Goal: Task Accomplishment & Management: Manage account settings

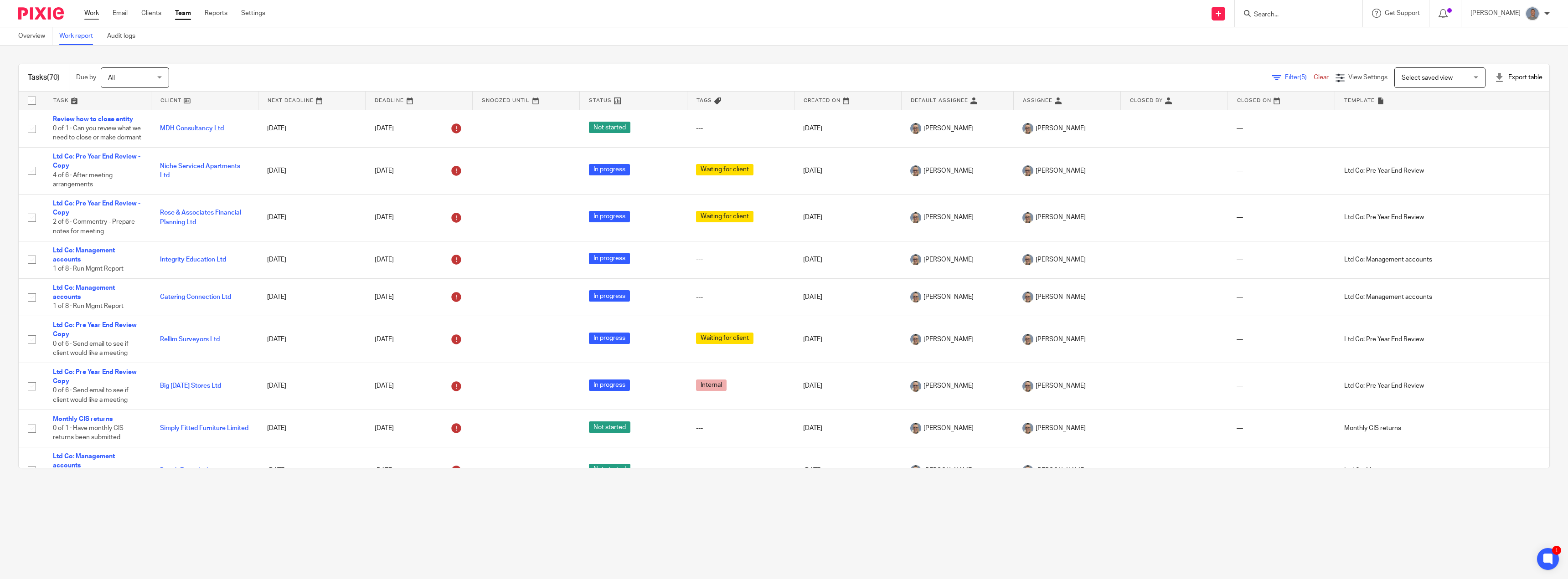
click at [92, 14] on link "Work" at bounding box center [91, 14] width 14 height 9
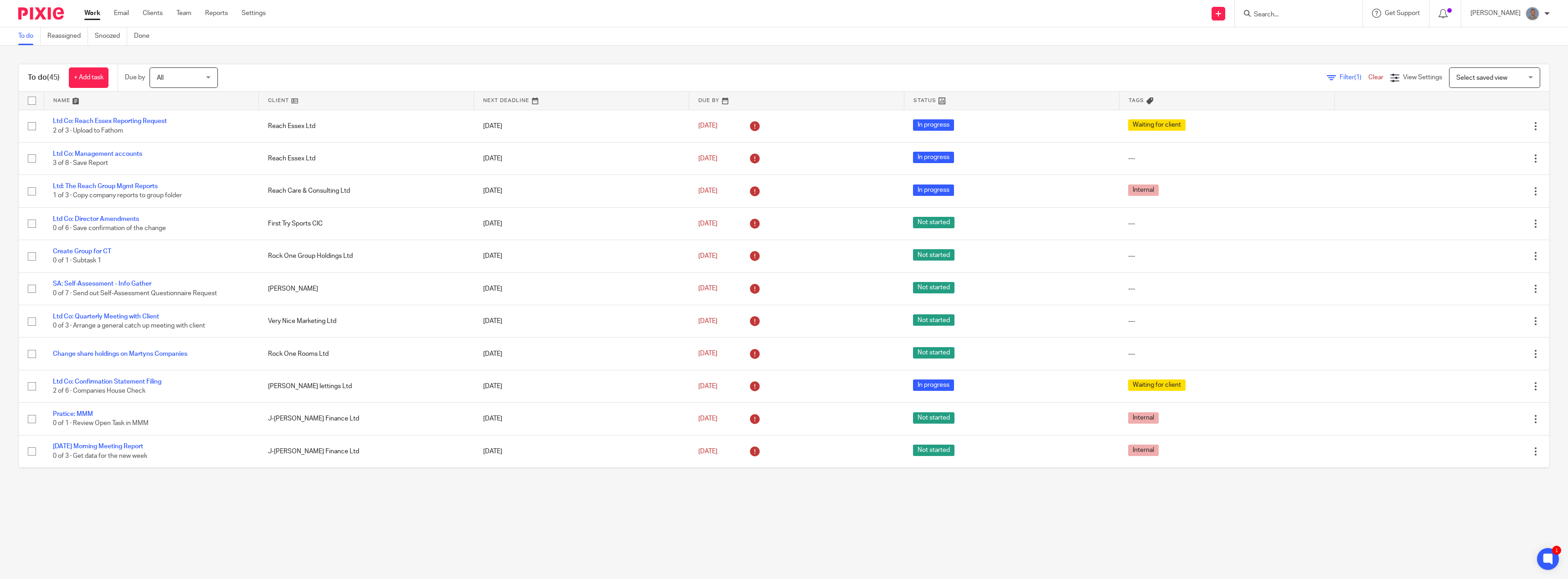
click at [615, 36] on div "To do Reassigned Snoozed Done" at bounding box center [784, 36] width 1568 height 18
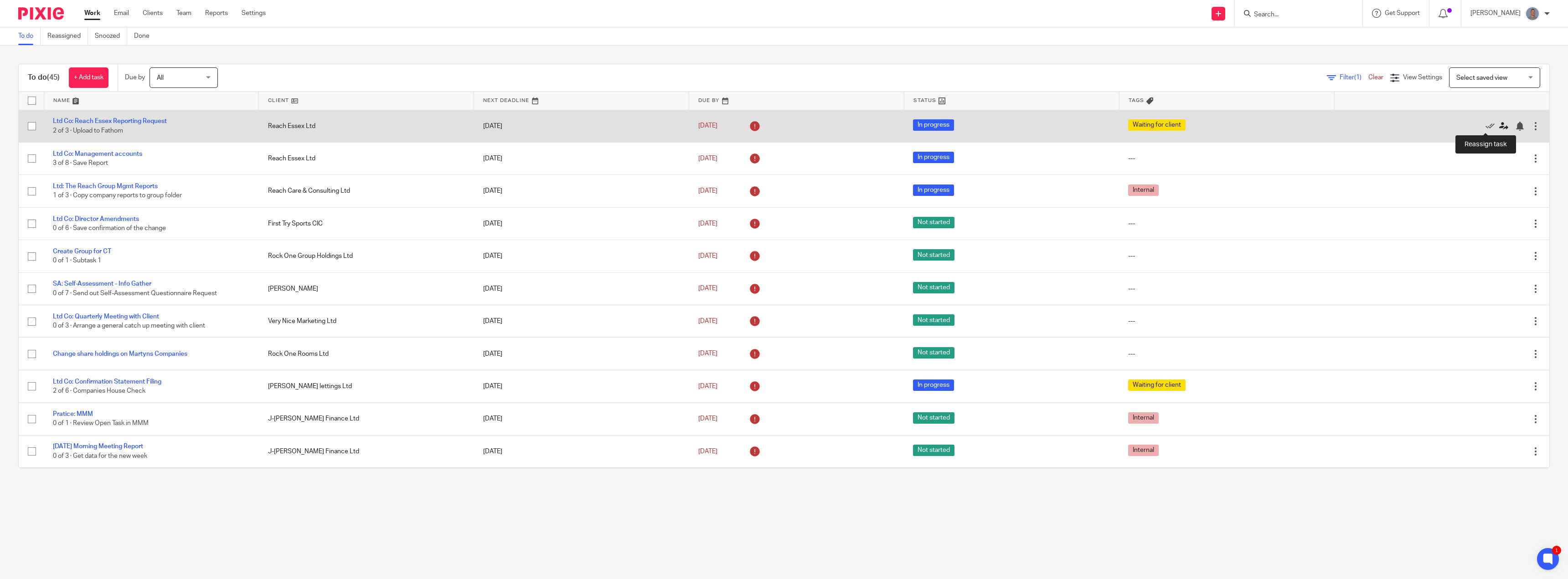
click at [1499, 128] on icon at bounding box center [1503, 126] width 9 height 9
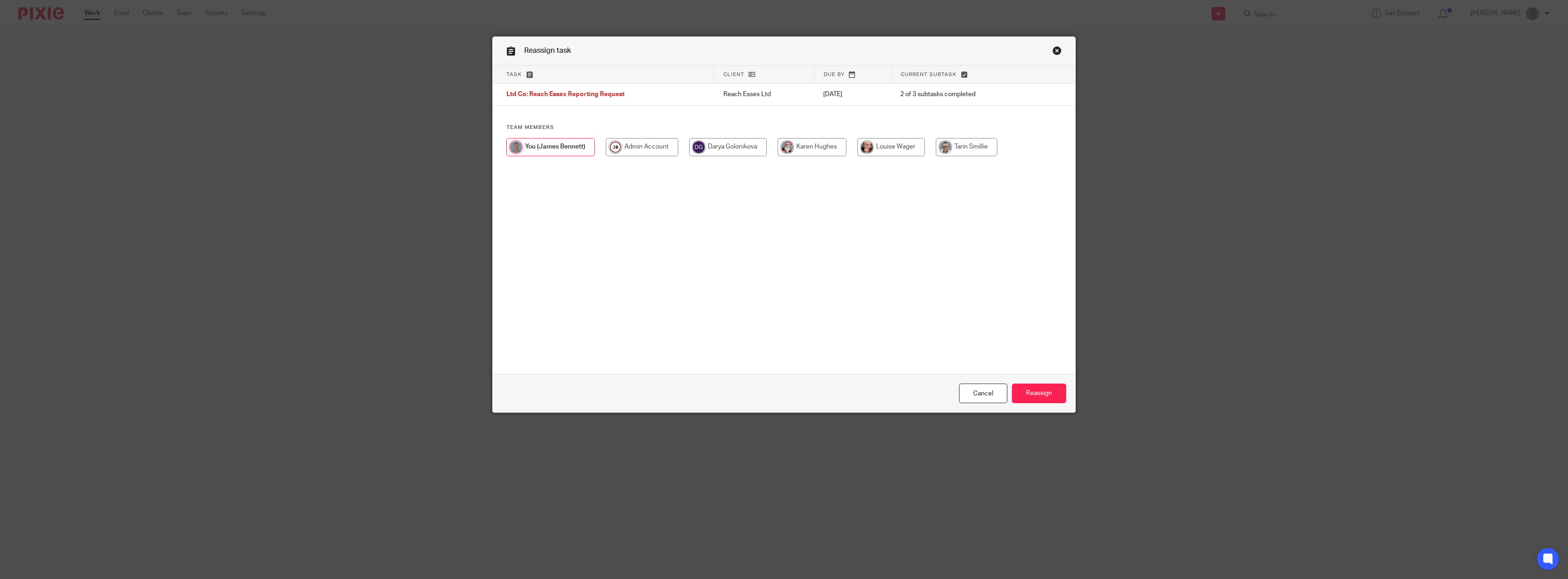
click at [968, 153] on input "radio" at bounding box center [966, 147] width 62 height 18
radio input "true"
click at [1052, 391] on input "Reassign" at bounding box center [1039, 394] width 54 height 20
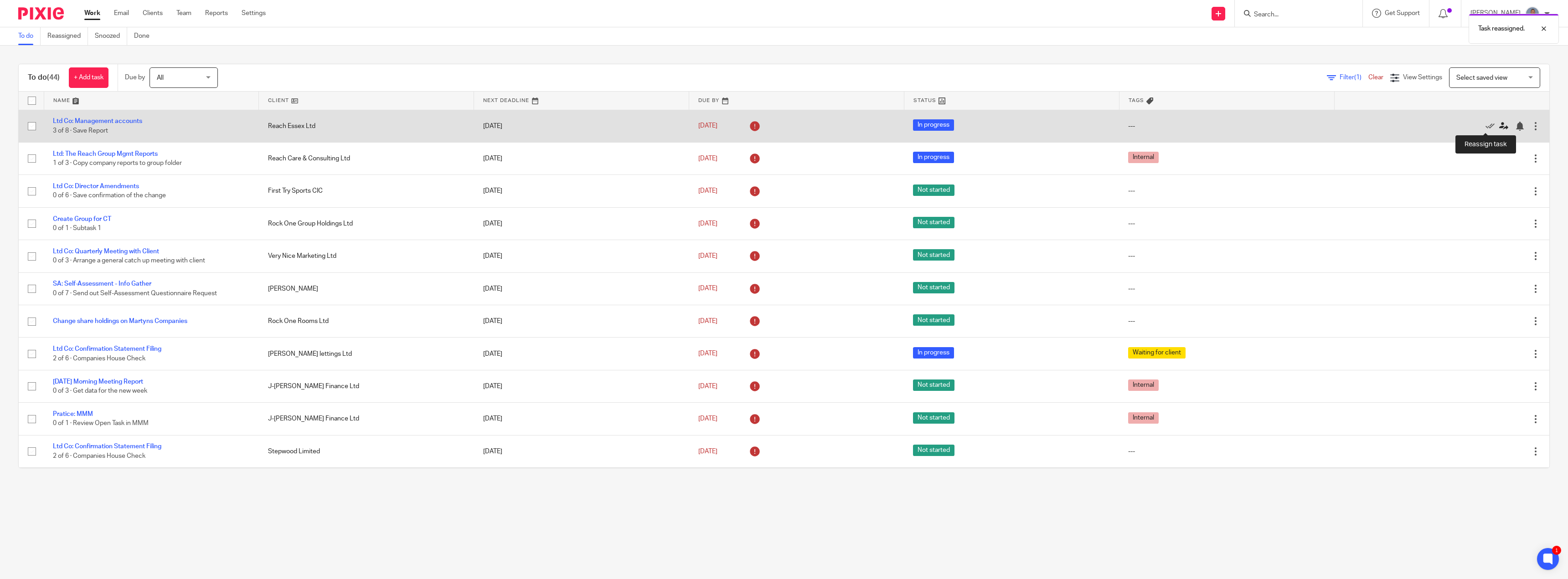
click at [1499, 127] on icon at bounding box center [1503, 126] width 9 height 9
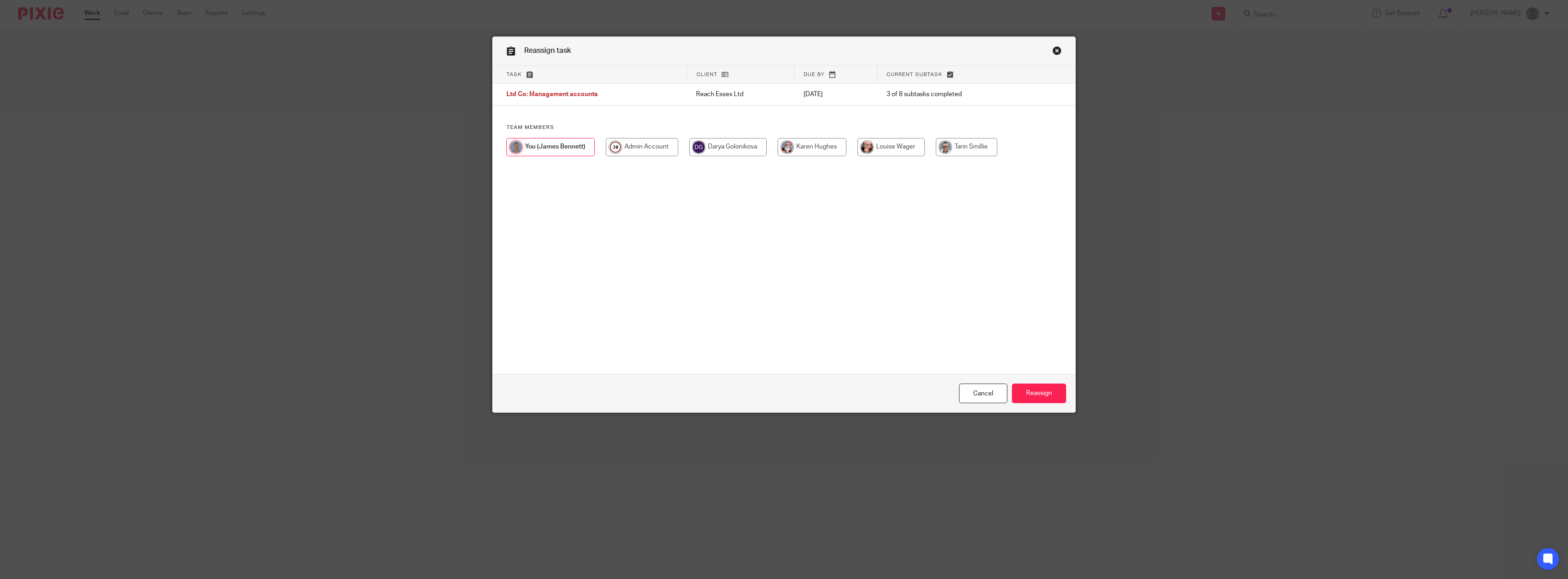
click at [978, 152] on input "radio" at bounding box center [966, 147] width 62 height 18
radio input "true"
click at [1039, 389] on input "Reassign" at bounding box center [1039, 394] width 54 height 20
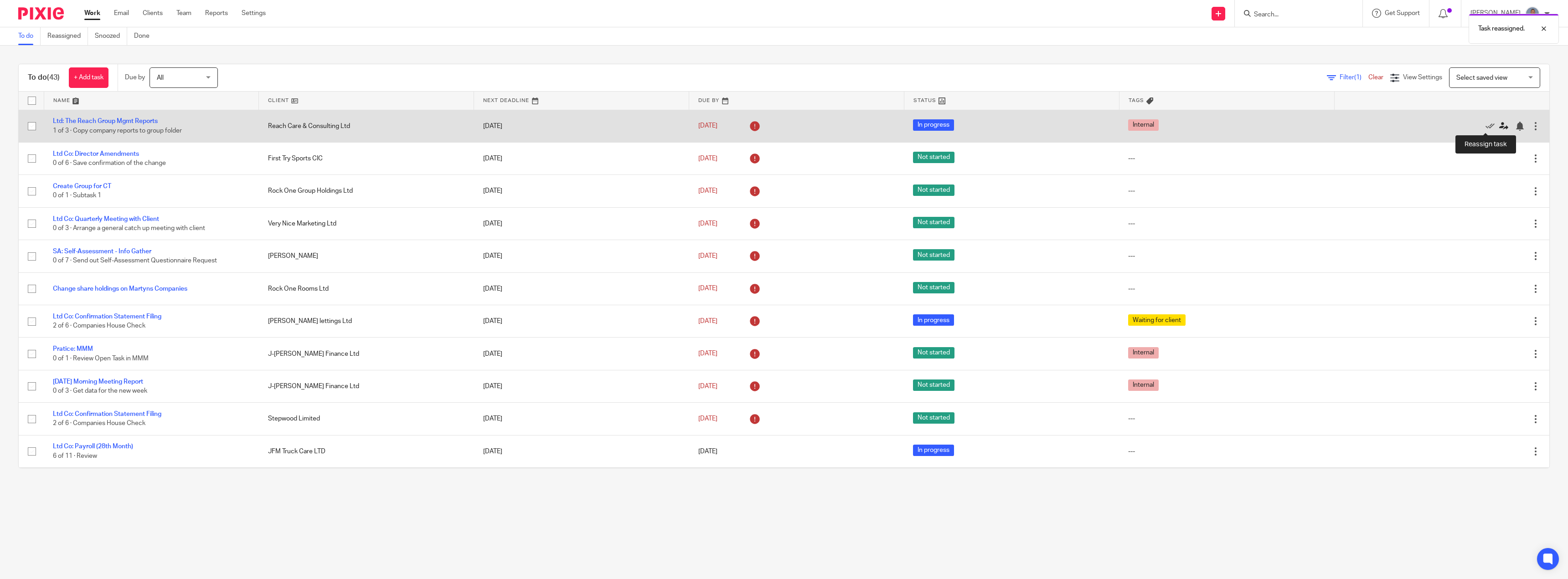
click at [1499, 127] on icon at bounding box center [1503, 126] width 9 height 9
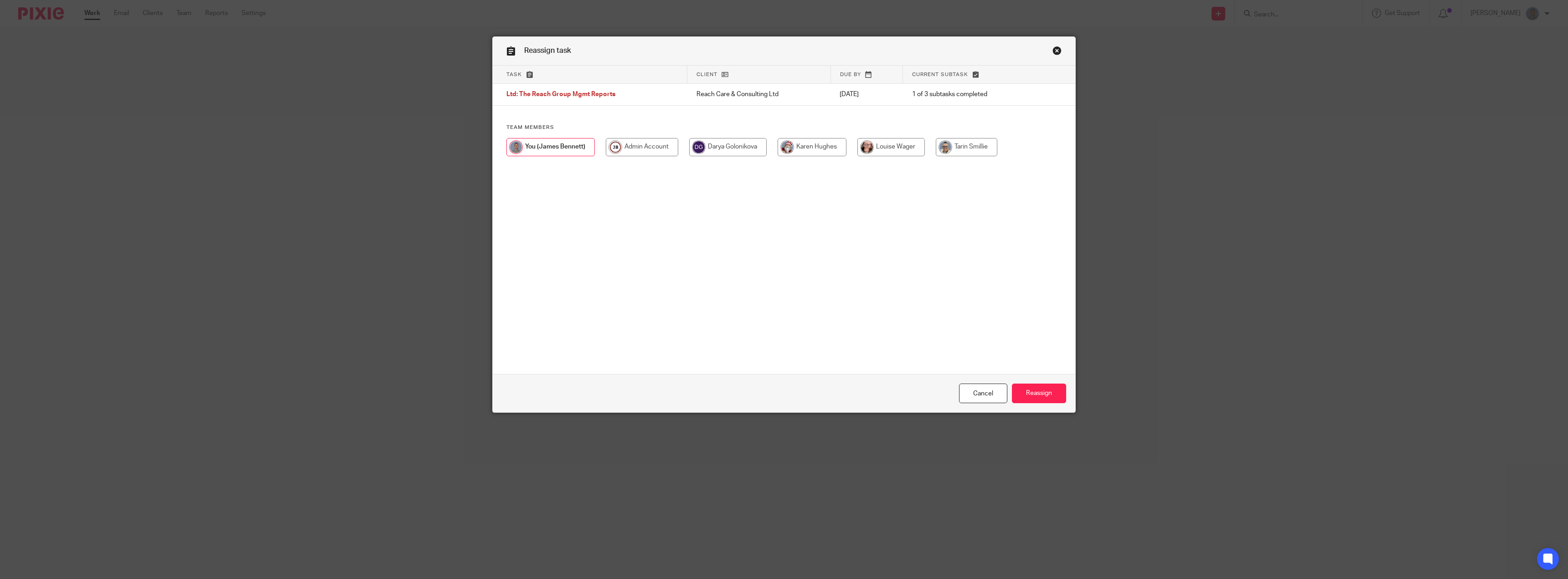
click at [966, 151] on input "radio" at bounding box center [966, 147] width 62 height 18
radio input "true"
click at [1043, 394] on input "Reassign" at bounding box center [1039, 394] width 54 height 20
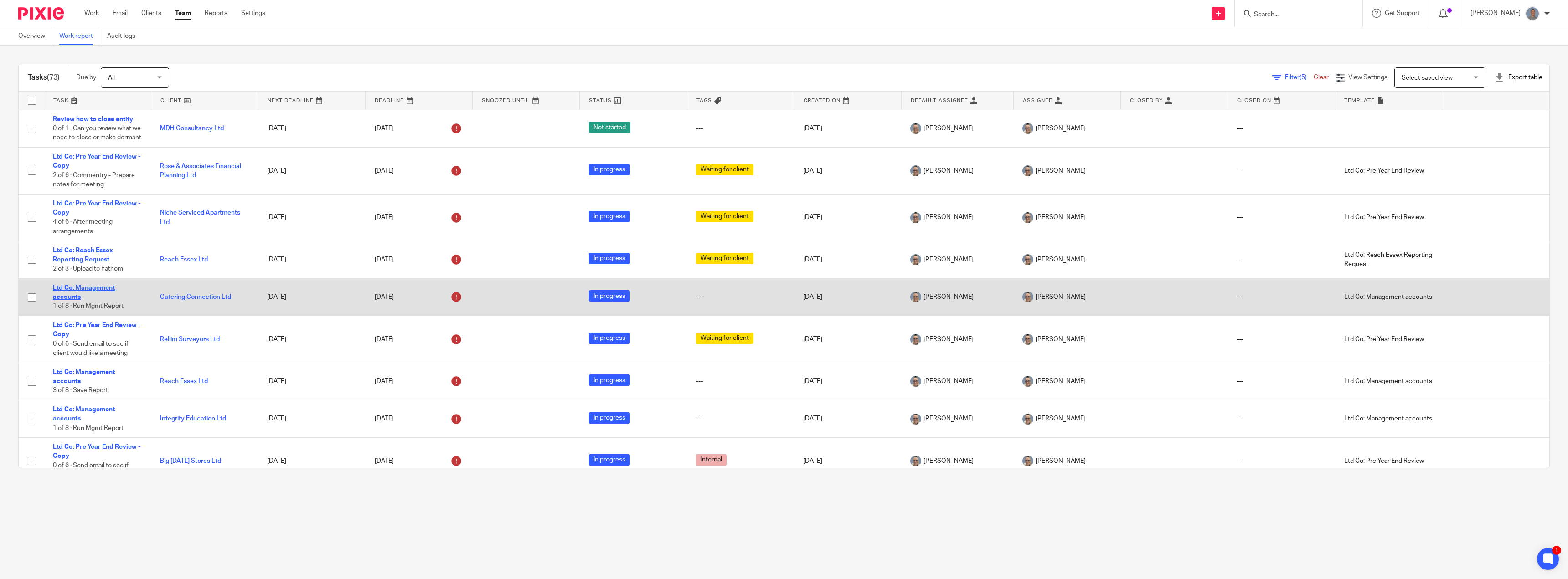
click at [89, 295] on link "Ltd Co: Management accounts" at bounding box center [83, 292] width 62 height 16
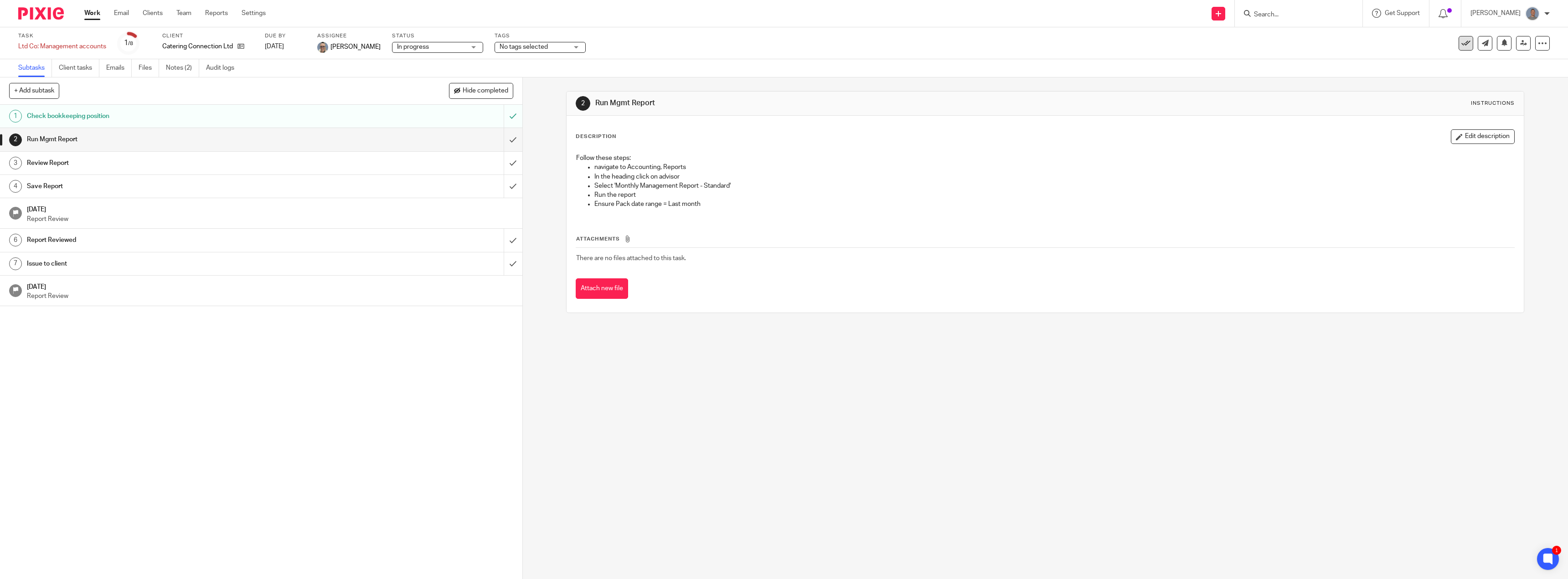
click at [1461, 42] on icon at bounding box center [1466, 44] width 9 height 9
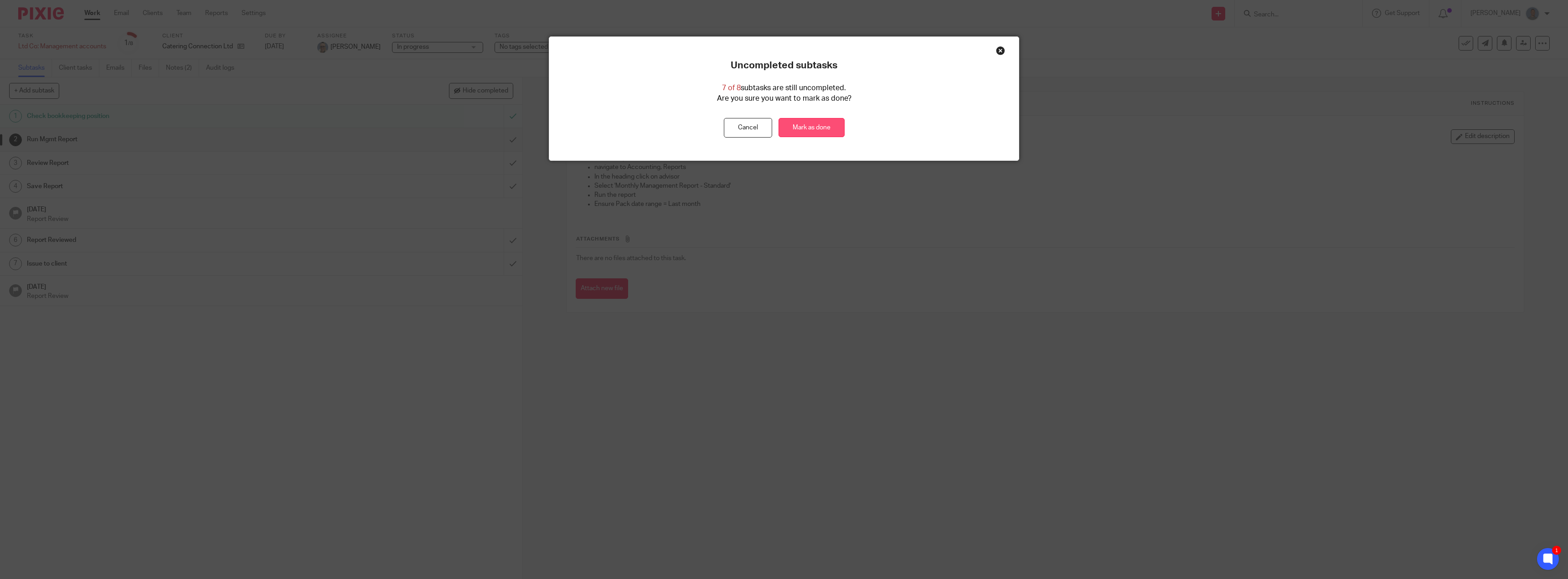
click at [816, 125] on link "Mark as done" at bounding box center [812, 128] width 66 height 20
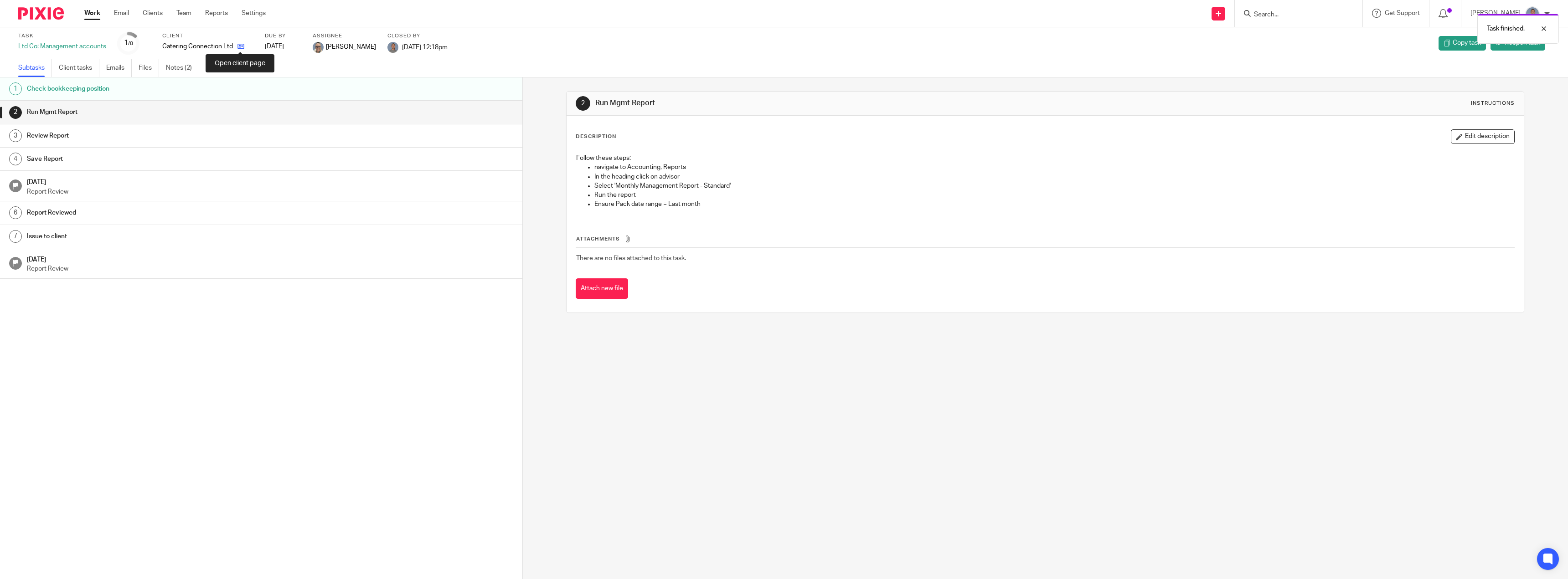
click at [240, 44] on icon at bounding box center [240, 46] width 7 height 7
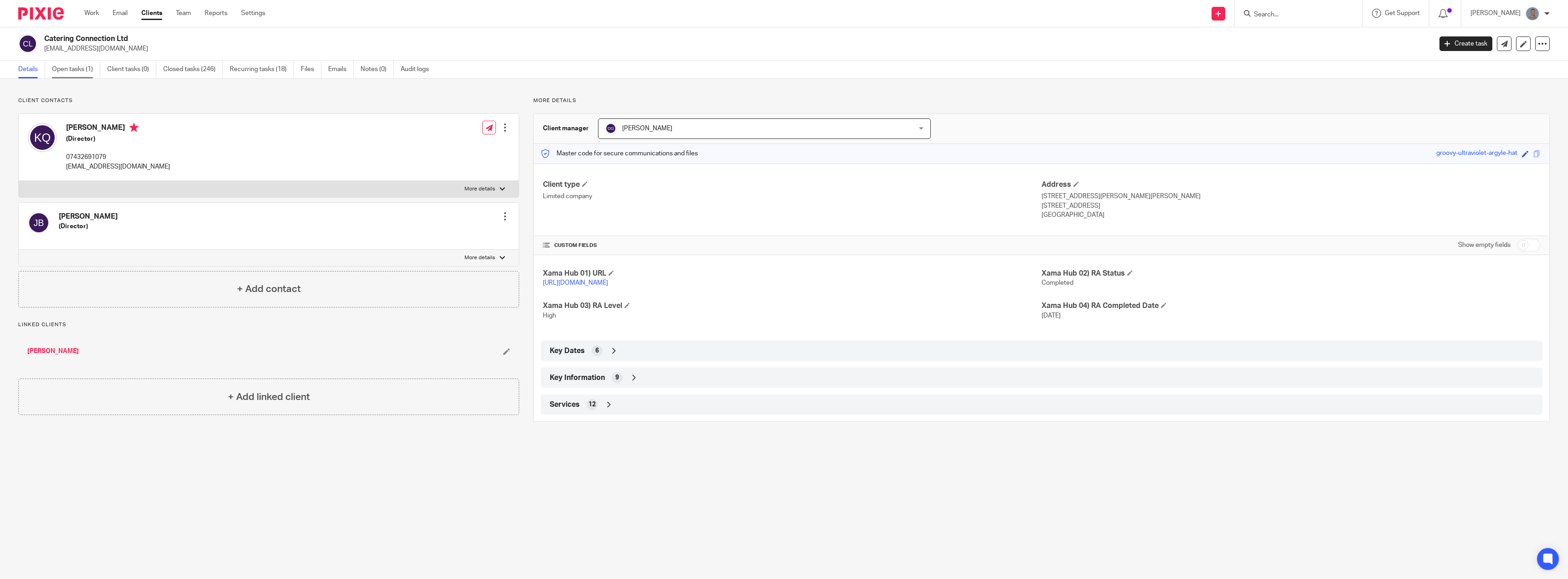
click at [73, 72] on link "Open tasks (1)" at bounding box center [76, 70] width 48 height 18
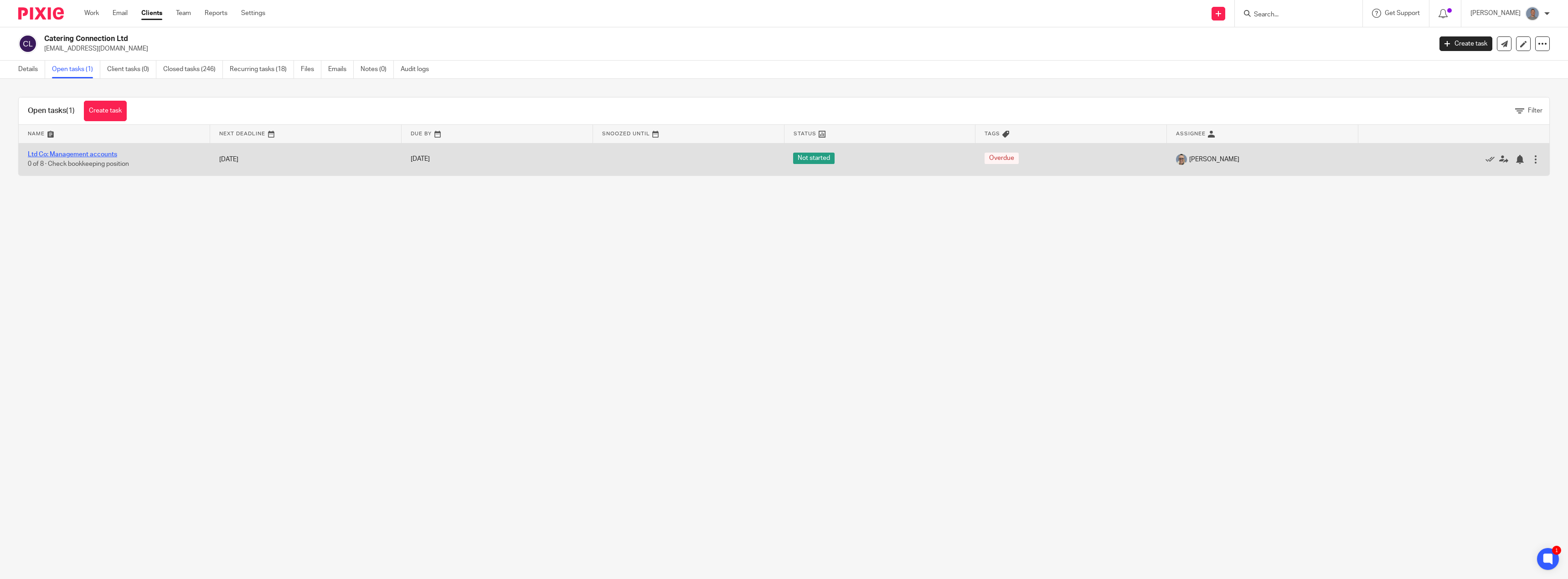
click at [101, 155] on link "Ltd Co: Management accounts" at bounding box center [72, 154] width 89 height 6
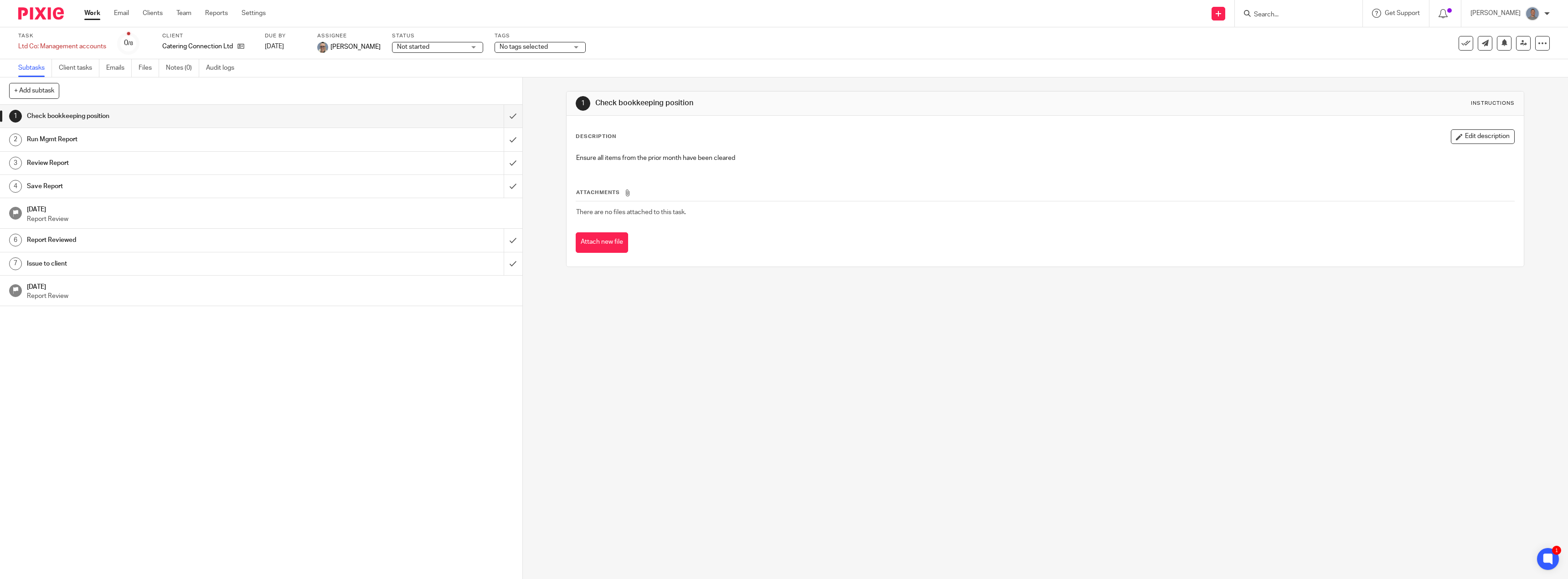
click at [433, 48] on span "Not started" at bounding box center [431, 47] width 68 height 10
click at [424, 82] on li "In progress" at bounding box center [421, 80] width 90 height 19
click at [1461, 47] on icon at bounding box center [1466, 44] width 9 height 9
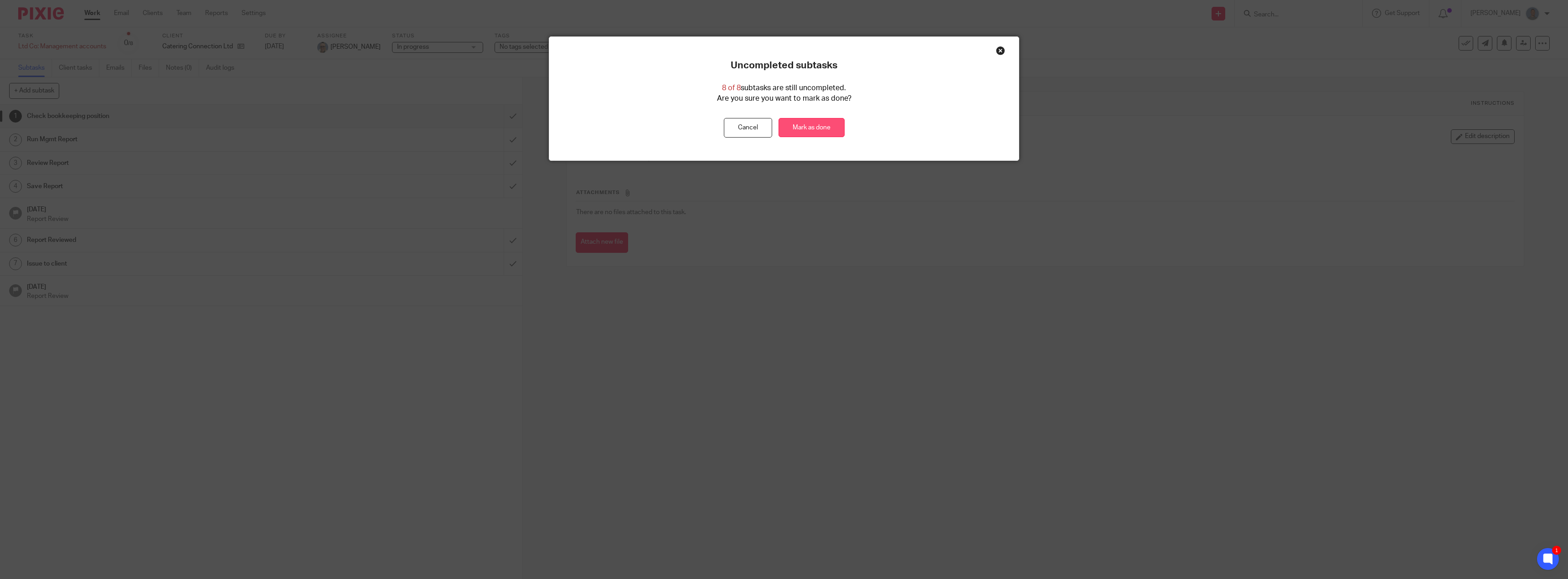
click at [788, 129] on link "Mark as done" at bounding box center [812, 128] width 66 height 20
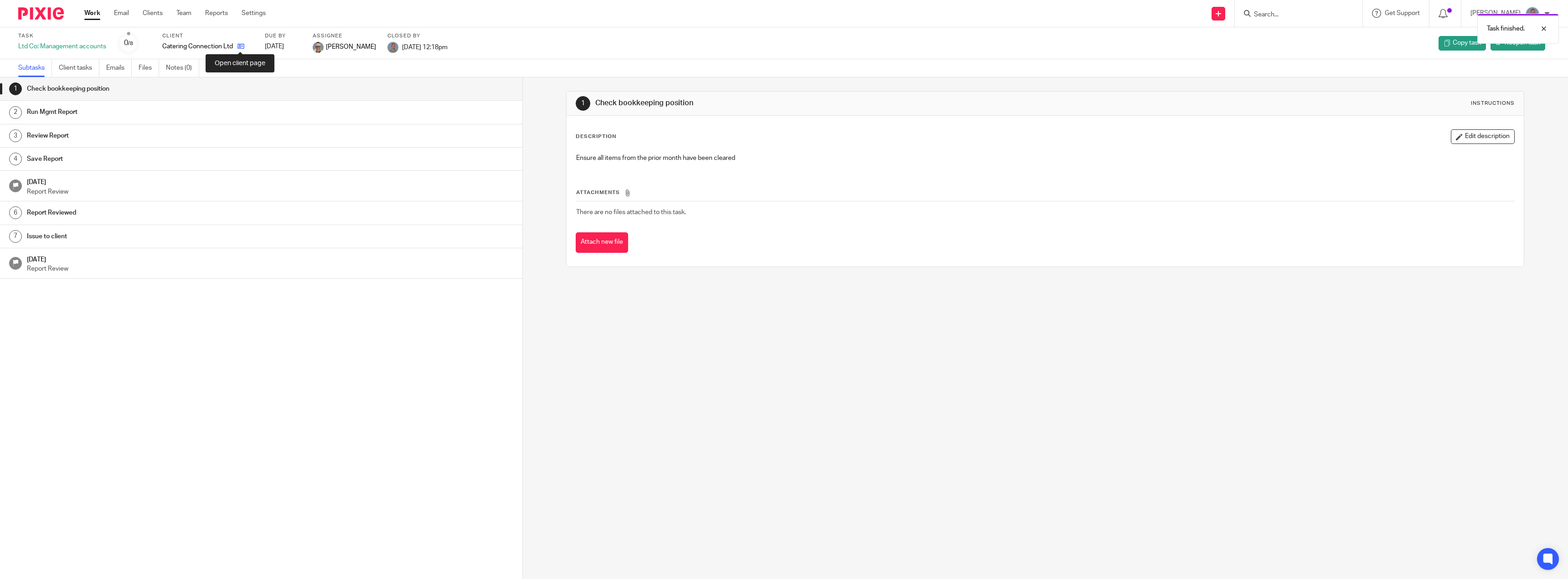
click at [243, 46] on icon at bounding box center [240, 46] width 7 height 7
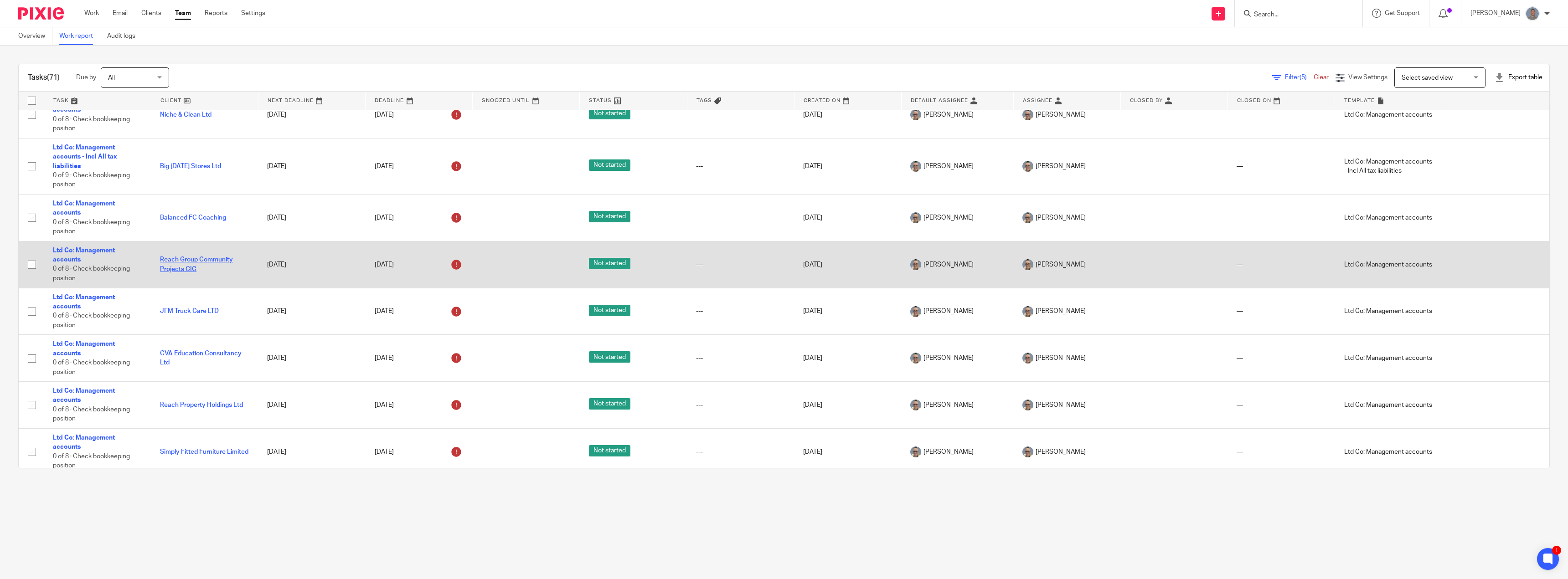
scroll to position [729, 0]
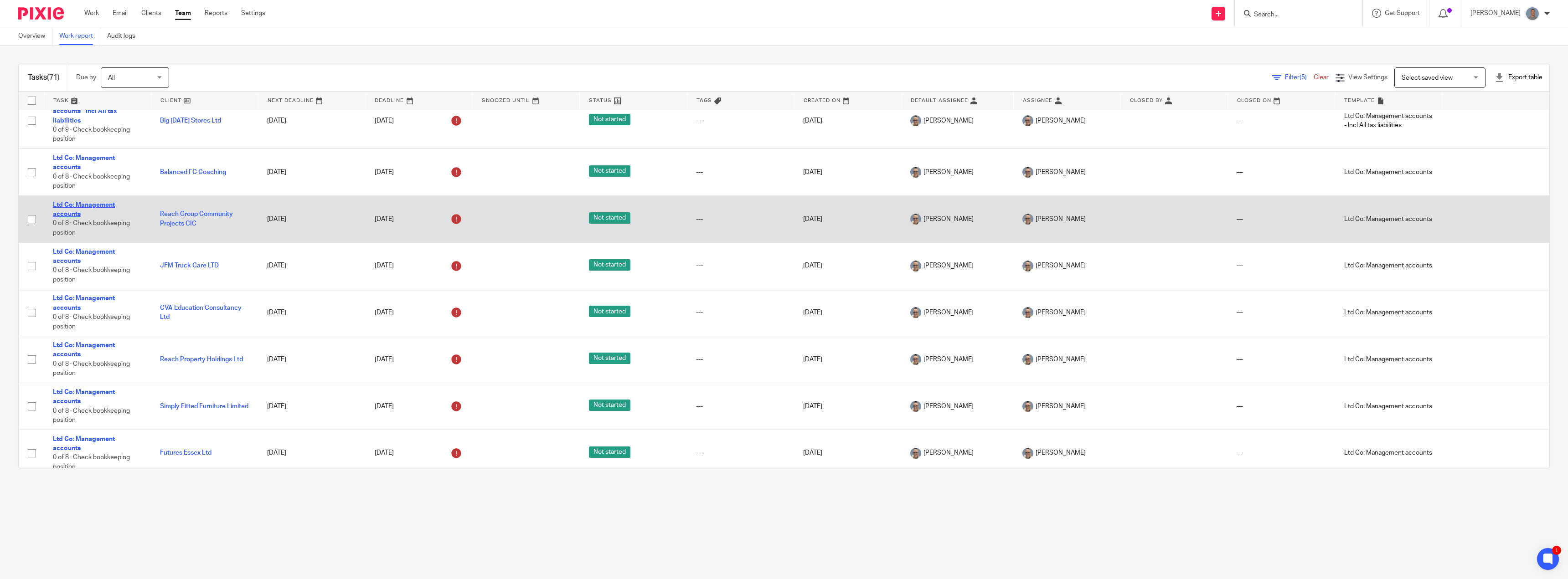
click at [71, 215] on link "Ltd Co: Management accounts" at bounding box center [83, 210] width 62 height 16
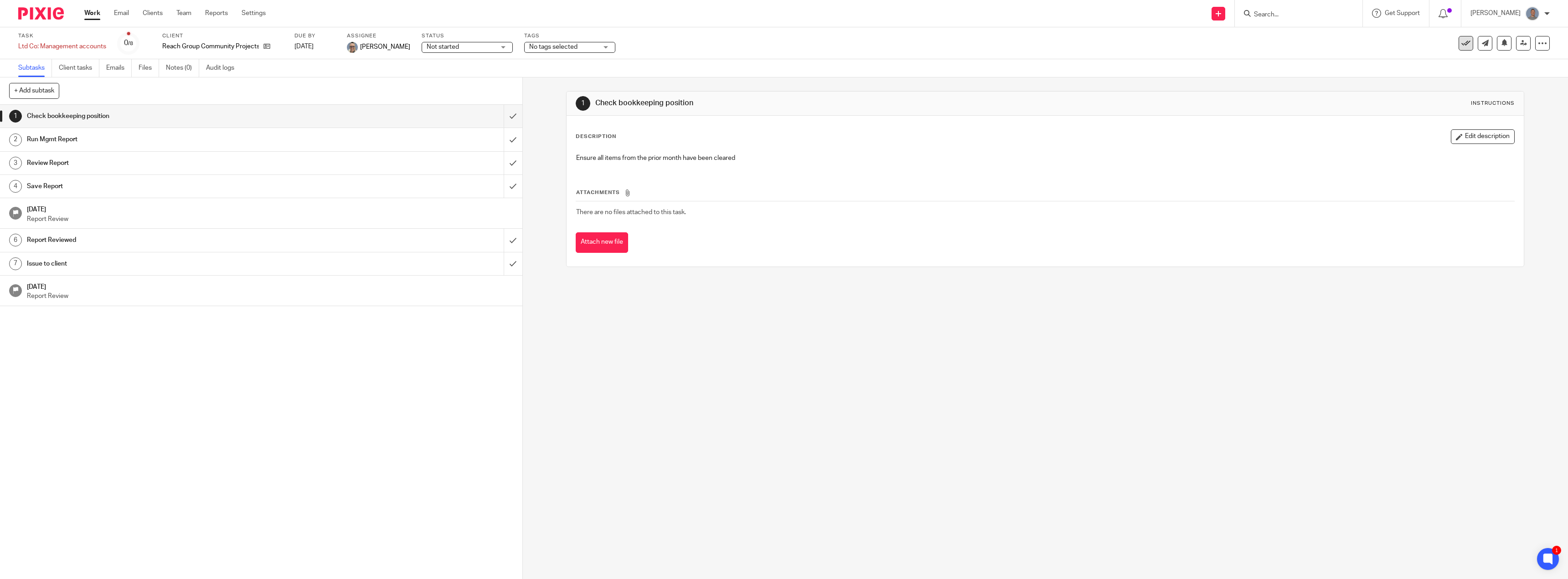
click at [1461, 44] on icon at bounding box center [1466, 44] width 9 height 9
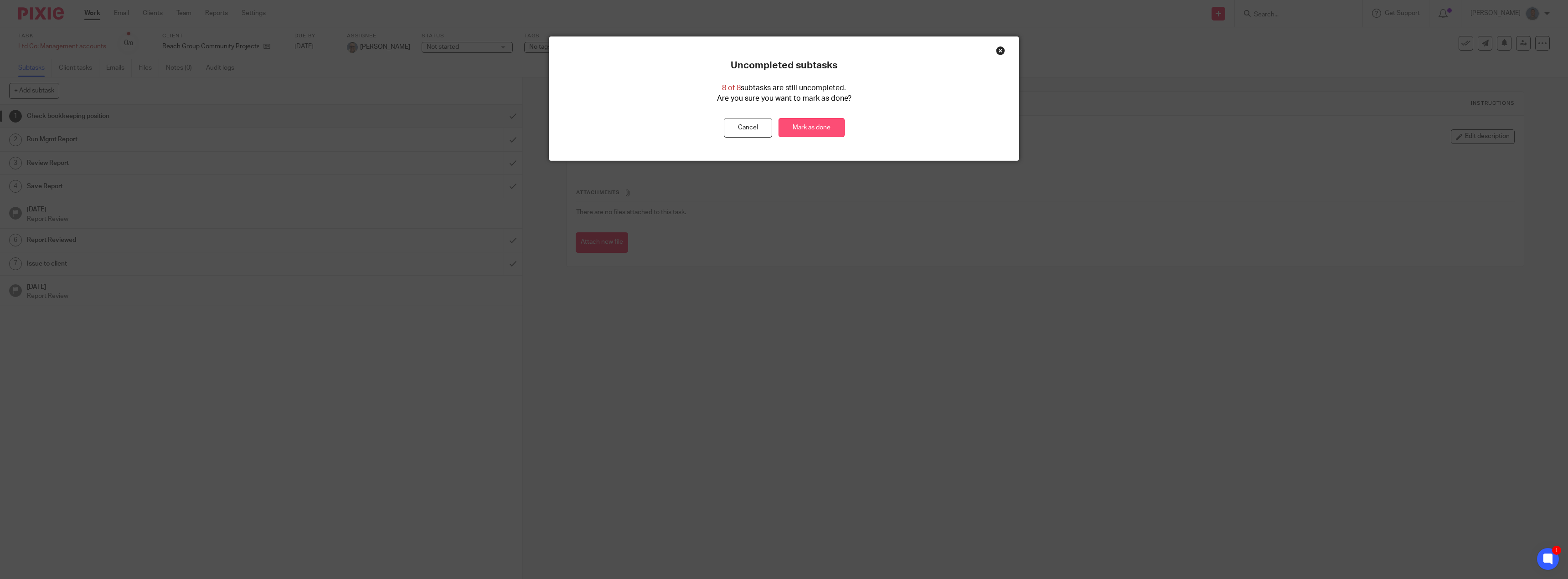
click at [804, 127] on link "Mark as done" at bounding box center [812, 128] width 66 height 20
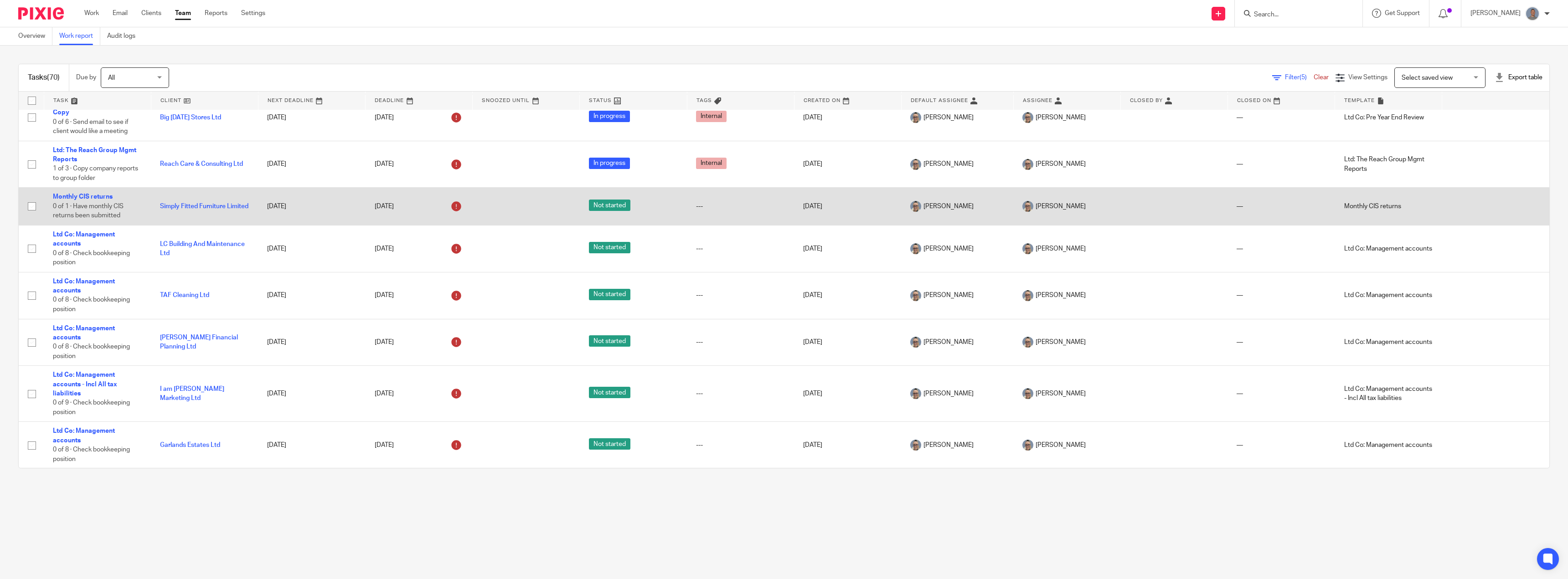
scroll to position [364, 0]
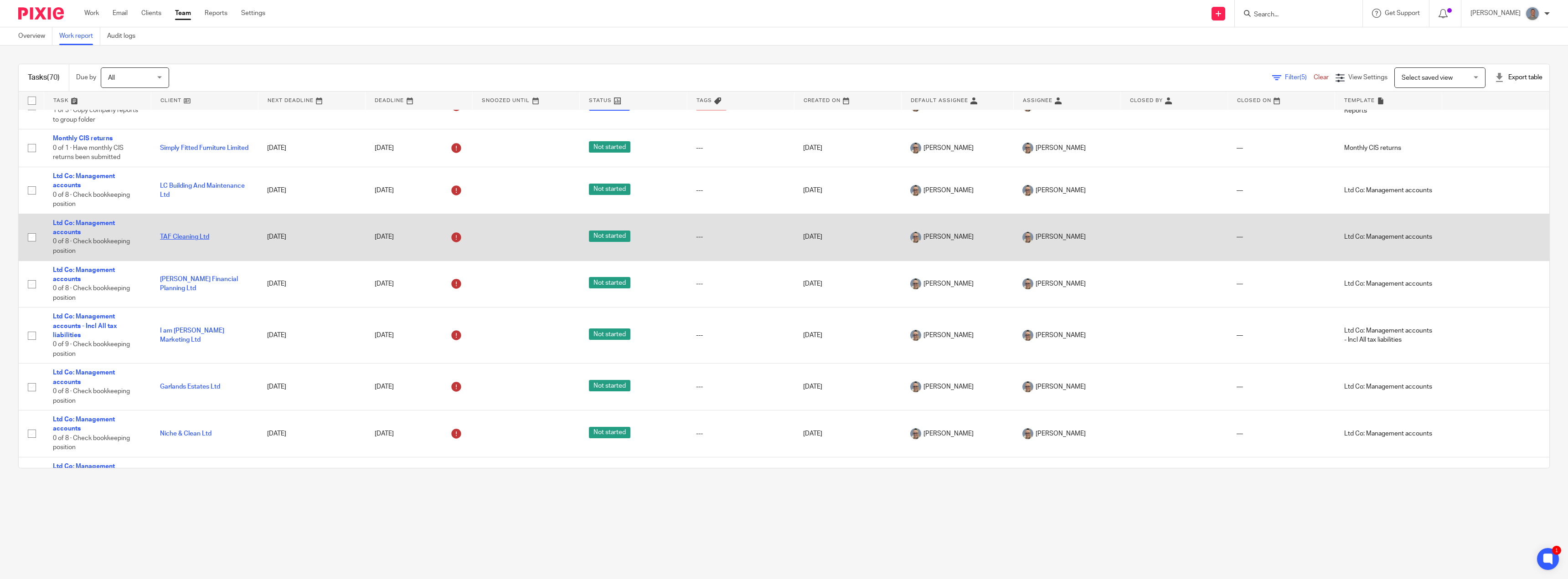
click at [189, 240] on link "TAF Cleaning Ltd" at bounding box center [185, 237] width 50 height 6
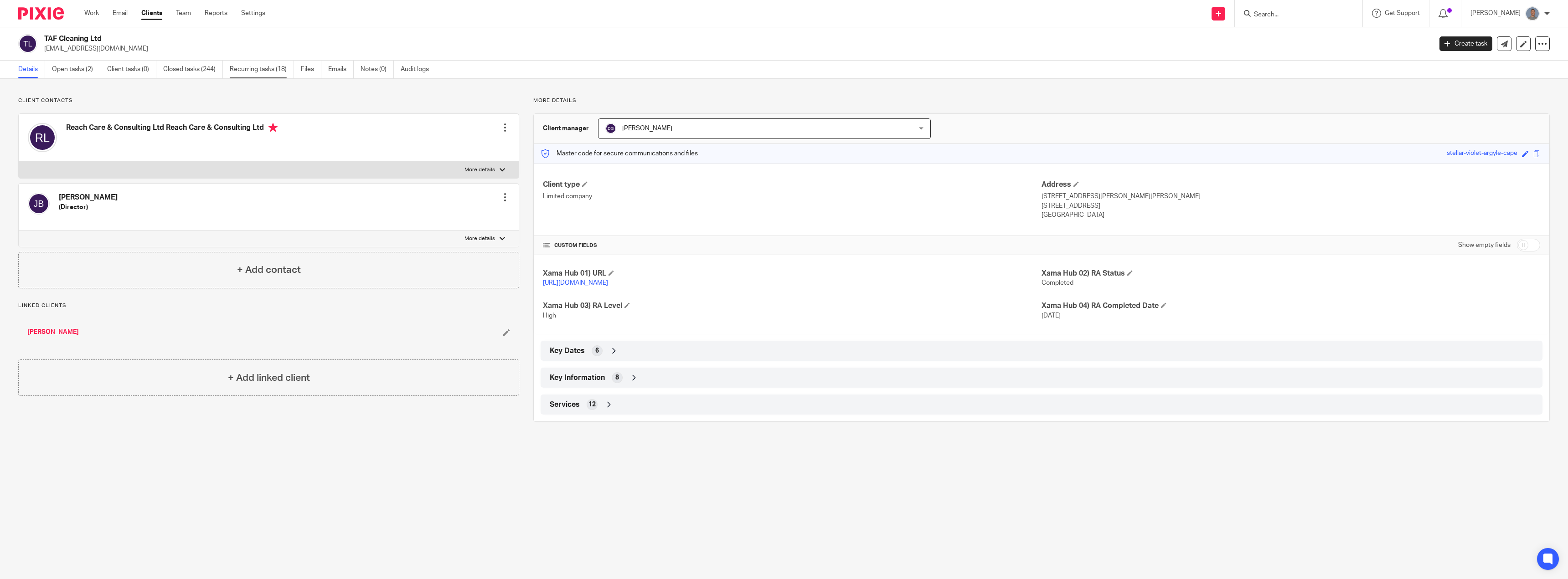
click at [264, 70] on link "Recurring tasks (18)" at bounding box center [262, 70] width 65 height 18
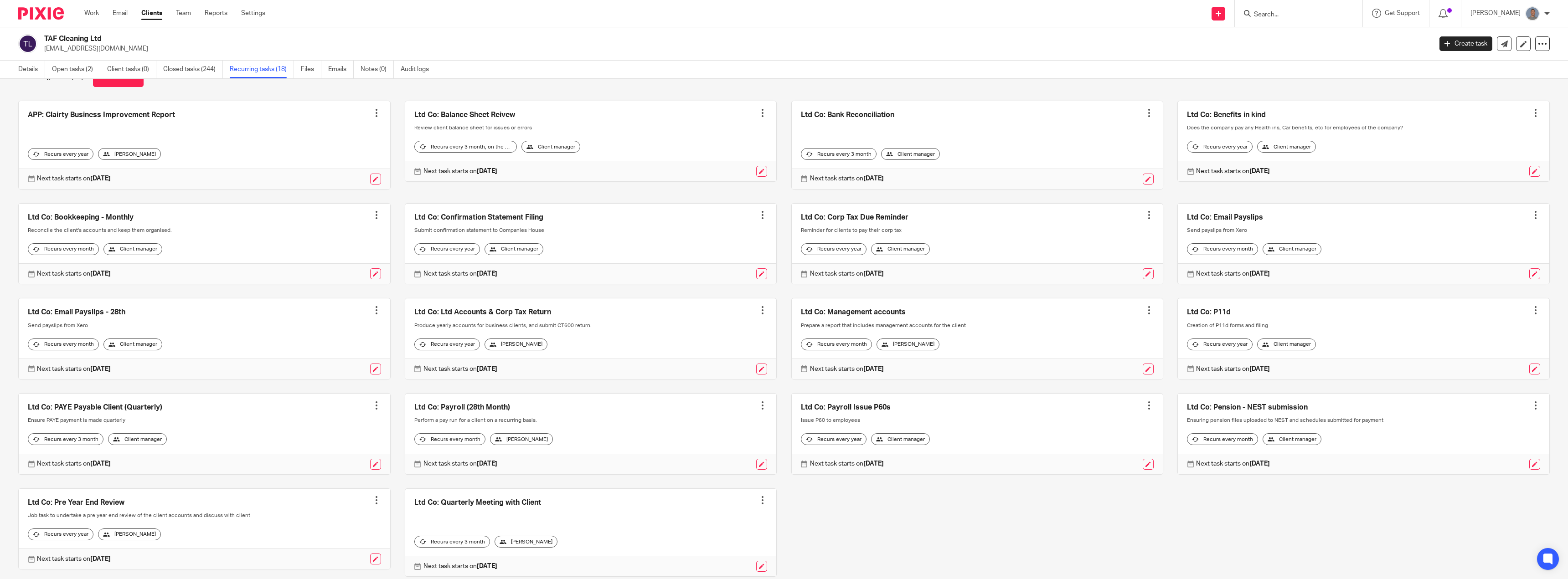
scroll to position [83, 0]
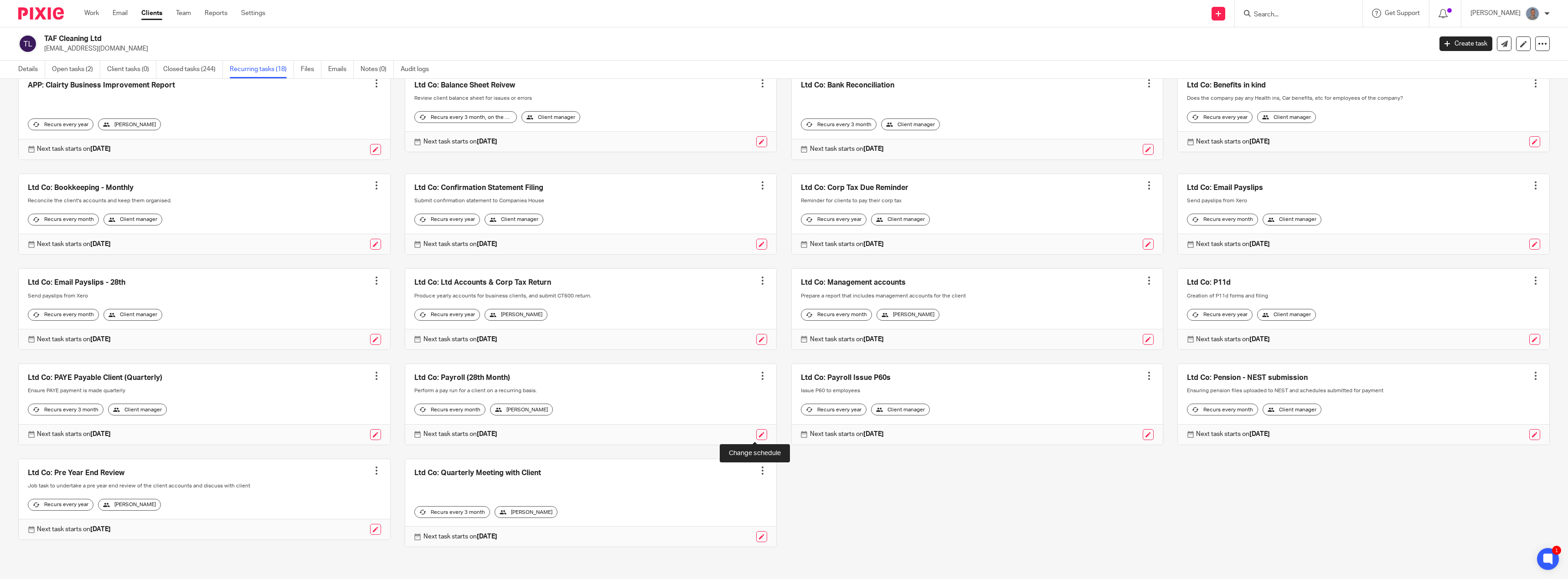
click at [756, 433] on link at bounding box center [761, 435] width 11 height 11
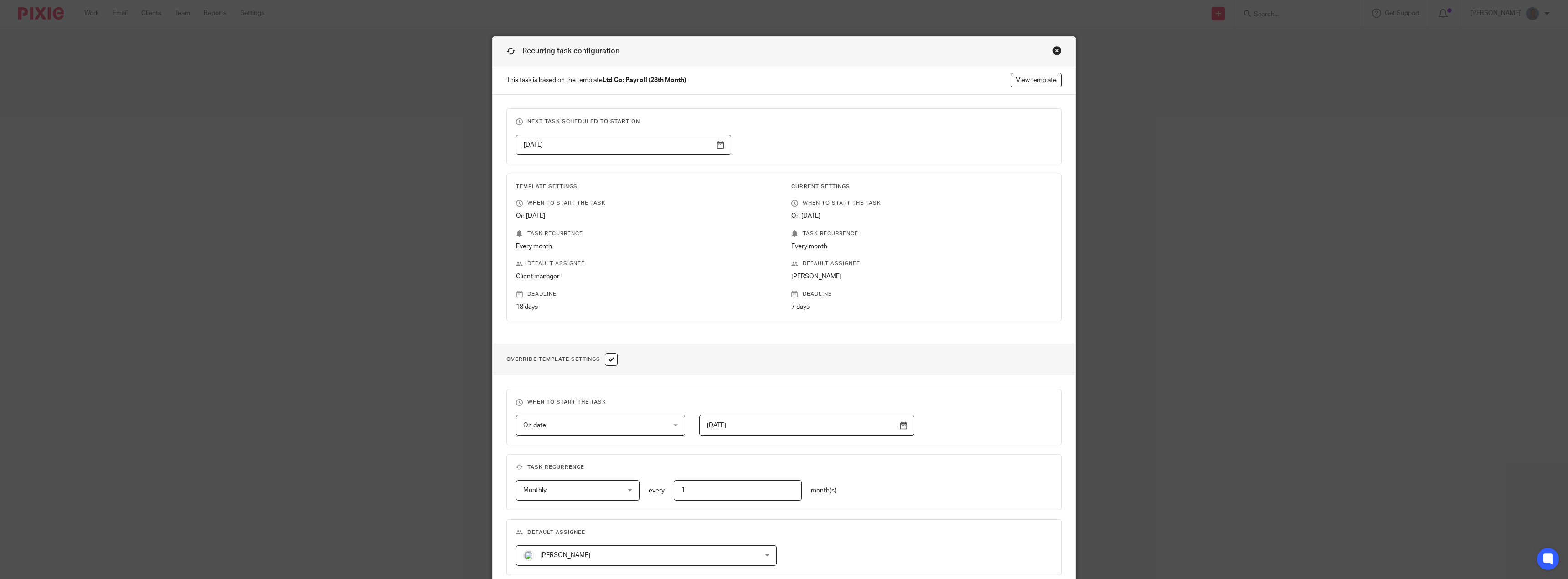
click at [1052, 50] on div "Close this dialog window" at bounding box center [1057, 50] width 9 height 9
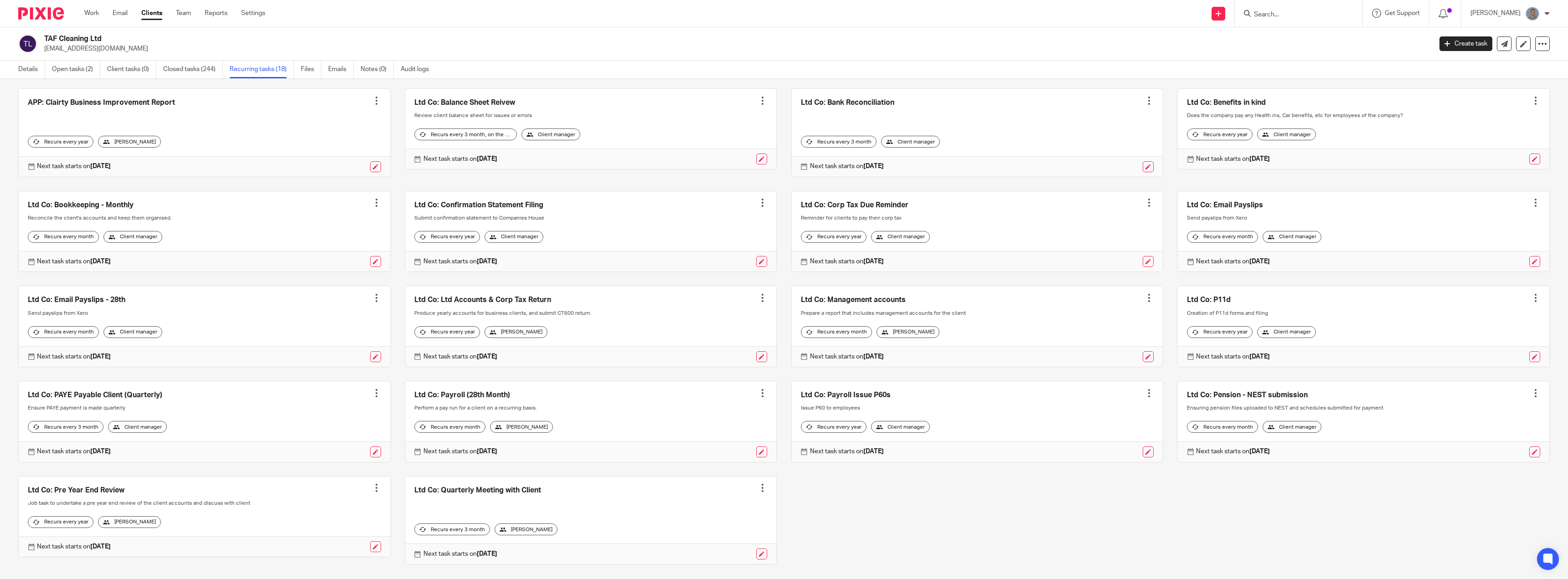
scroll to position [83, 0]
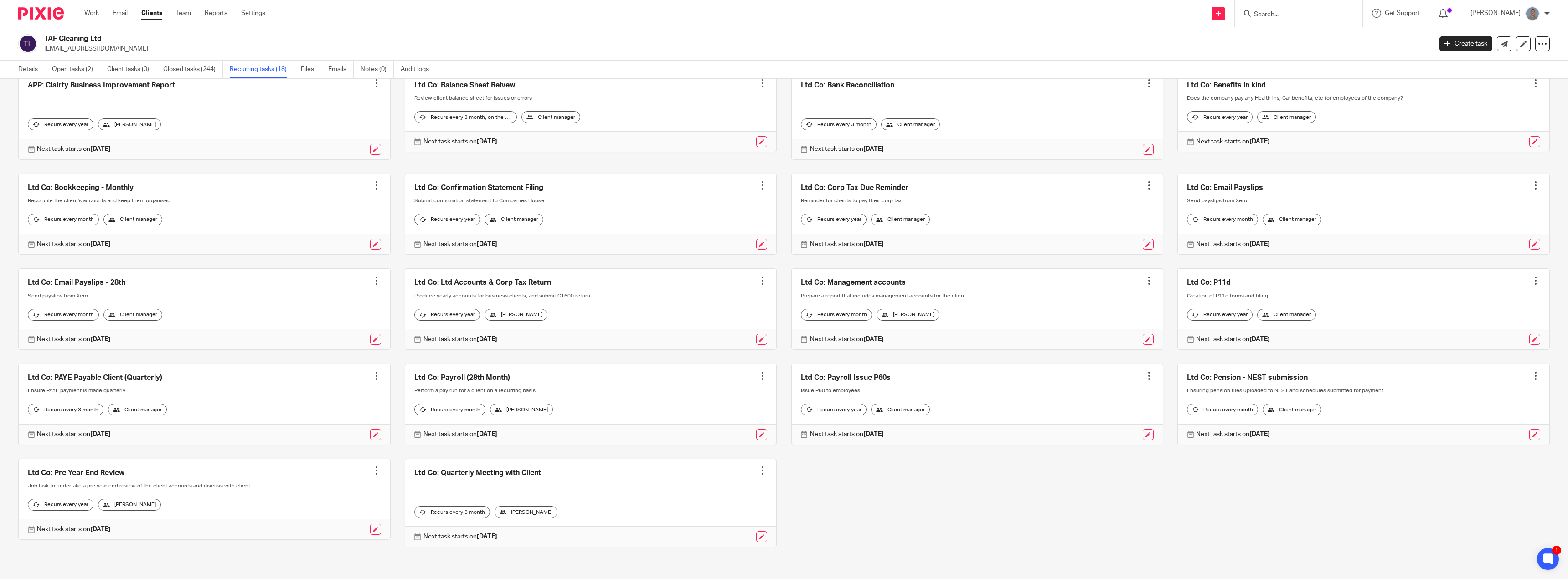
click at [758, 372] on div at bounding box center [762, 376] width 9 height 9
click at [723, 427] on span "Cancel schedule" at bounding box center [722, 426] width 48 height 6
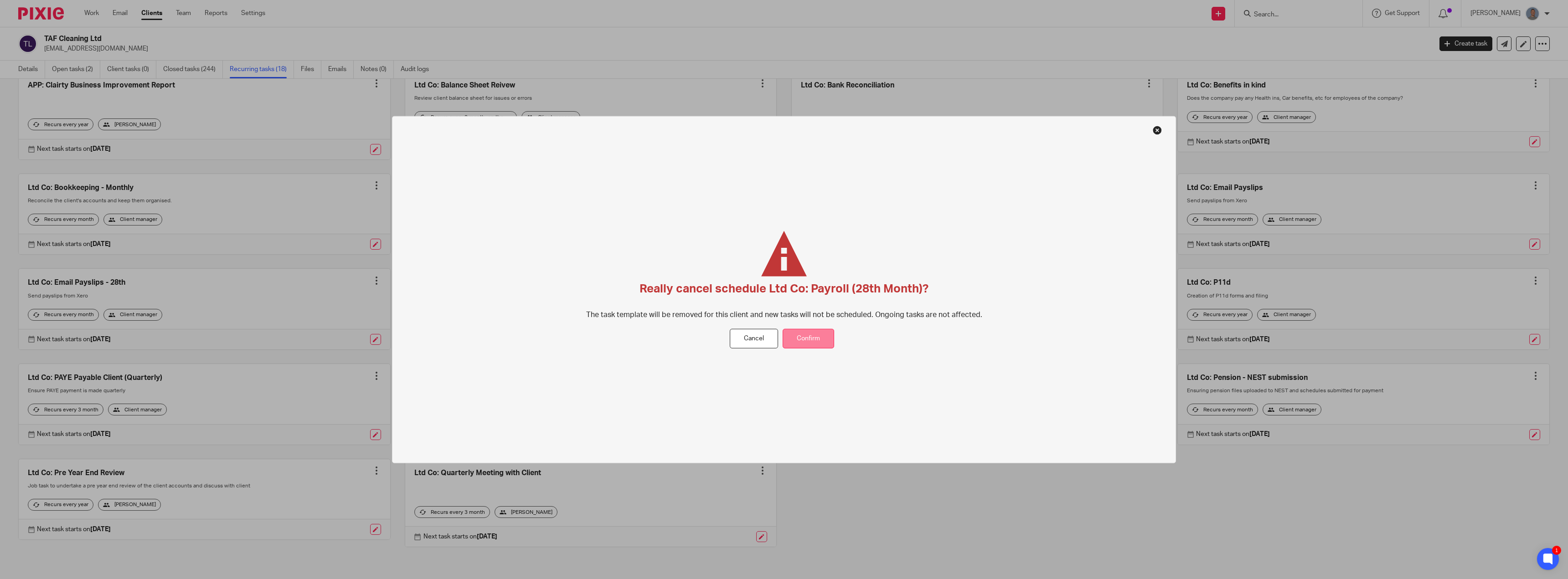
click at [807, 339] on button "Confirm" at bounding box center [808, 339] width 52 height 20
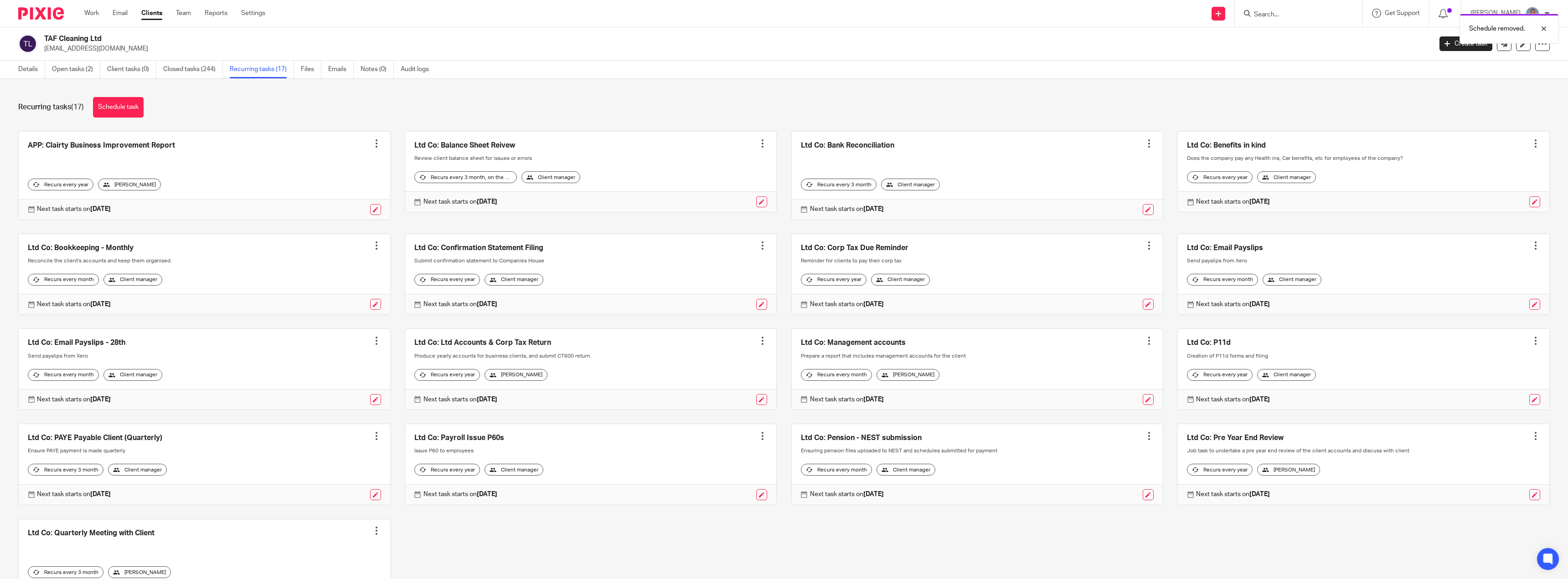
click at [374, 354] on link at bounding box center [204, 369] width 372 height 80
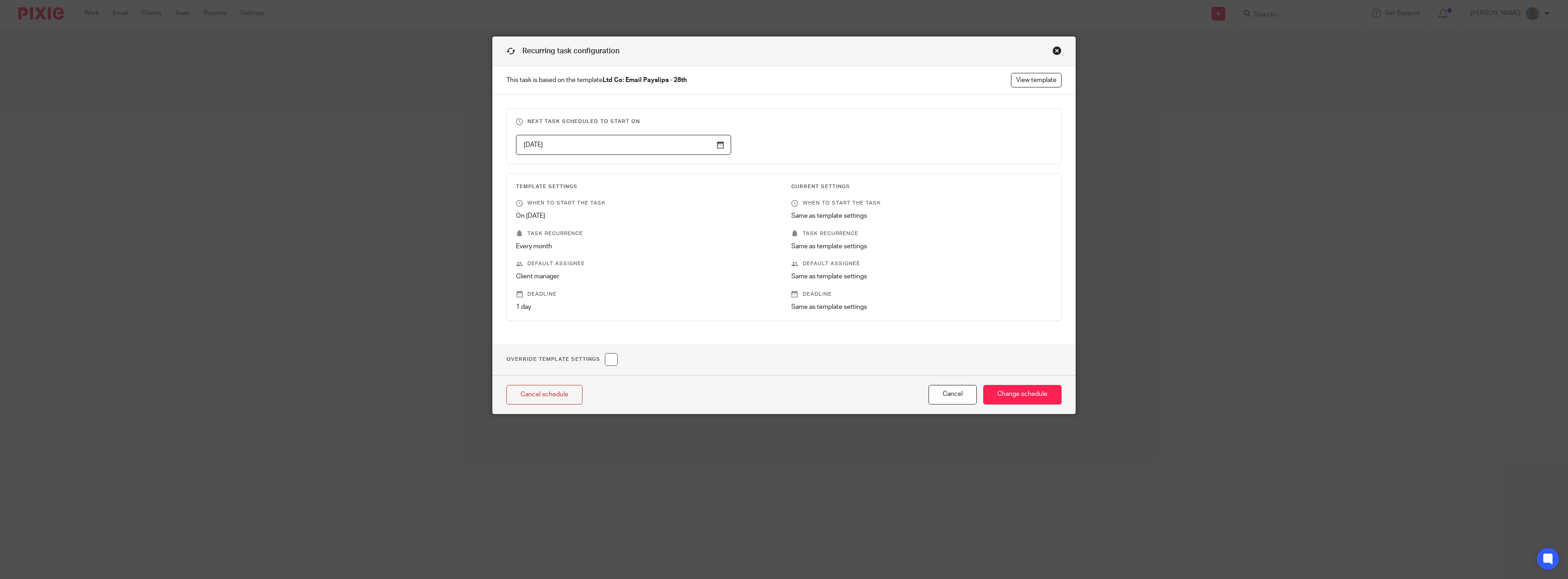
drag, startPoint x: 939, startPoint y: 401, endPoint x: 889, endPoint y: 391, distance: 51.0
click at [936, 400] on button "Cancel" at bounding box center [952, 395] width 48 height 20
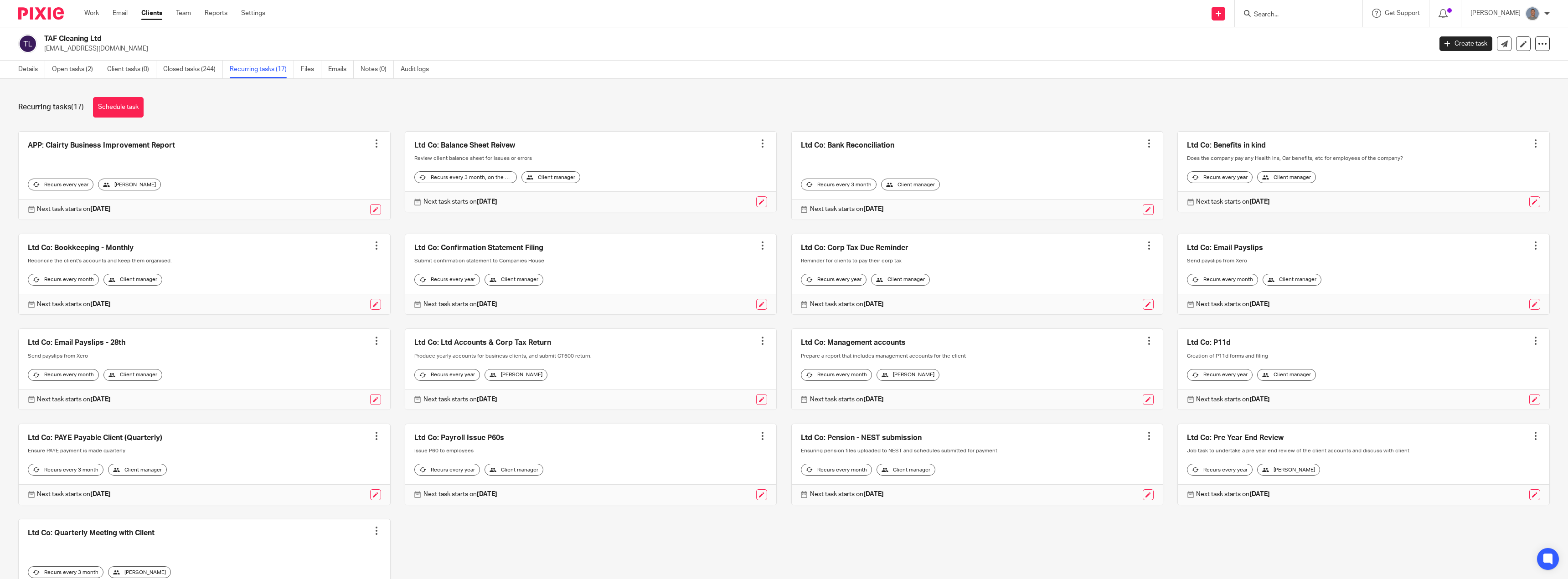
click at [374, 345] on div at bounding box center [376, 341] width 9 height 9
click at [335, 404] on span "Cancel schedule" at bounding box center [339, 406] width 48 height 6
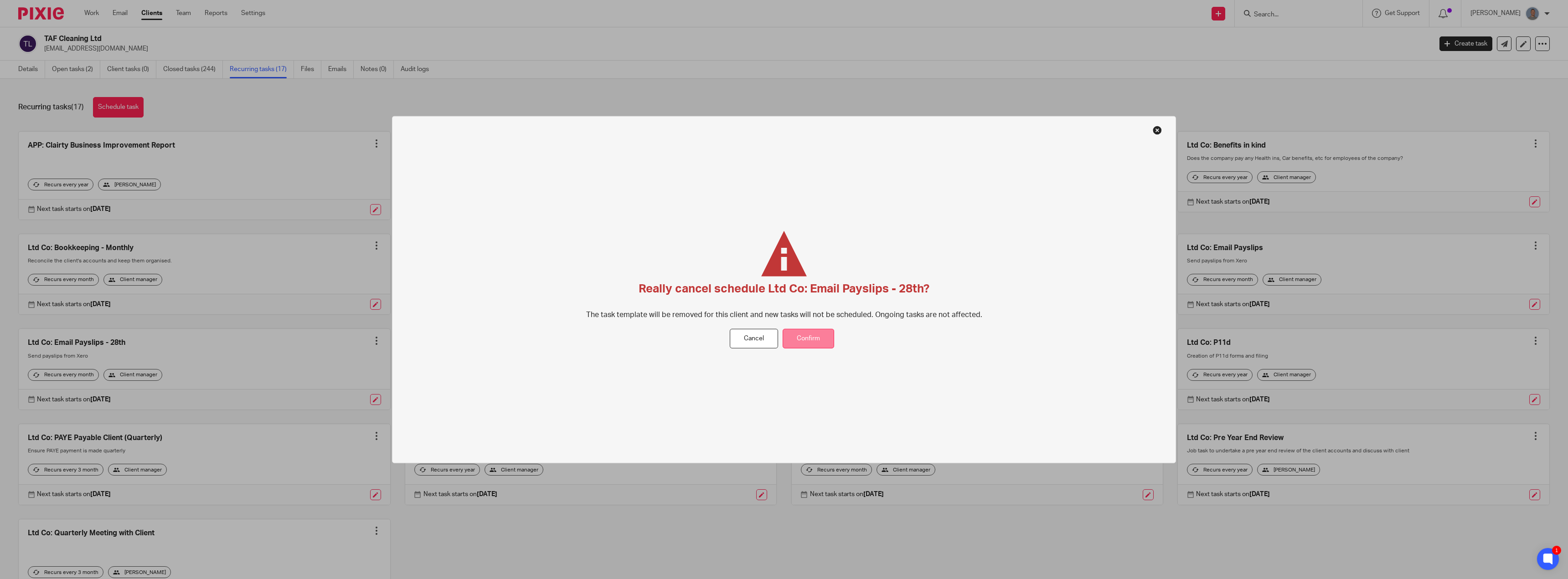
click at [802, 336] on button "Confirm" at bounding box center [808, 339] width 52 height 20
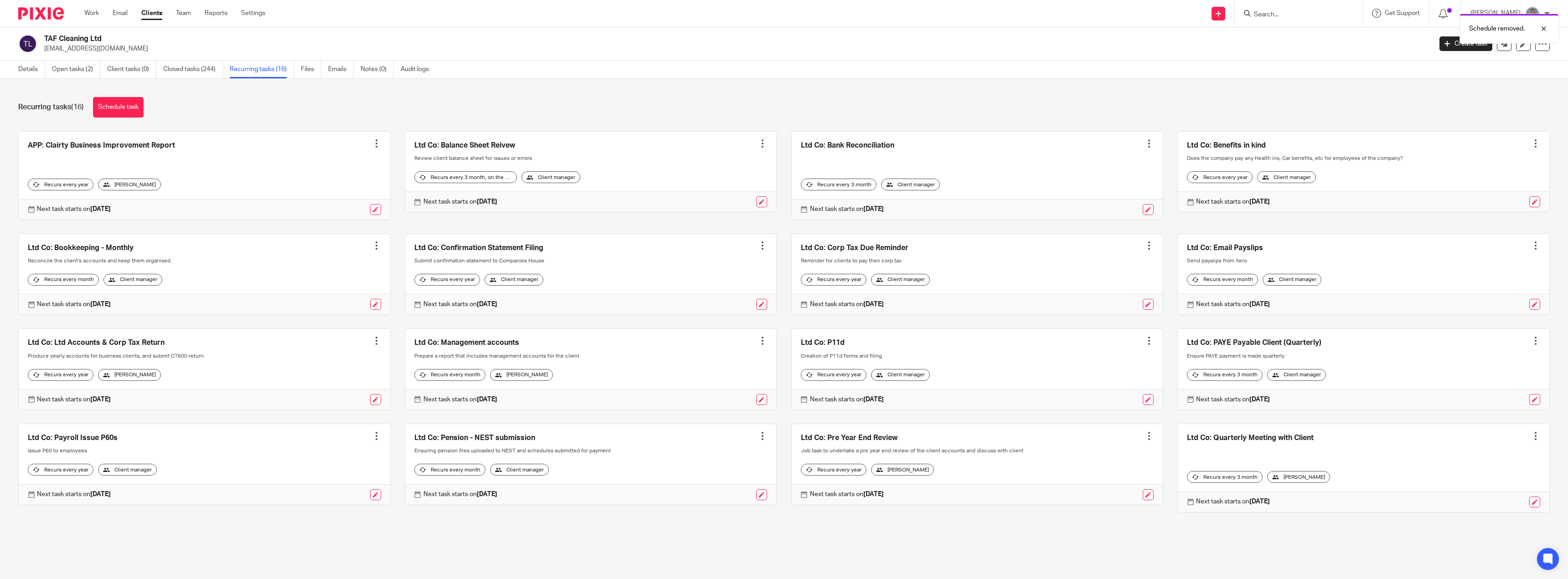
click at [1530, 245] on div at bounding box center [1535, 246] width 9 height 9
click at [1473, 301] on span "Cancel schedule" at bounding box center [1488, 303] width 48 height 6
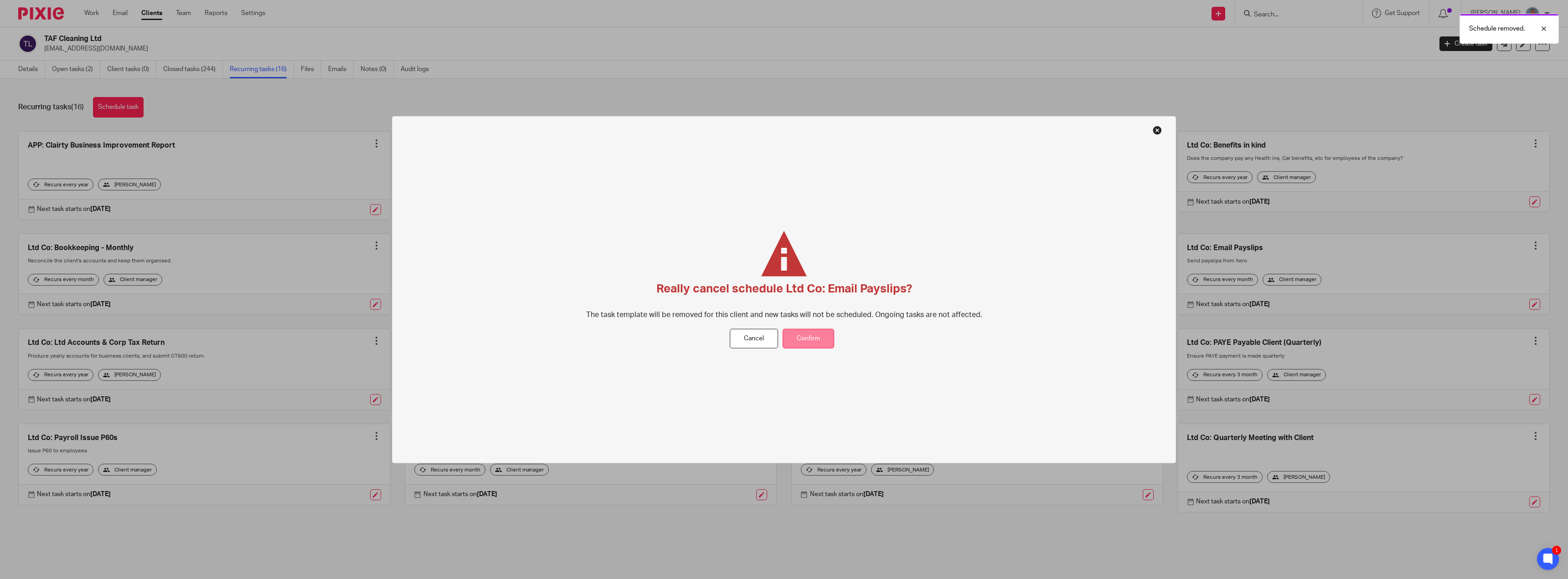
click at [826, 342] on button "Confirm" at bounding box center [808, 339] width 52 height 20
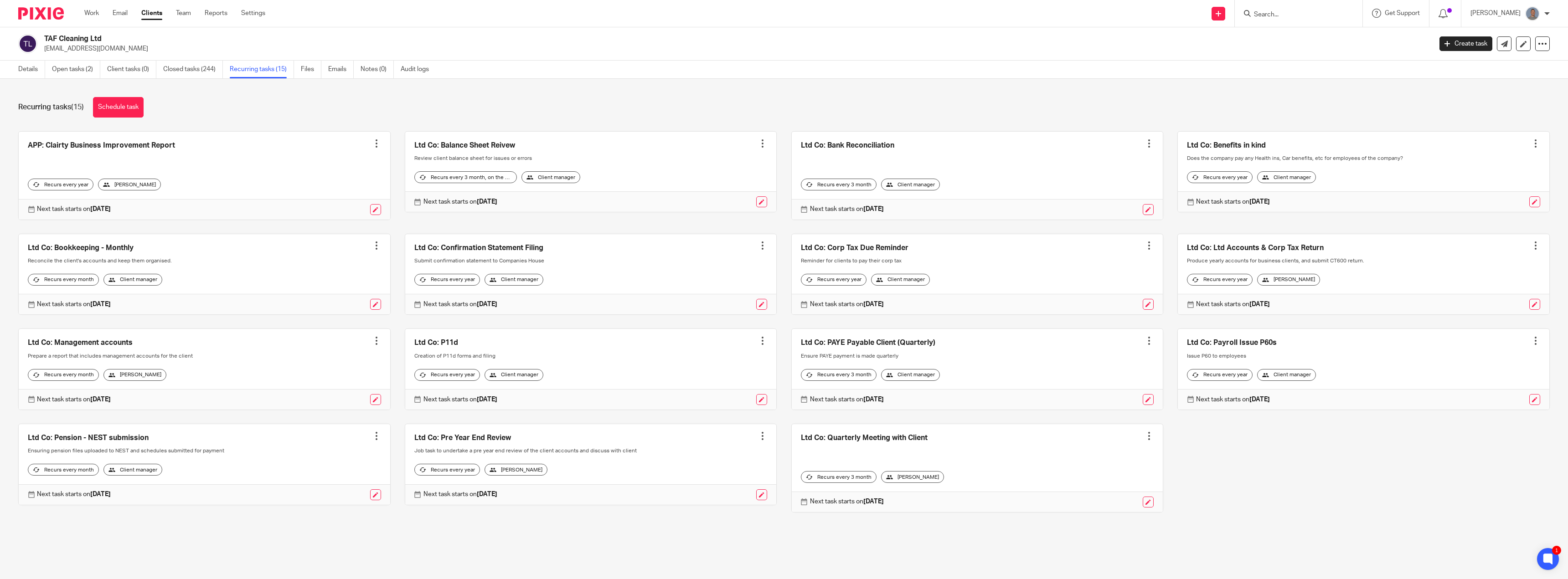
click at [374, 345] on div at bounding box center [376, 341] width 9 height 9
click at [339, 406] on span "Cancel schedule" at bounding box center [339, 406] width 48 height 6
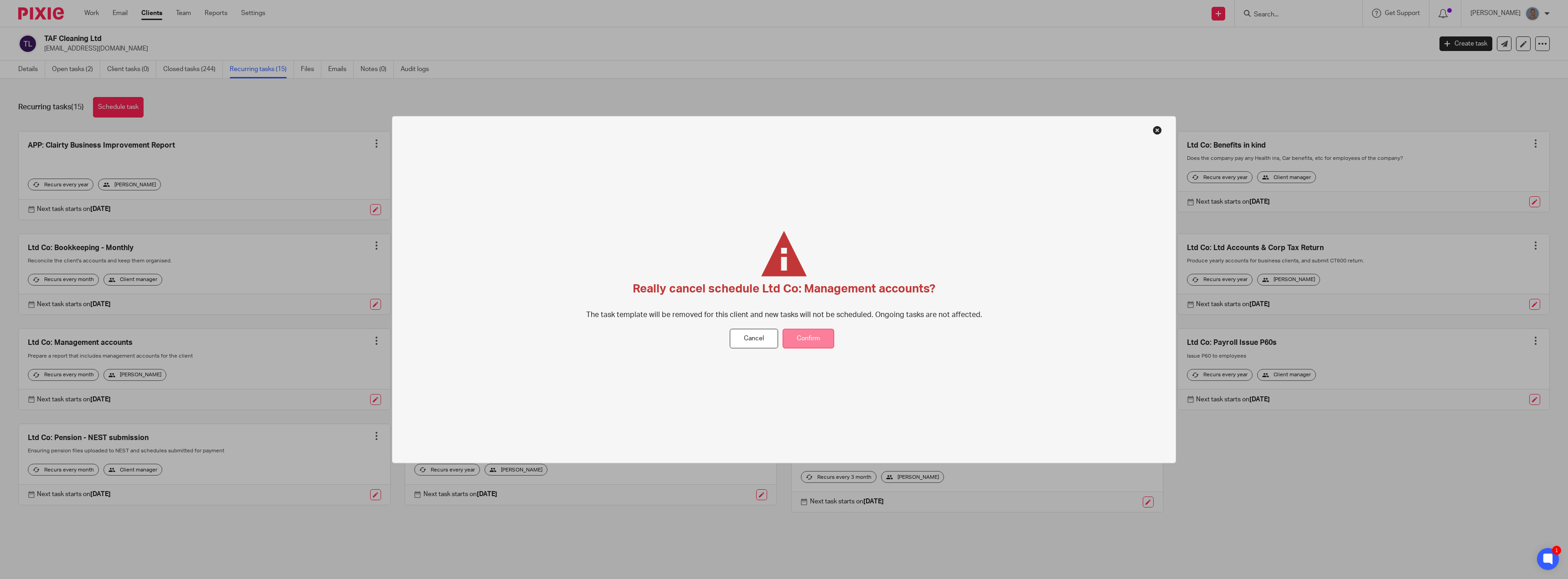
click at [819, 340] on button "Confirm" at bounding box center [808, 339] width 52 height 20
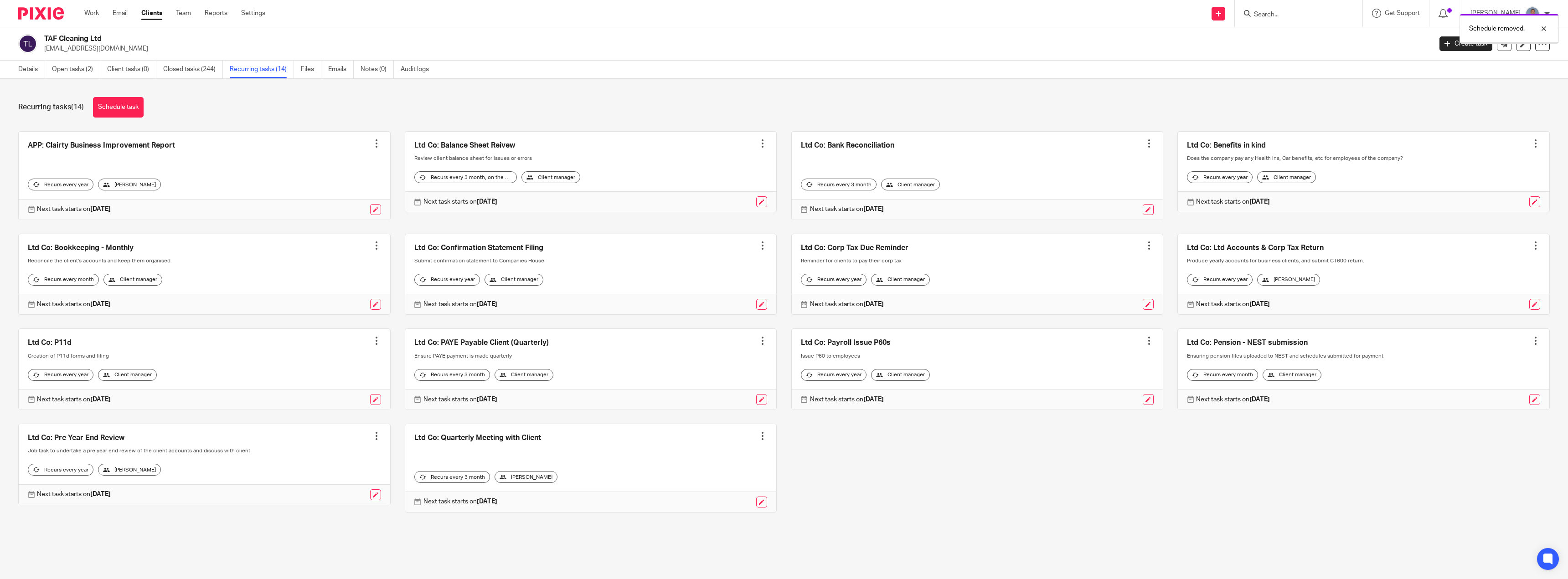
click at [374, 142] on div at bounding box center [376, 143] width 9 height 9
click at [347, 201] on span "Cancel schedule" at bounding box center [339, 201] width 48 height 6
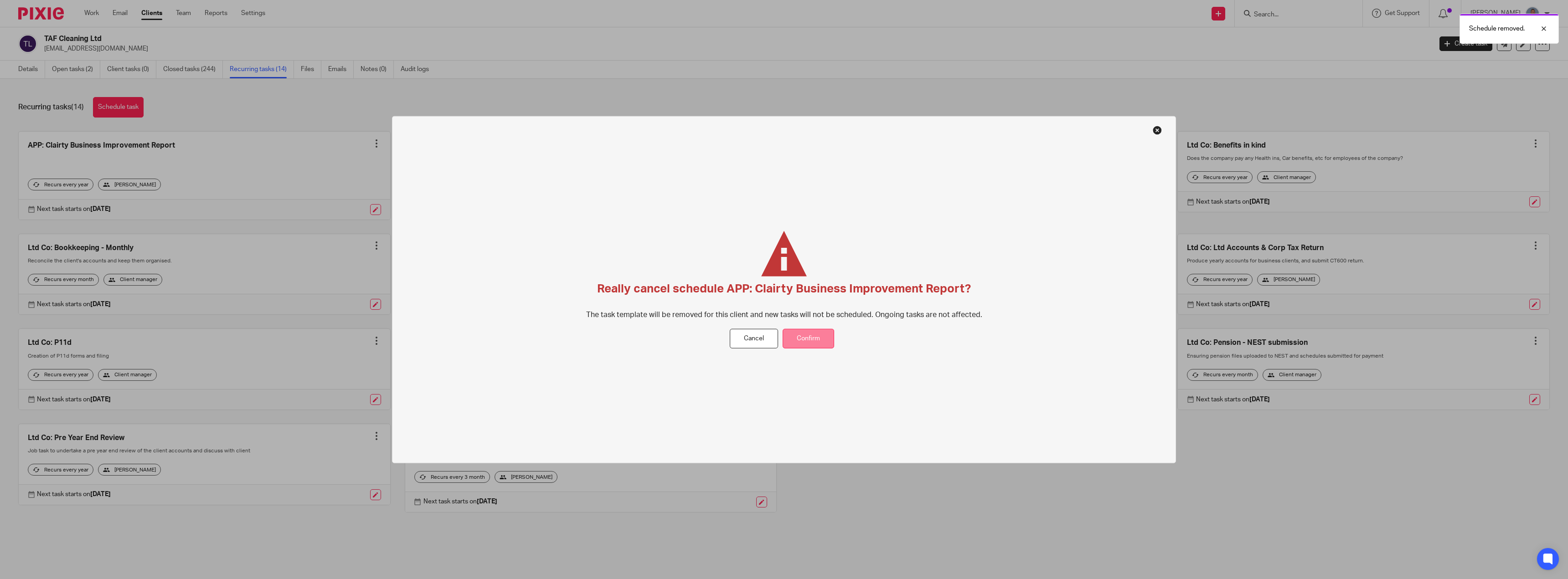
click at [817, 336] on button "Confirm" at bounding box center [808, 339] width 52 height 20
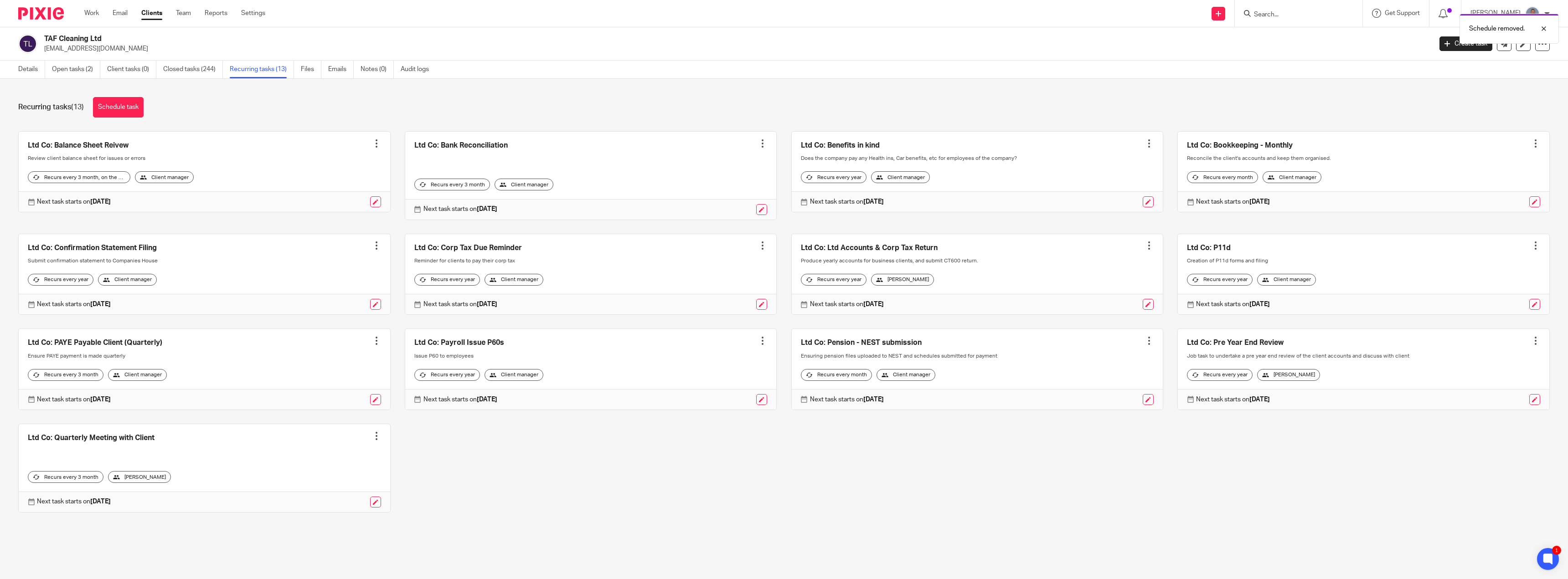
click at [1530, 246] on div at bounding box center [1535, 246] width 9 height 9
click at [1480, 304] on span "Cancel schedule" at bounding box center [1488, 303] width 48 height 6
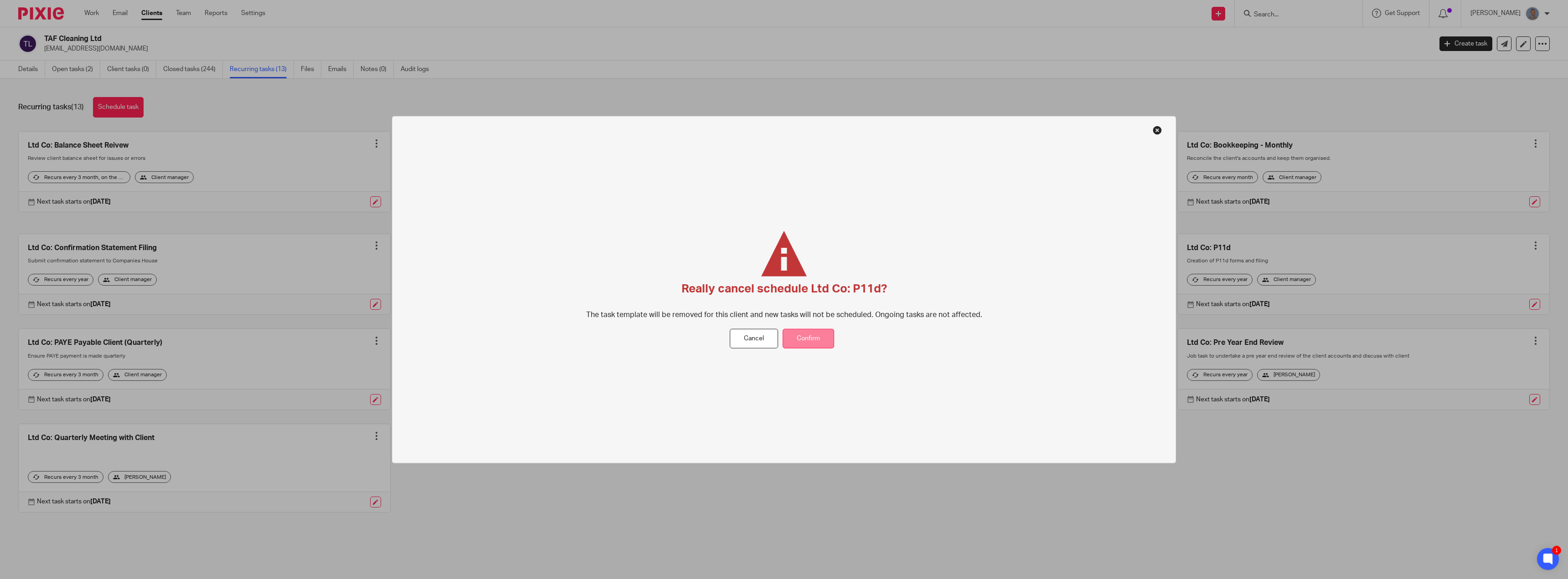
click at [801, 345] on button "Confirm" at bounding box center [808, 339] width 52 height 20
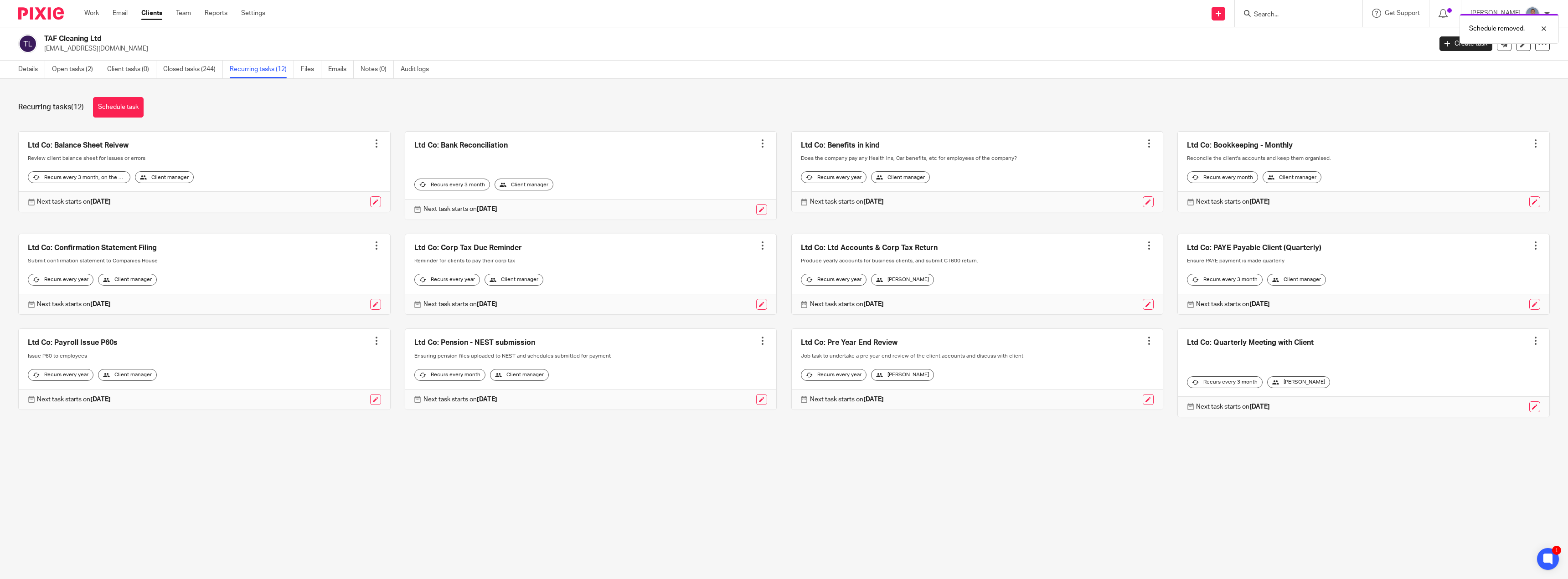
click at [1530, 248] on div at bounding box center [1535, 246] width 9 height 9
click at [1482, 305] on span "Cancel schedule" at bounding box center [1488, 303] width 48 height 6
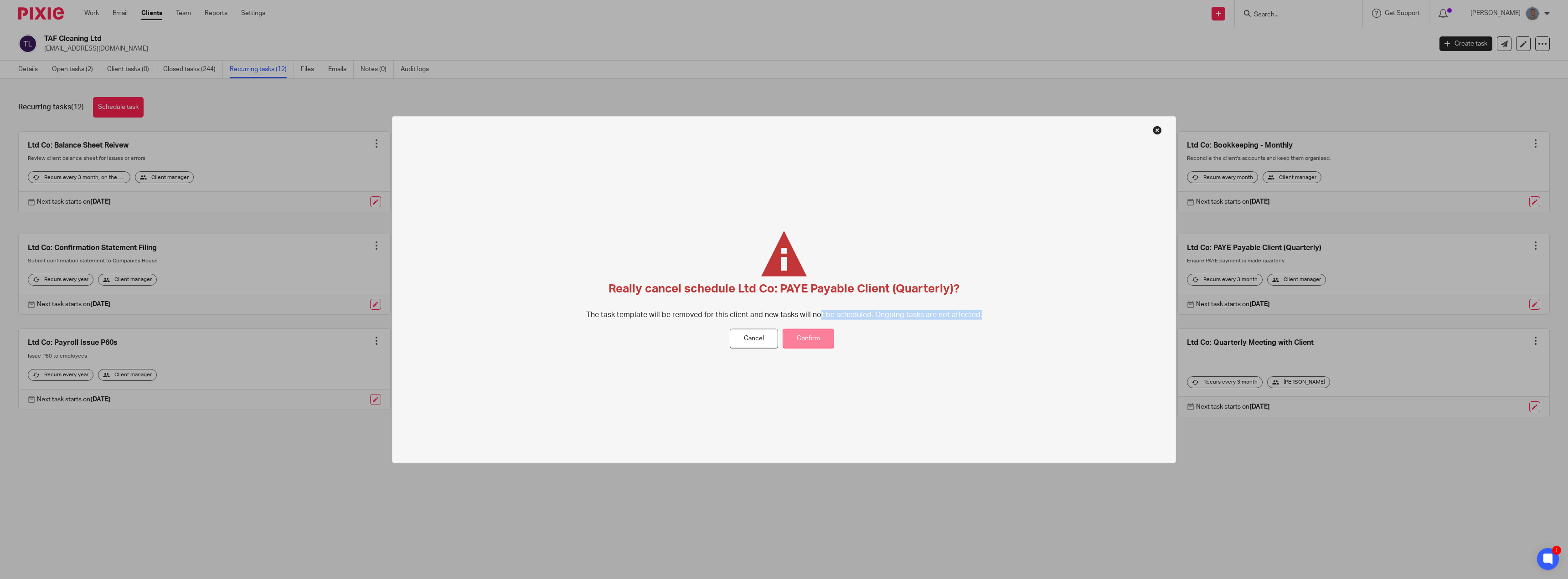
click at [814, 331] on div "Really cancel schedule Ltd Co: PAYE Payable Client (Quarterly)? The task templa…" at bounding box center [784, 289] width 784 height 348
click at [814, 332] on button "Confirm" at bounding box center [808, 339] width 52 height 20
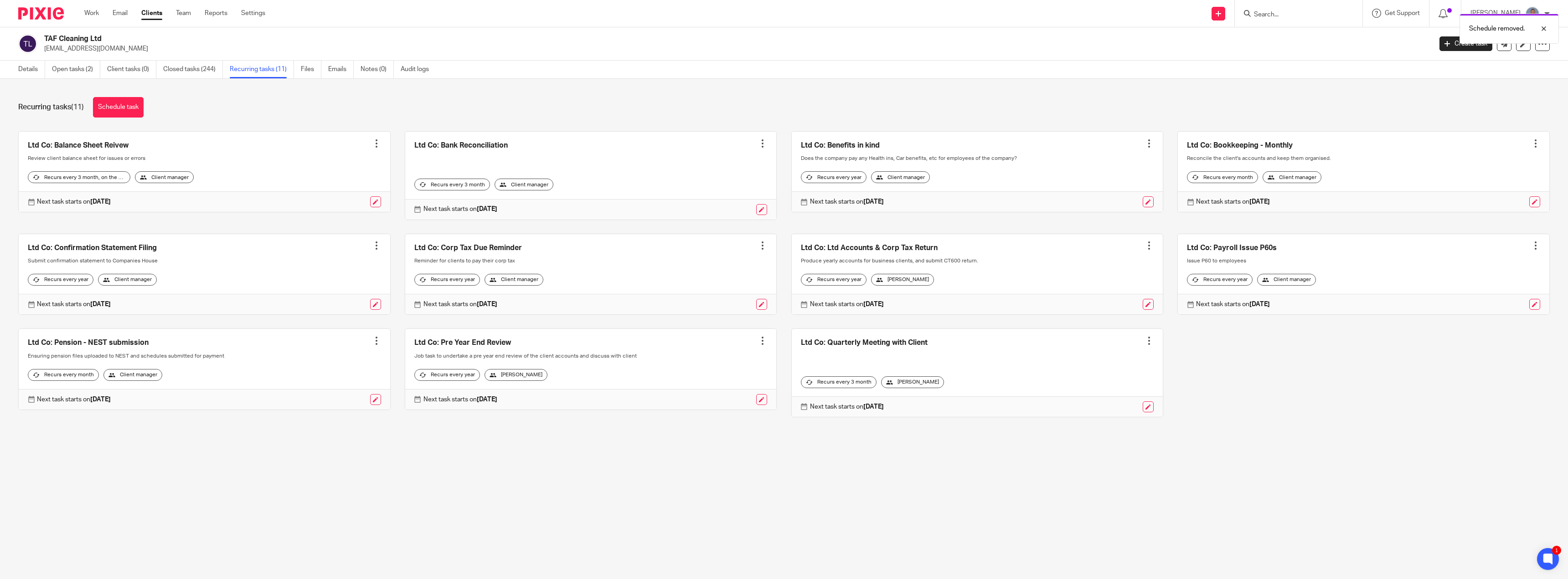
click at [1144, 345] on div at bounding box center [1149, 341] width 9 height 9
click at [1114, 405] on span "Cancel schedule" at bounding box center [1105, 406] width 48 height 6
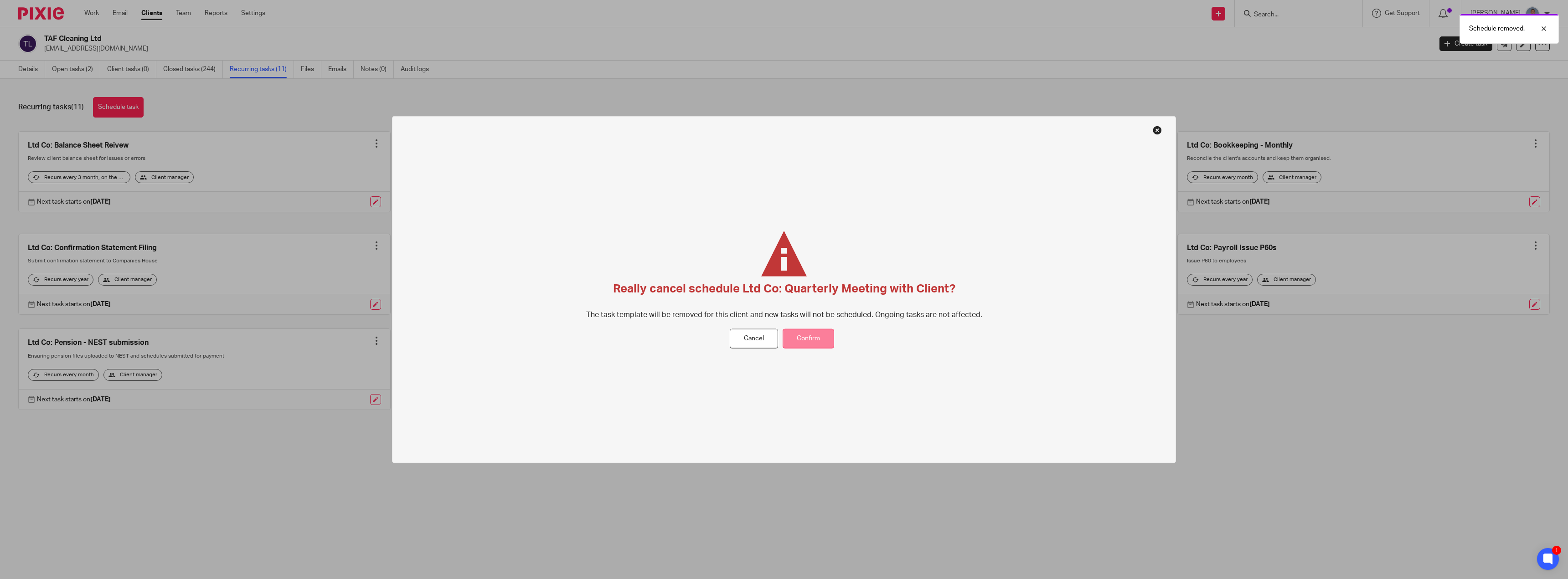
click at [825, 334] on button "Confirm" at bounding box center [808, 339] width 52 height 20
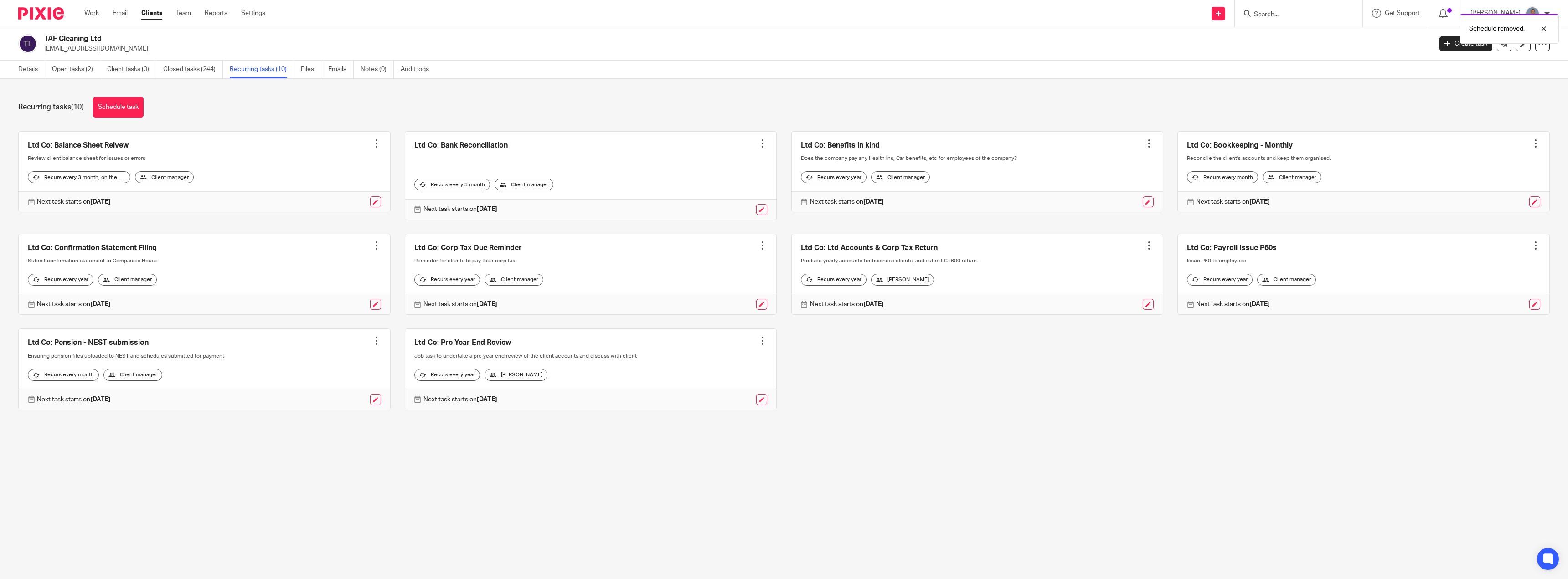
click at [1530, 245] on div at bounding box center [1535, 246] width 9 height 9
click at [1489, 302] on span "Cancel schedule" at bounding box center [1488, 303] width 48 height 6
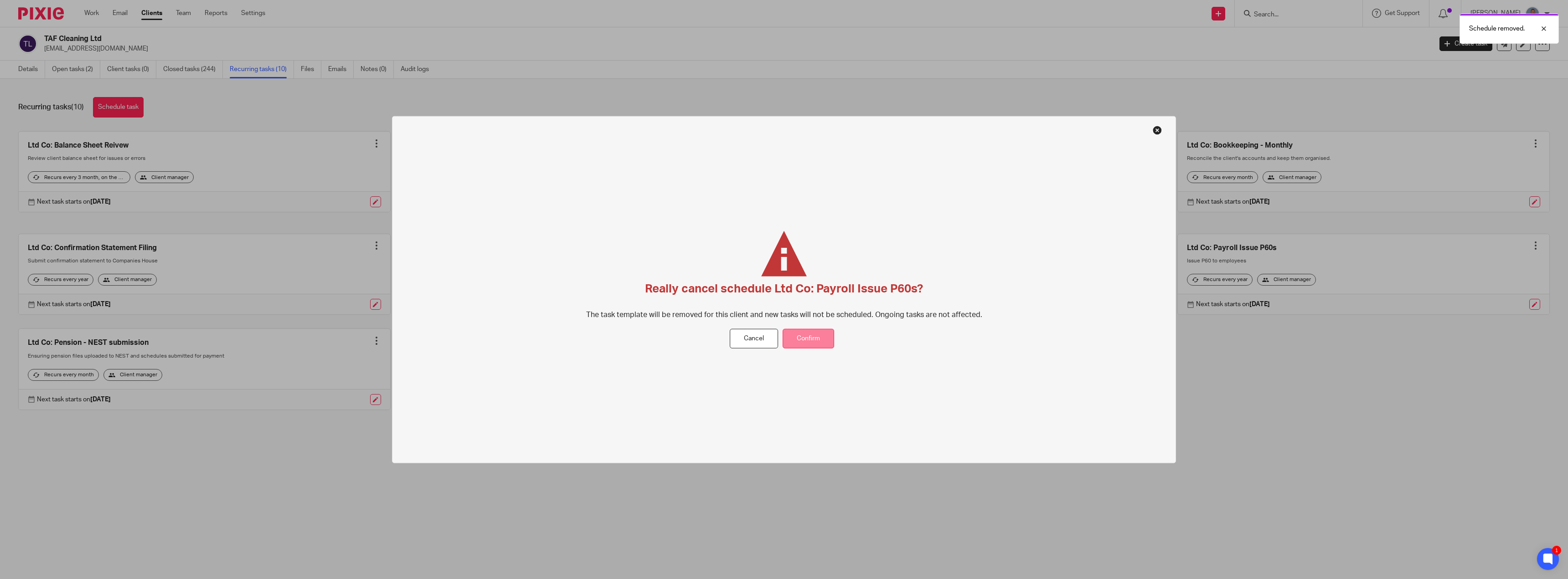
click at [813, 340] on button "Confirm" at bounding box center [808, 339] width 52 height 20
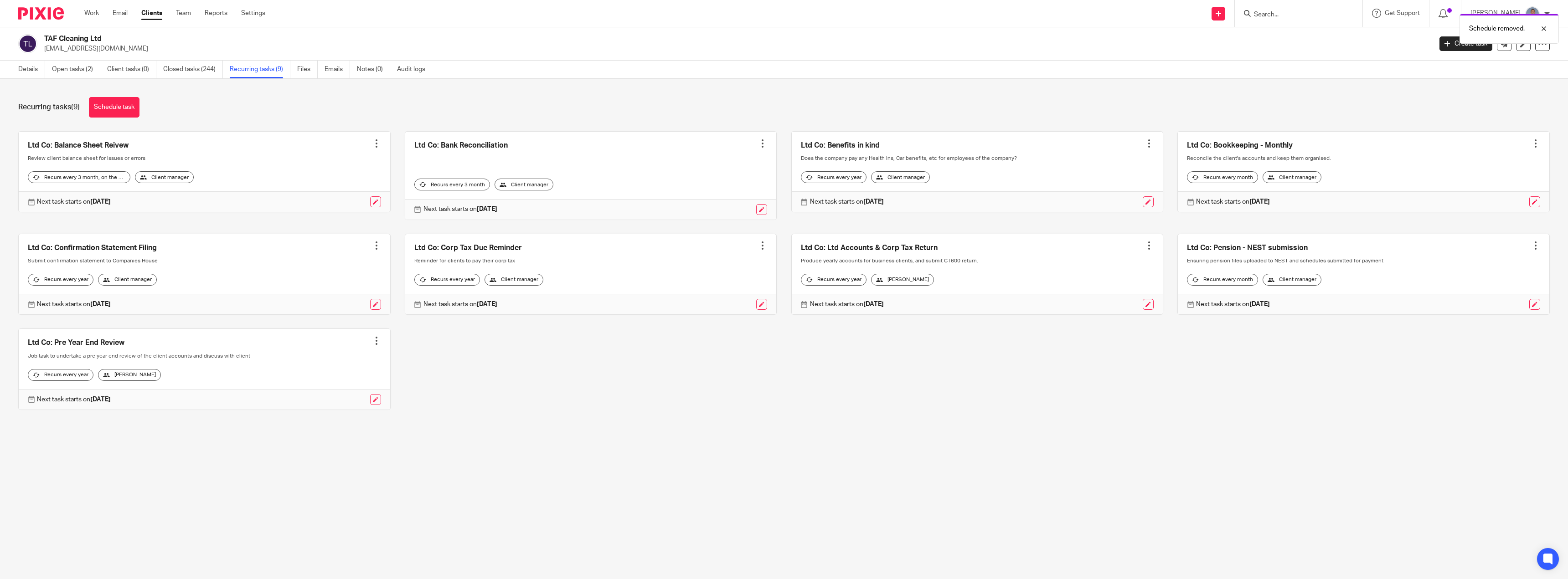
click at [1144, 143] on div at bounding box center [1149, 143] width 9 height 9
click at [1108, 201] on span "Cancel schedule" at bounding box center [1105, 201] width 48 height 6
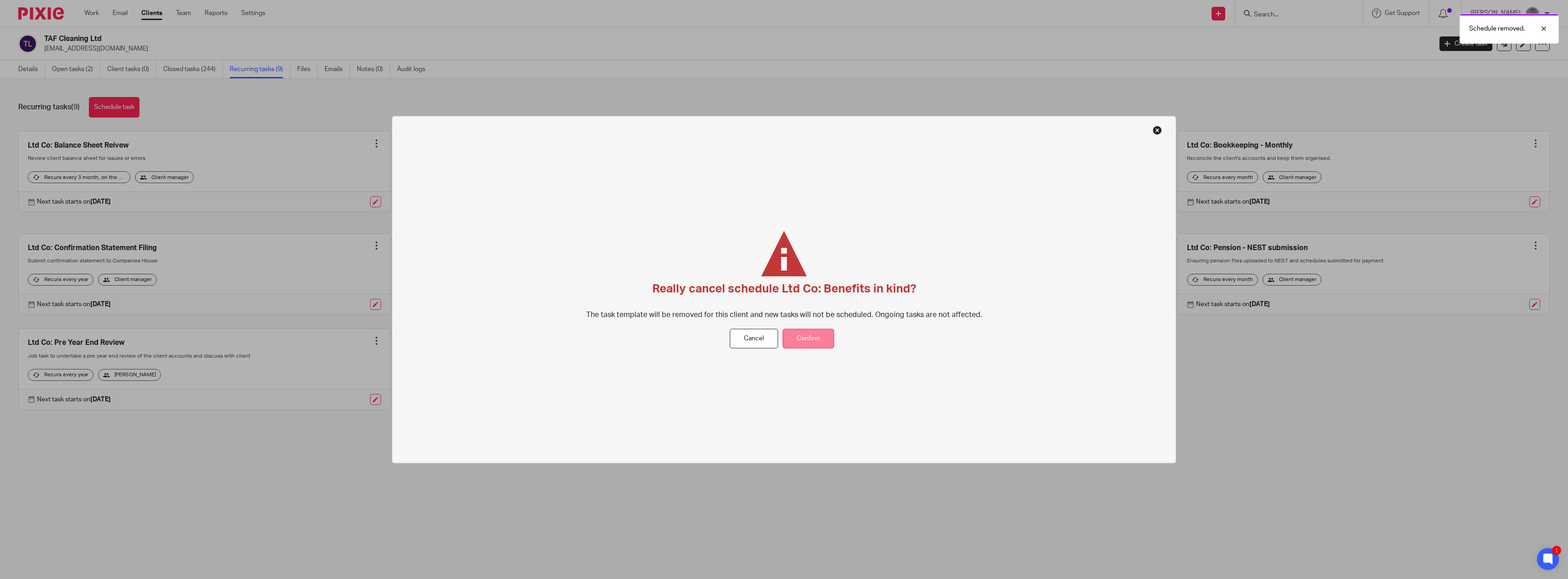
click at [813, 333] on button "Confirm" at bounding box center [808, 339] width 52 height 20
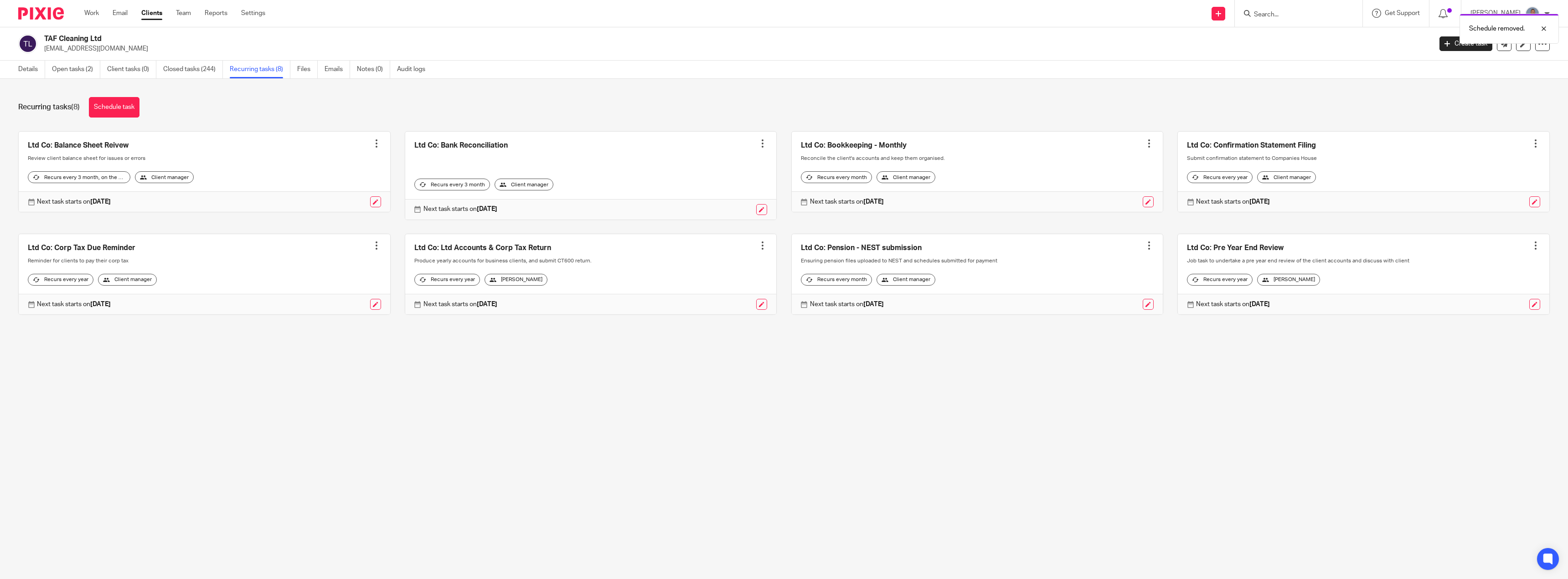
click at [1144, 246] on div at bounding box center [1149, 246] width 9 height 9
click at [1097, 303] on span "Cancel schedule" at bounding box center [1105, 303] width 48 height 6
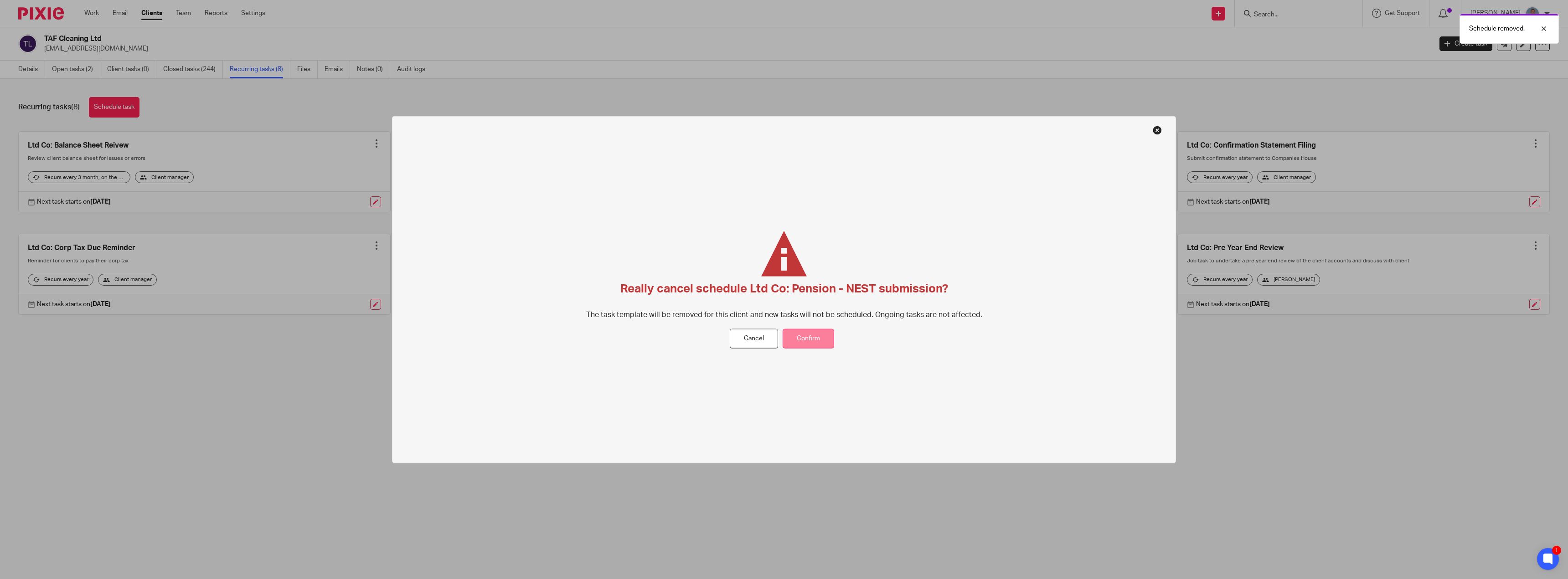
click at [825, 339] on button "Confirm" at bounding box center [808, 339] width 52 height 20
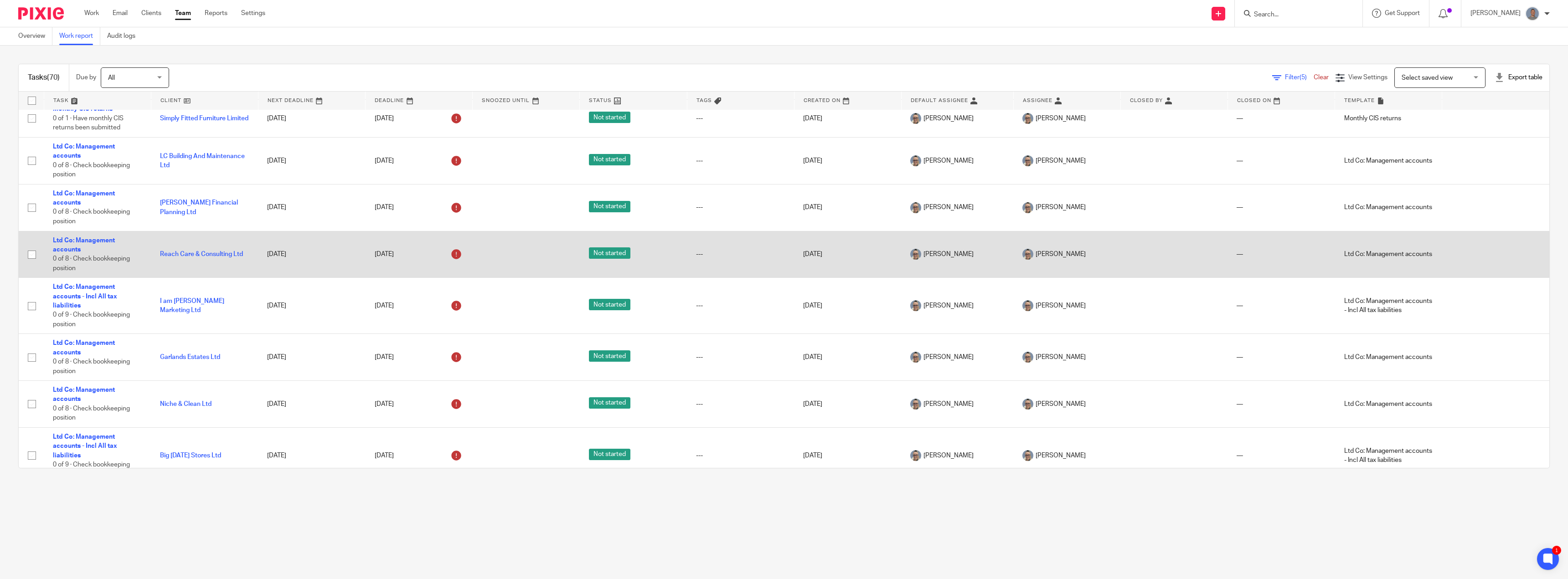
scroll to position [410, 0]
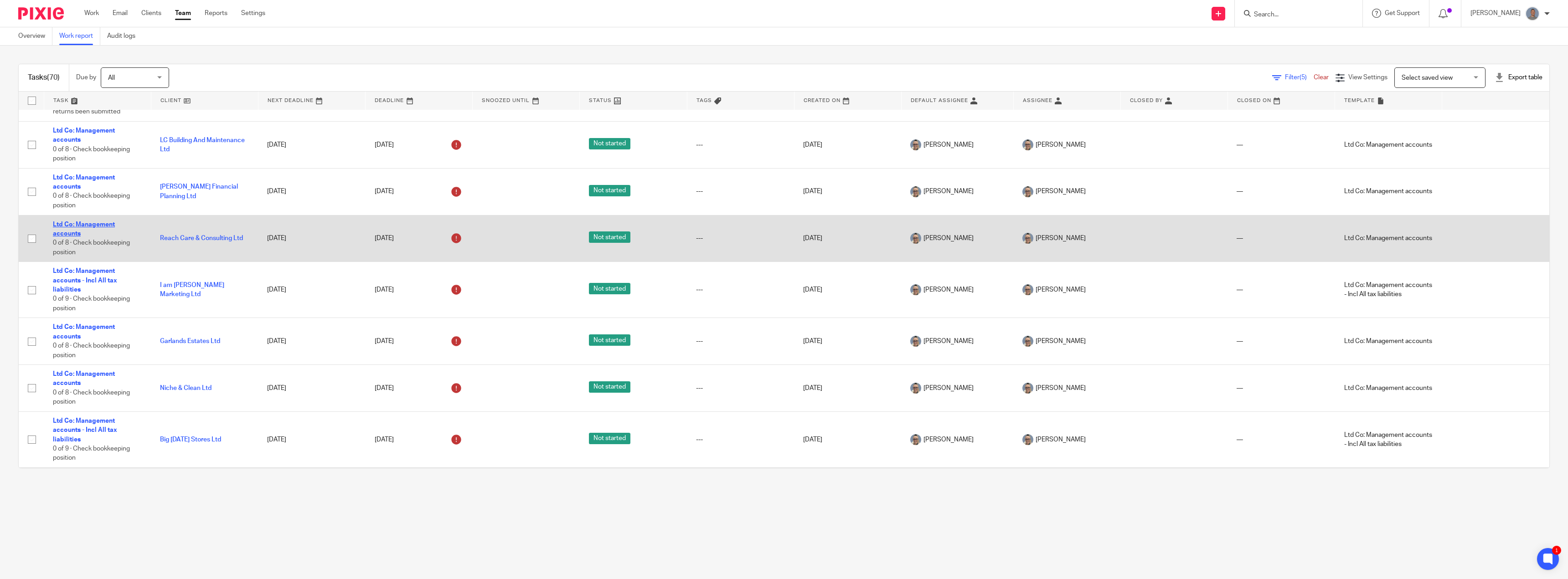
click at [76, 234] on link "Ltd Co: Management accounts" at bounding box center [83, 229] width 62 height 16
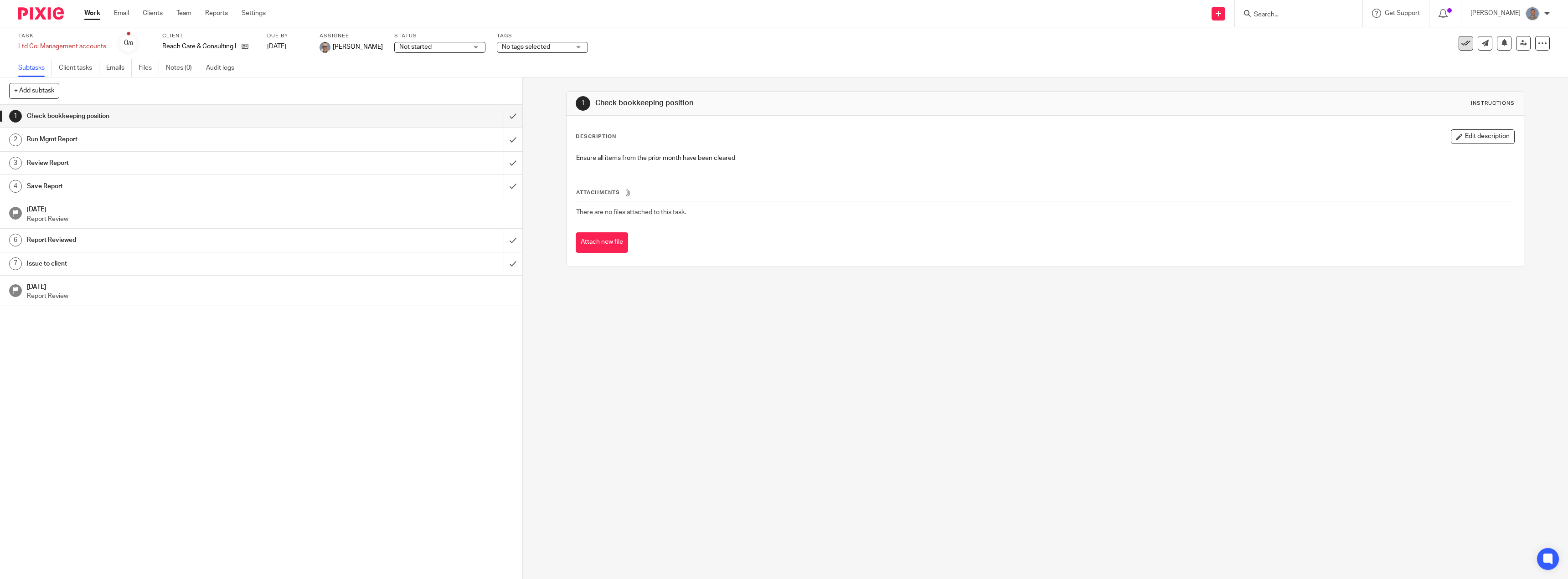
click at [1462, 44] on icon at bounding box center [1466, 44] width 9 height 9
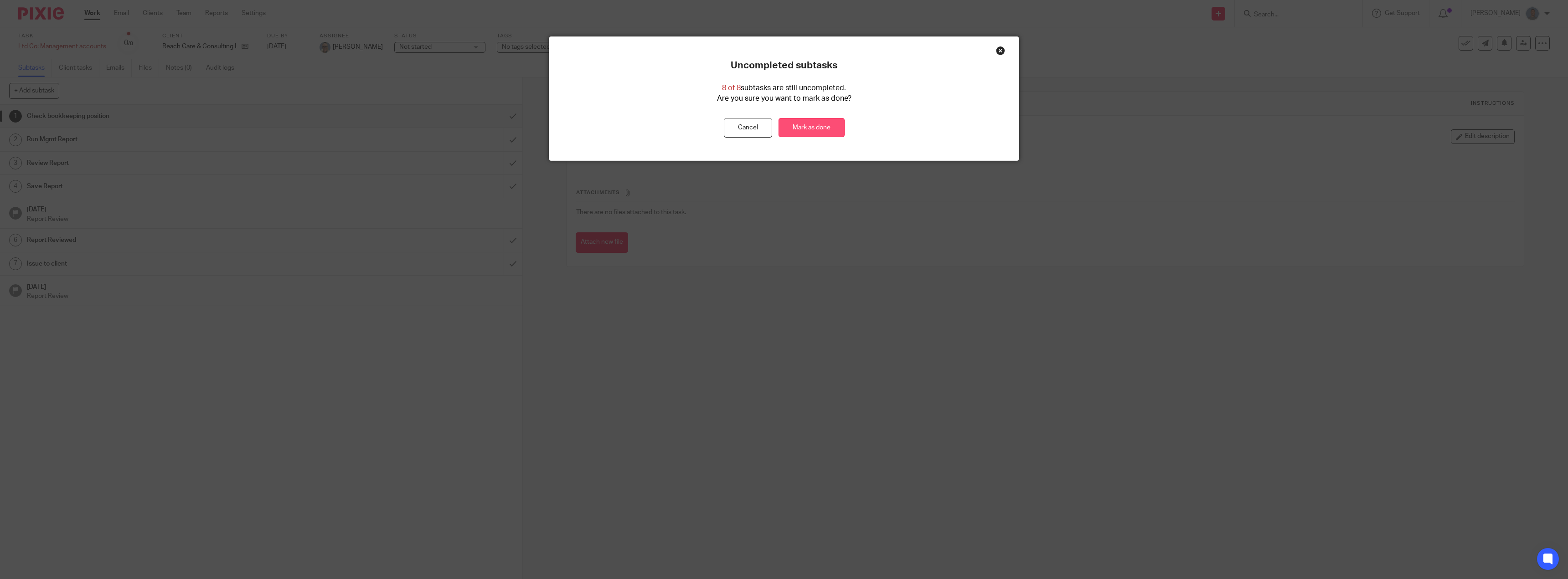
click at [831, 131] on link "Mark as done" at bounding box center [812, 128] width 66 height 20
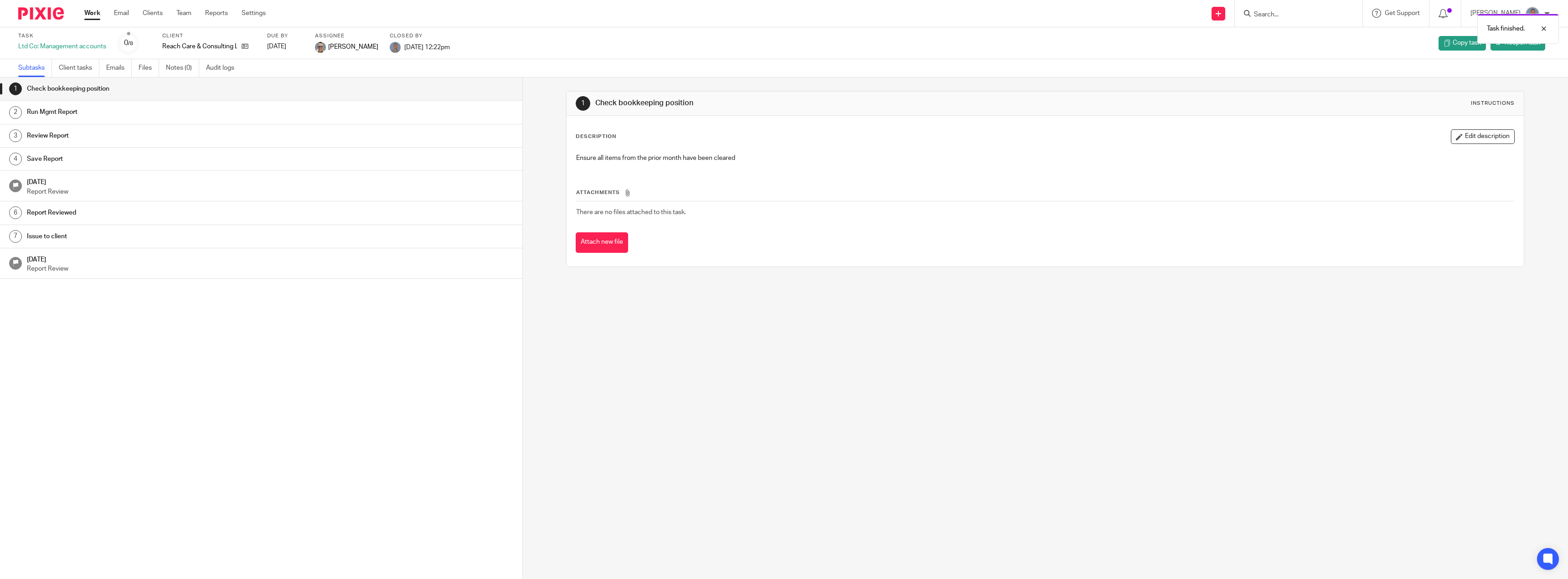
click at [95, 14] on link "Work" at bounding box center [92, 14] width 16 height 9
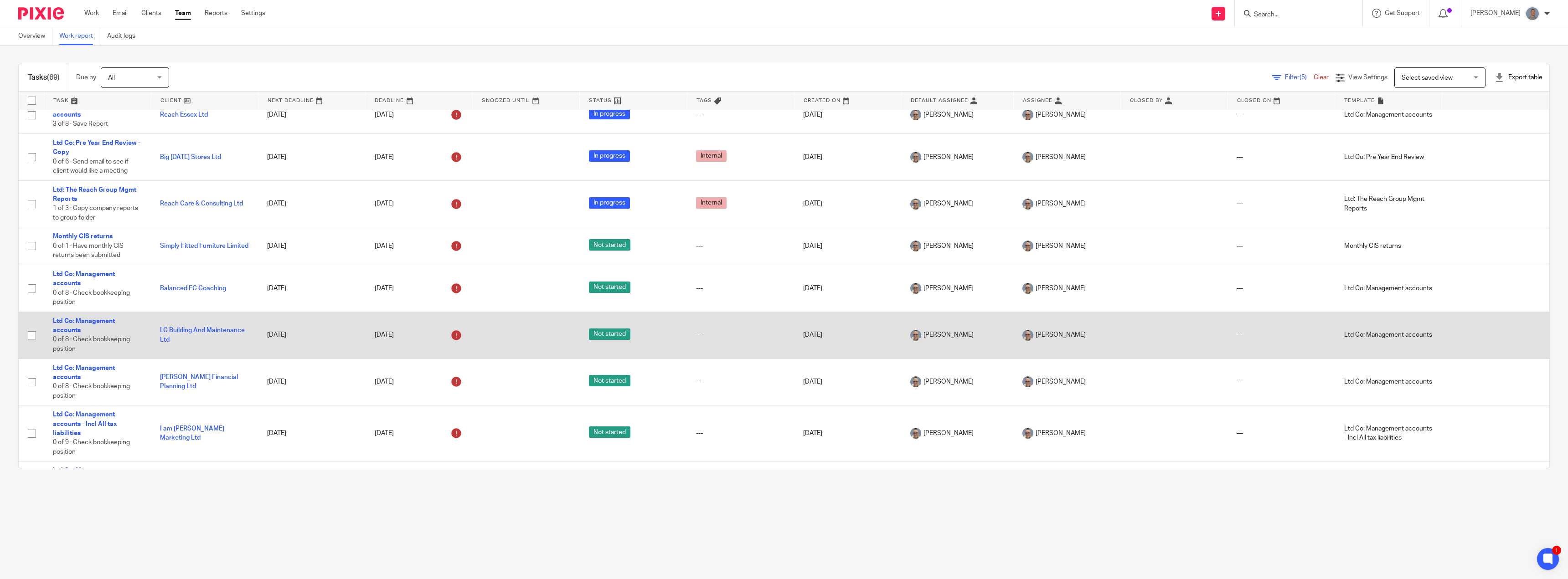
scroll to position [319, 0]
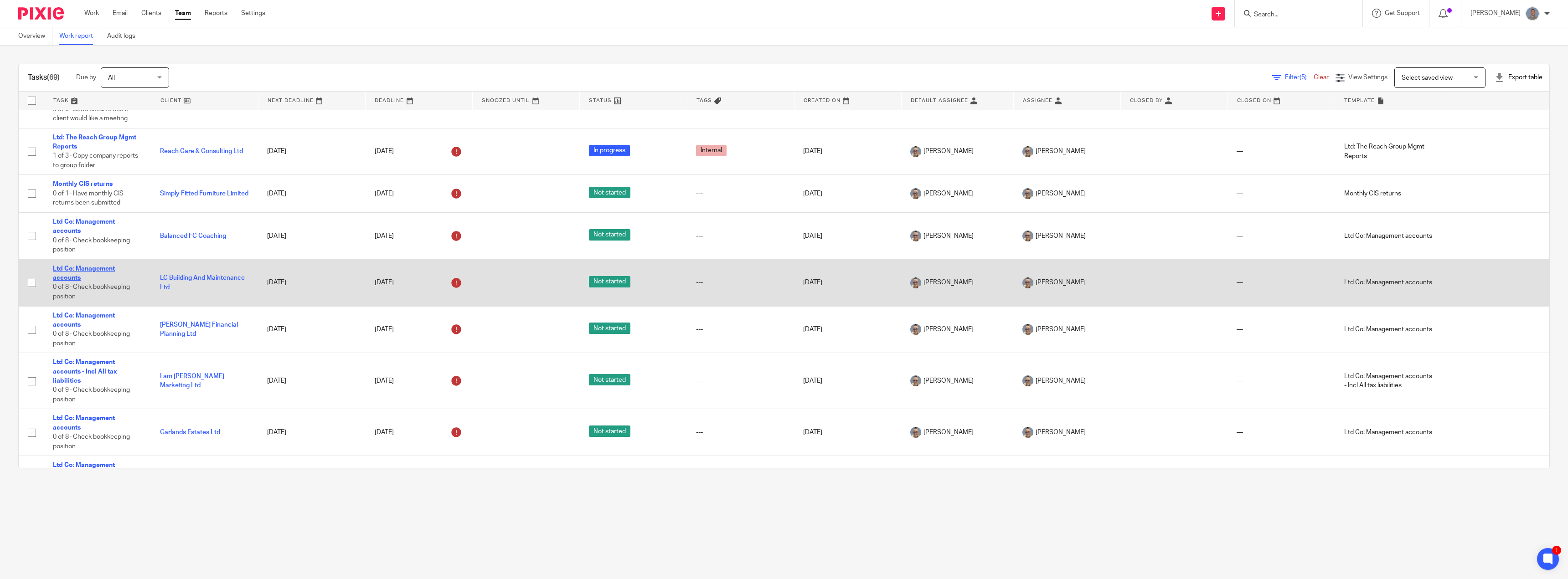
click at [84, 278] on link "Ltd Co: Management accounts" at bounding box center [83, 273] width 62 height 16
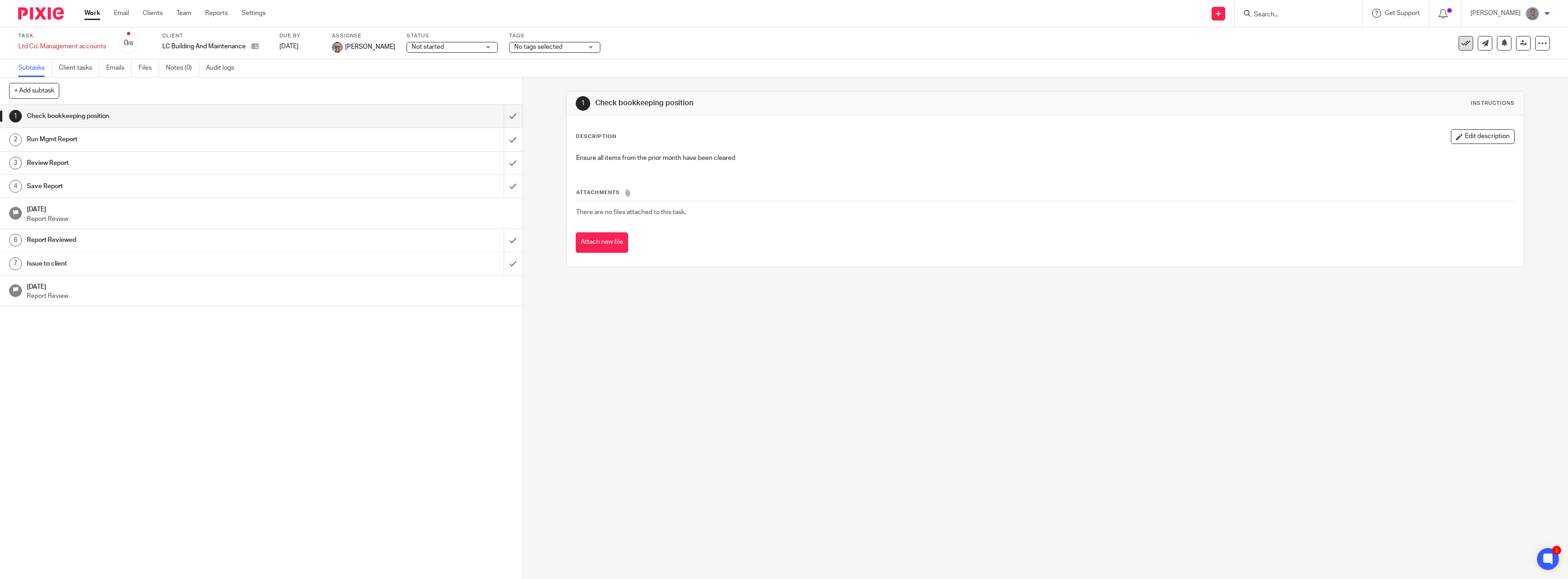
click at [1461, 44] on icon at bounding box center [1466, 44] width 9 height 9
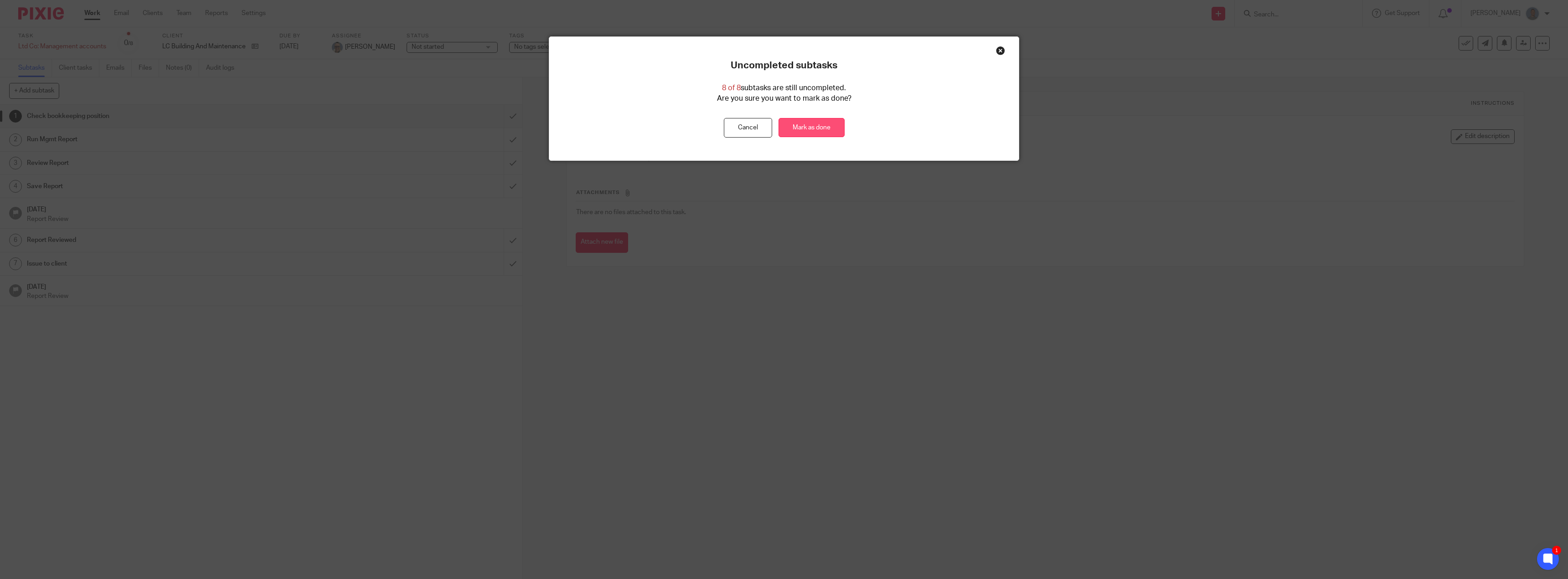
click at [822, 127] on link "Mark as done" at bounding box center [812, 128] width 66 height 20
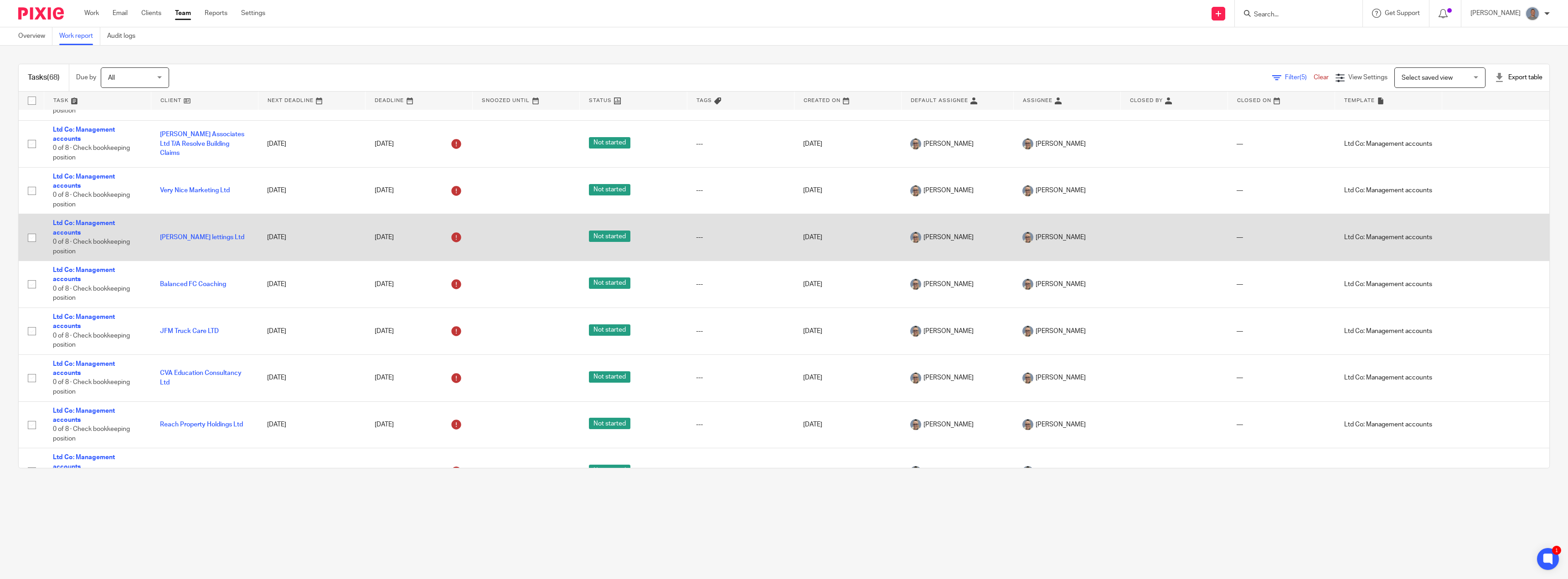
scroll to position [820, 0]
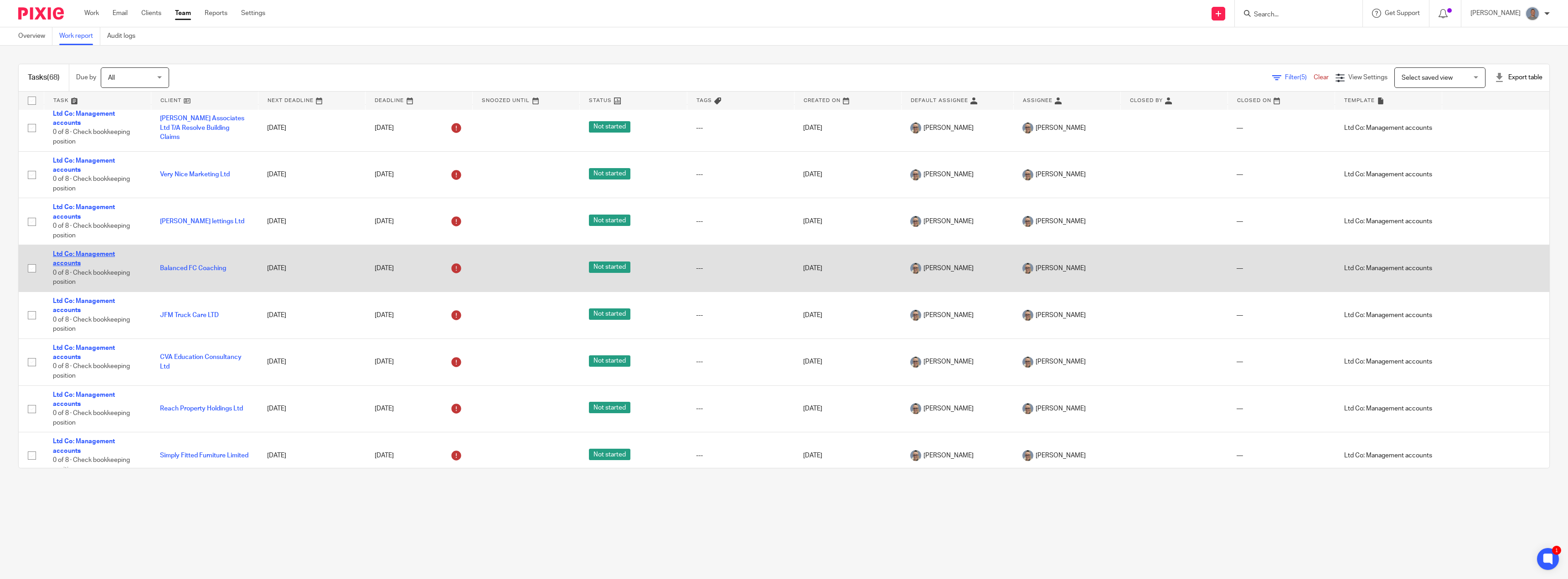
click at [76, 264] on link "Ltd Co: Management accounts" at bounding box center [83, 258] width 62 height 16
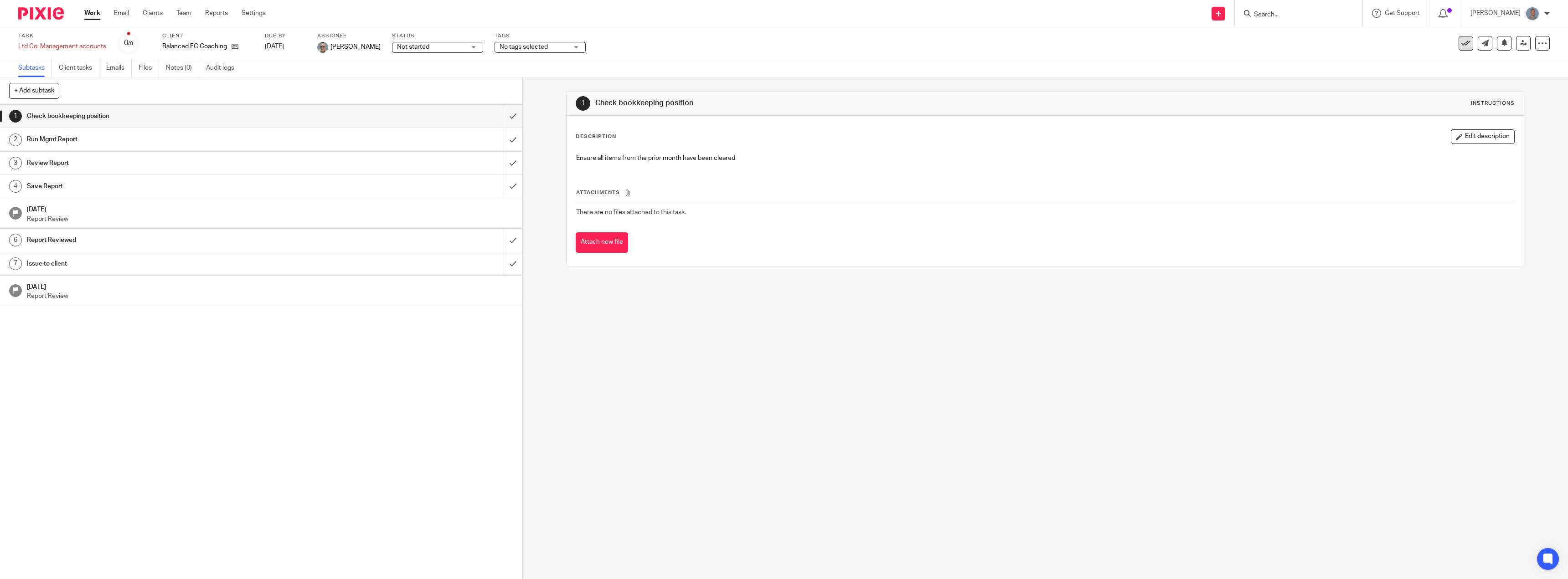
click at [1461, 44] on icon at bounding box center [1466, 44] width 9 height 9
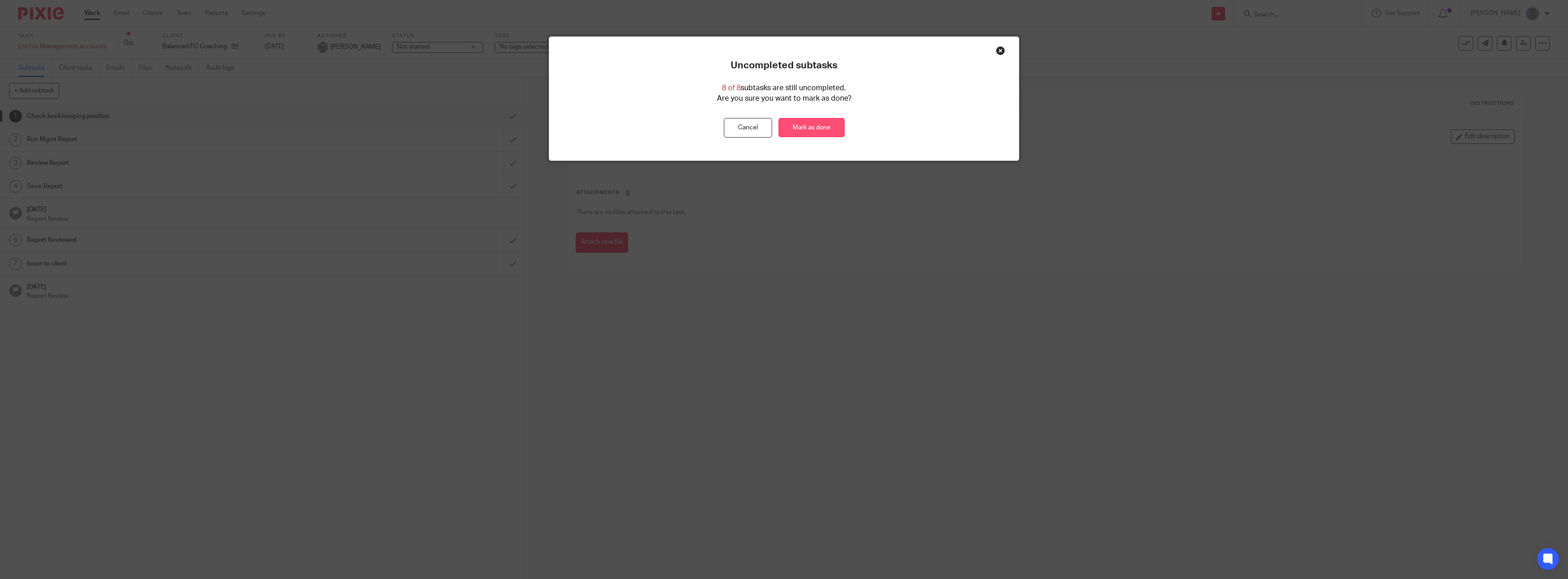
click at [828, 125] on link "Mark as done" at bounding box center [812, 128] width 66 height 20
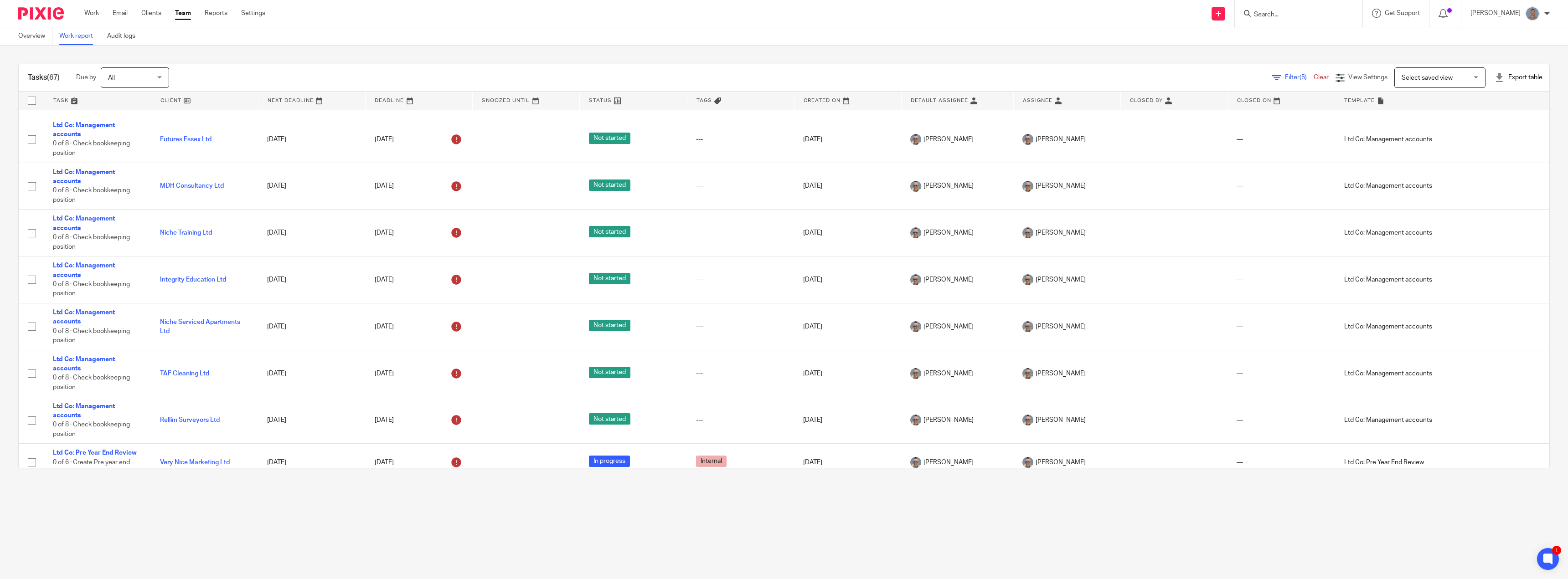
scroll to position [1276, 0]
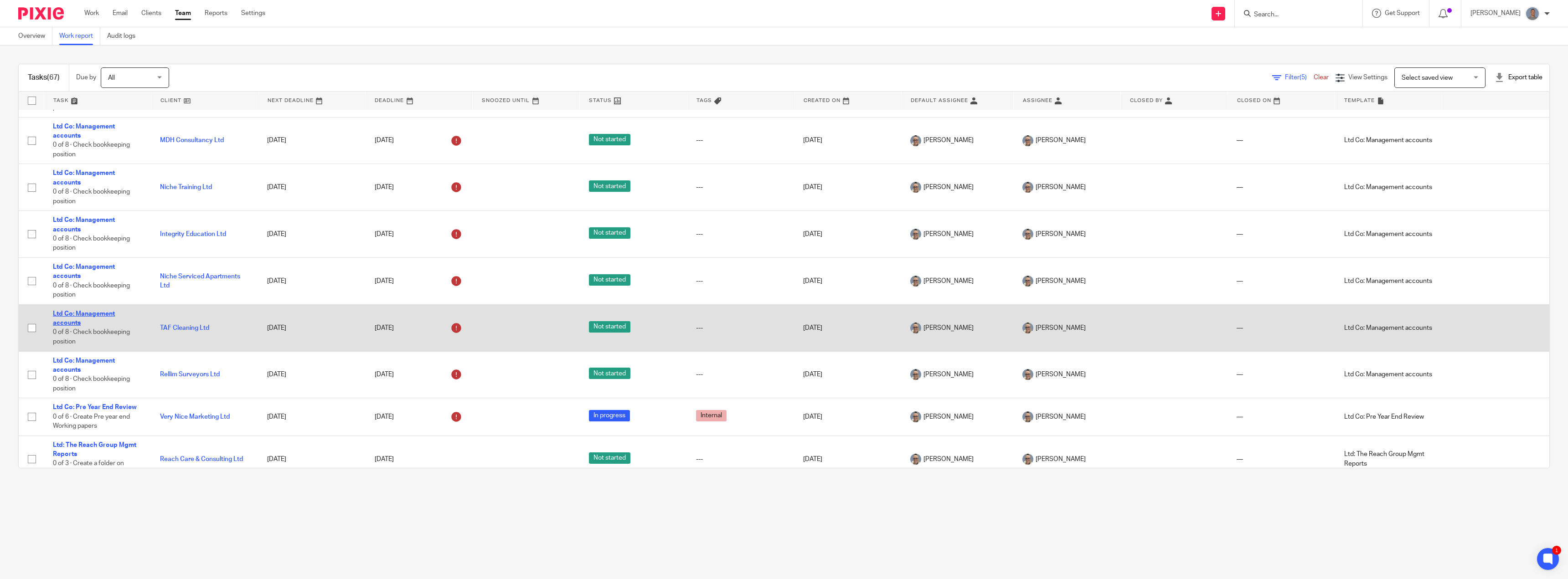
click at [98, 324] on link "Ltd Co: Management accounts" at bounding box center [83, 318] width 62 height 16
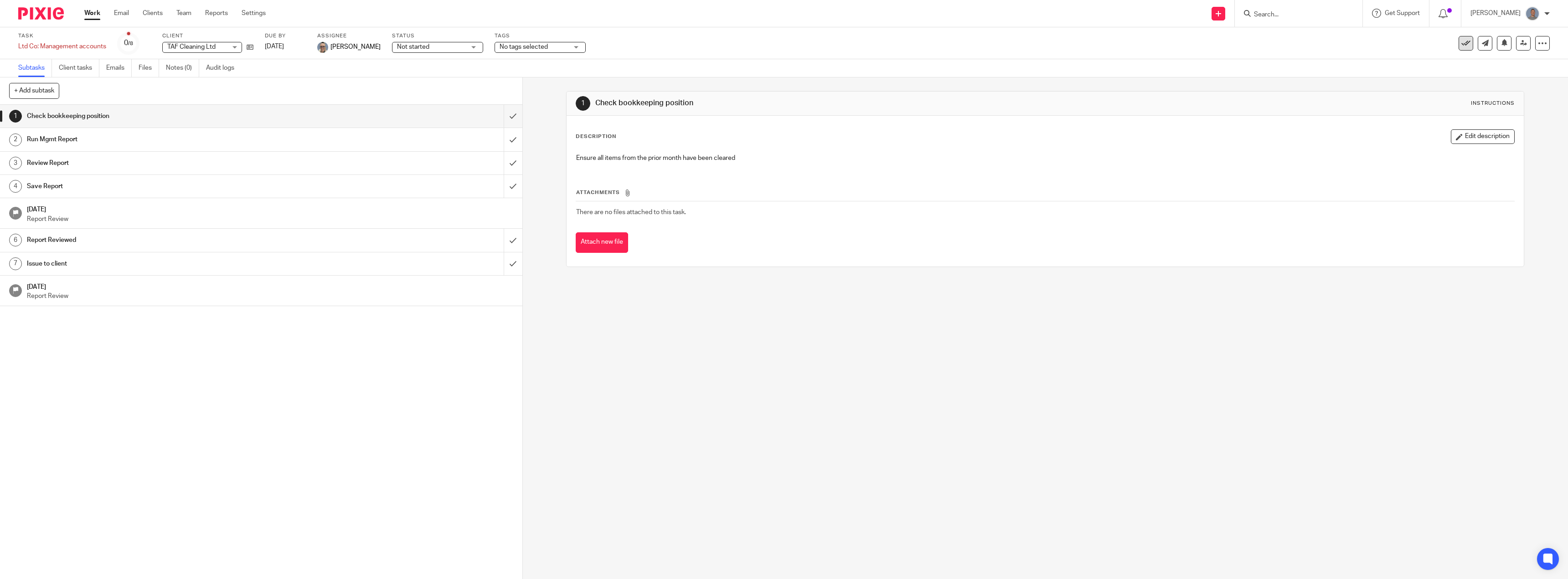
click at [1461, 43] on icon at bounding box center [1466, 44] width 9 height 9
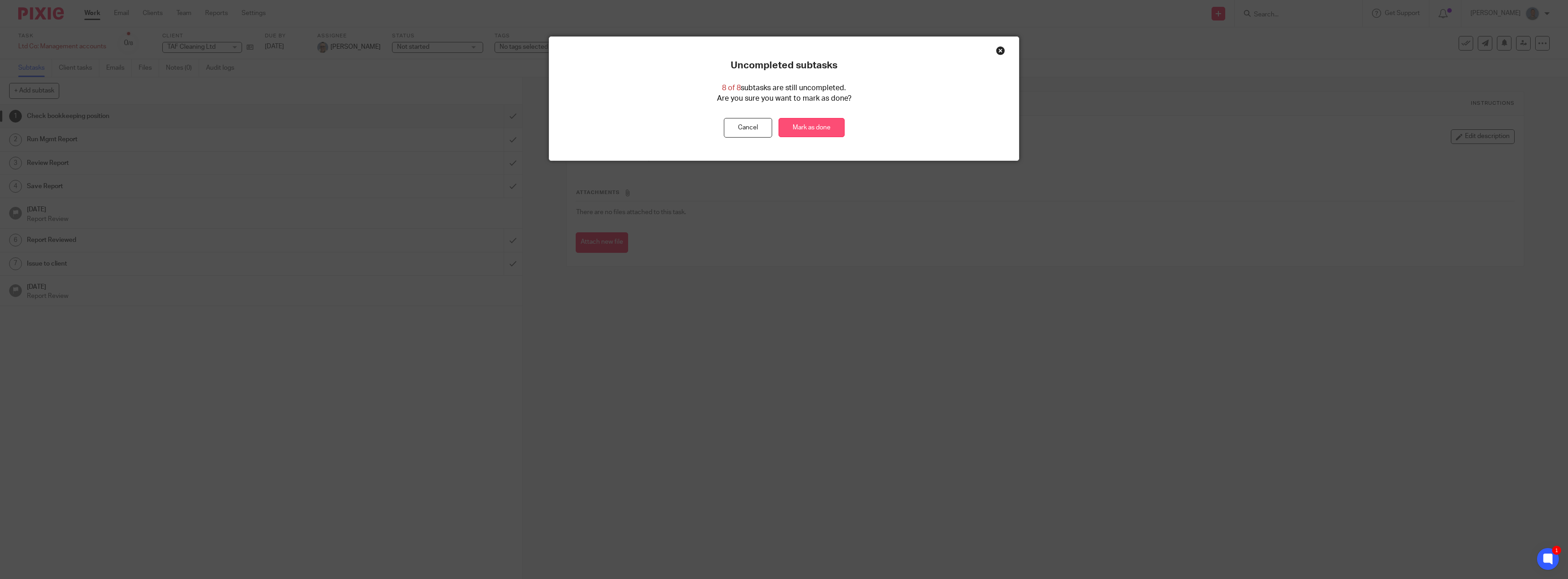
click at [824, 125] on link "Mark as done" at bounding box center [812, 128] width 66 height 20
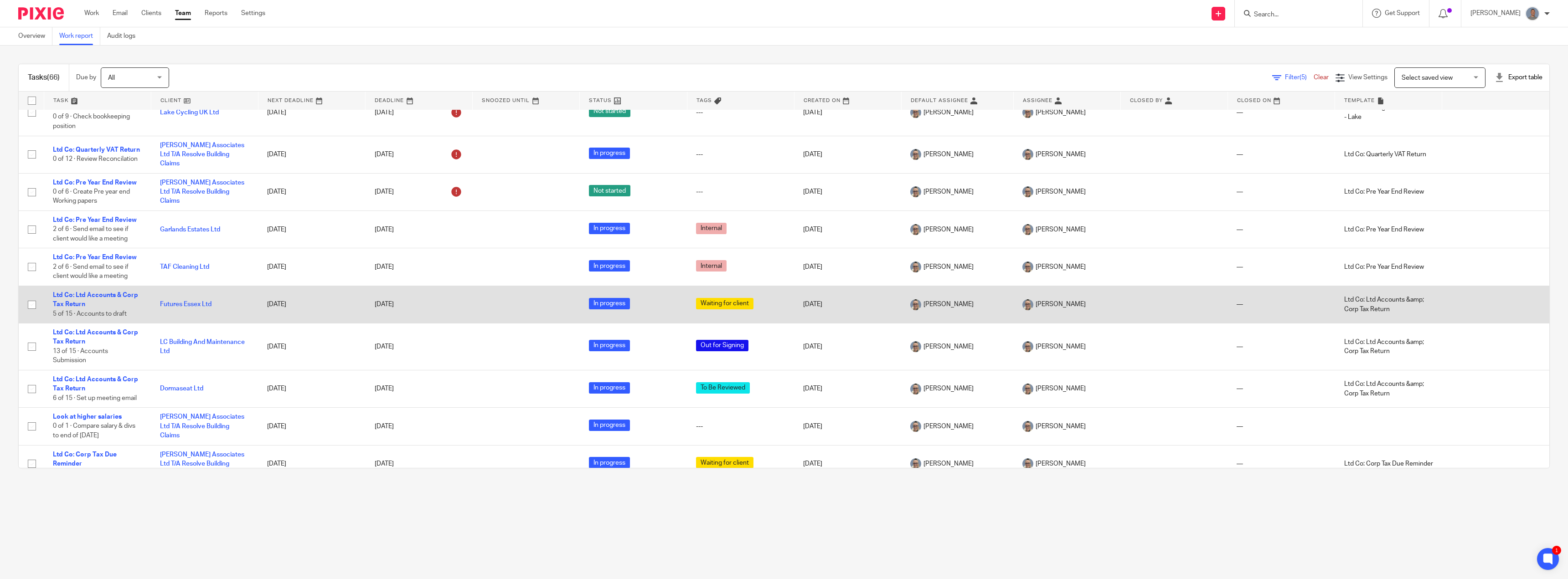
scroll to position [1577, 0]
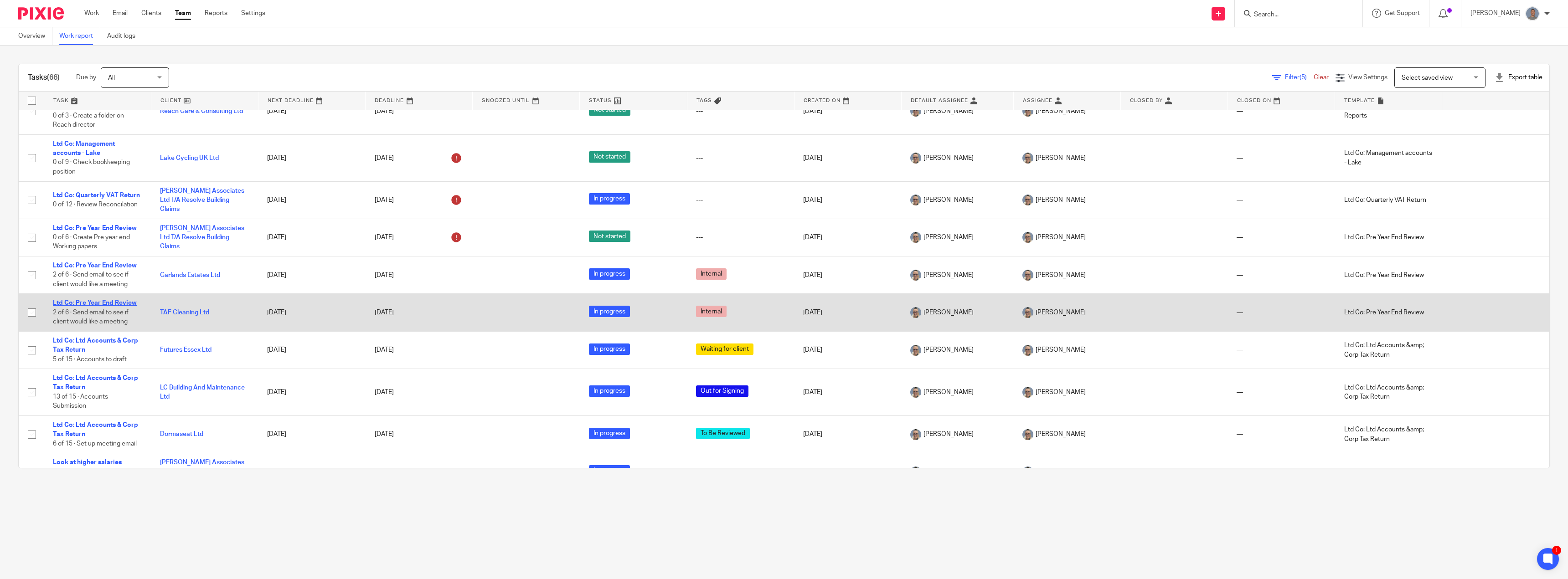
click at [112, 304] on link "Ltd Co: Pre Year End Review" at bounding box center [95, 303] width 84 height 6
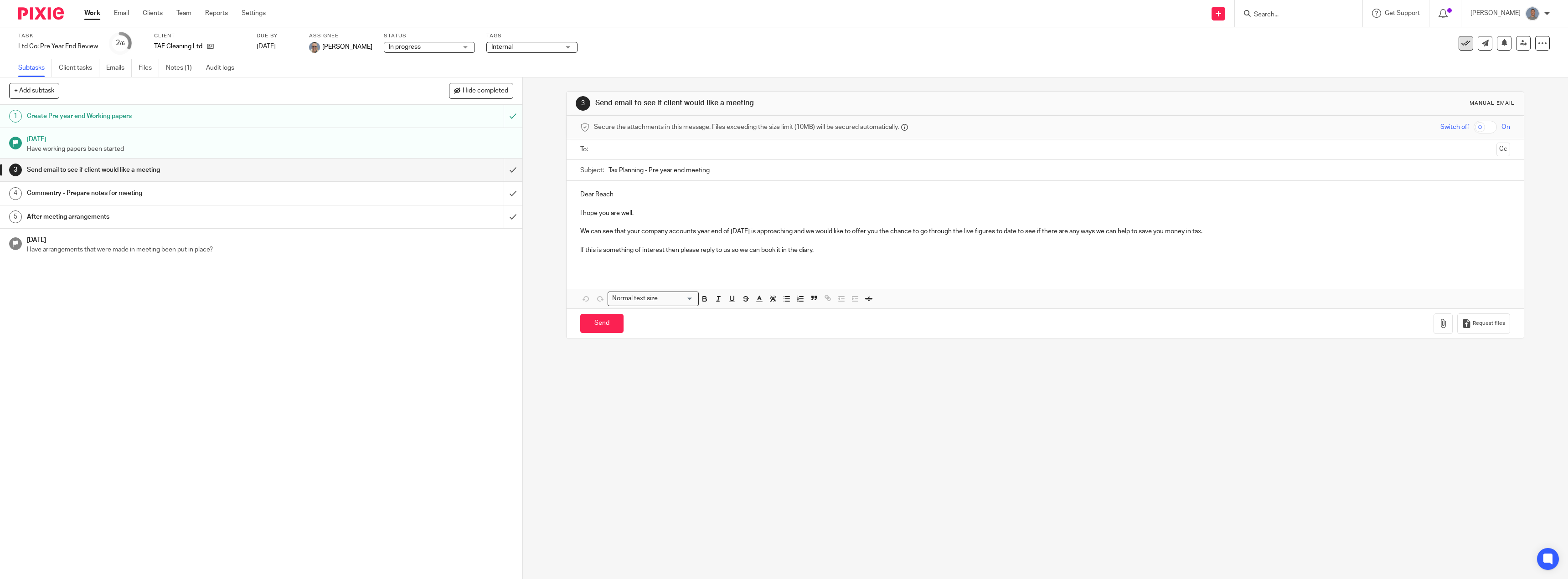
click at [1461, 39] on icon at bounding box center [1466, 44] width 9 height 9
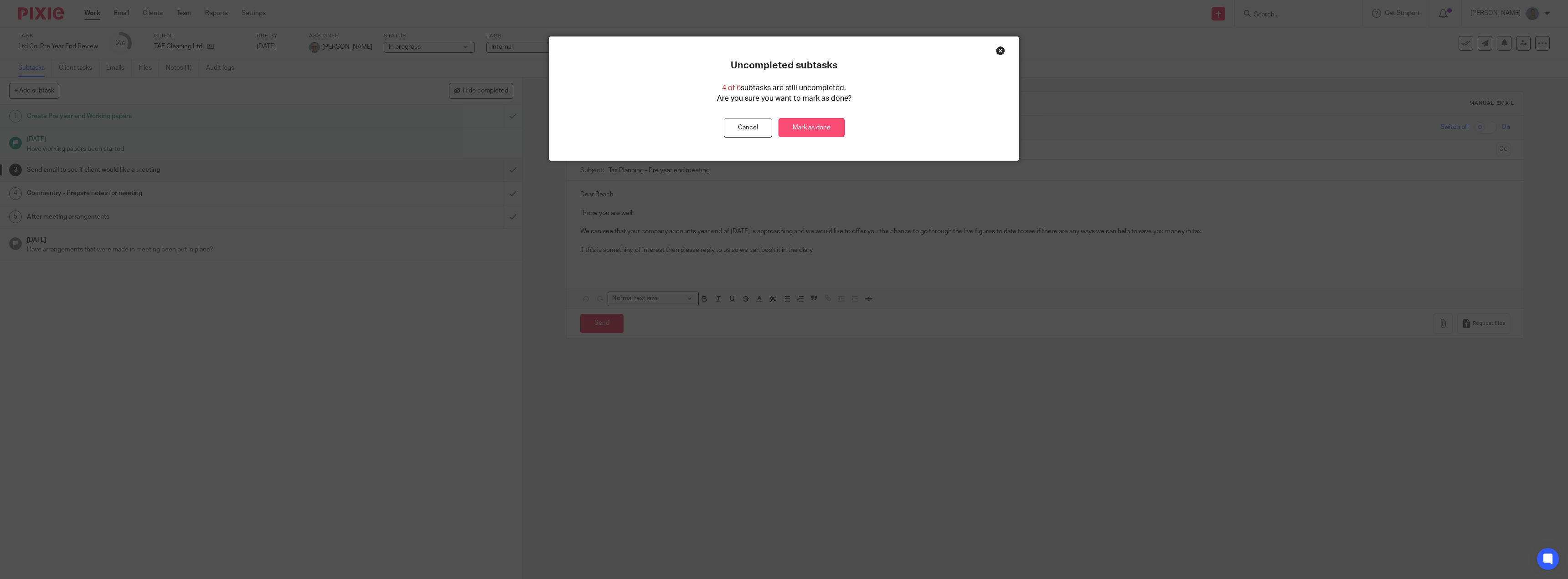
click at [817, 121] on link "Mark as done" at bounding box center [812, 128] width 66 height 20
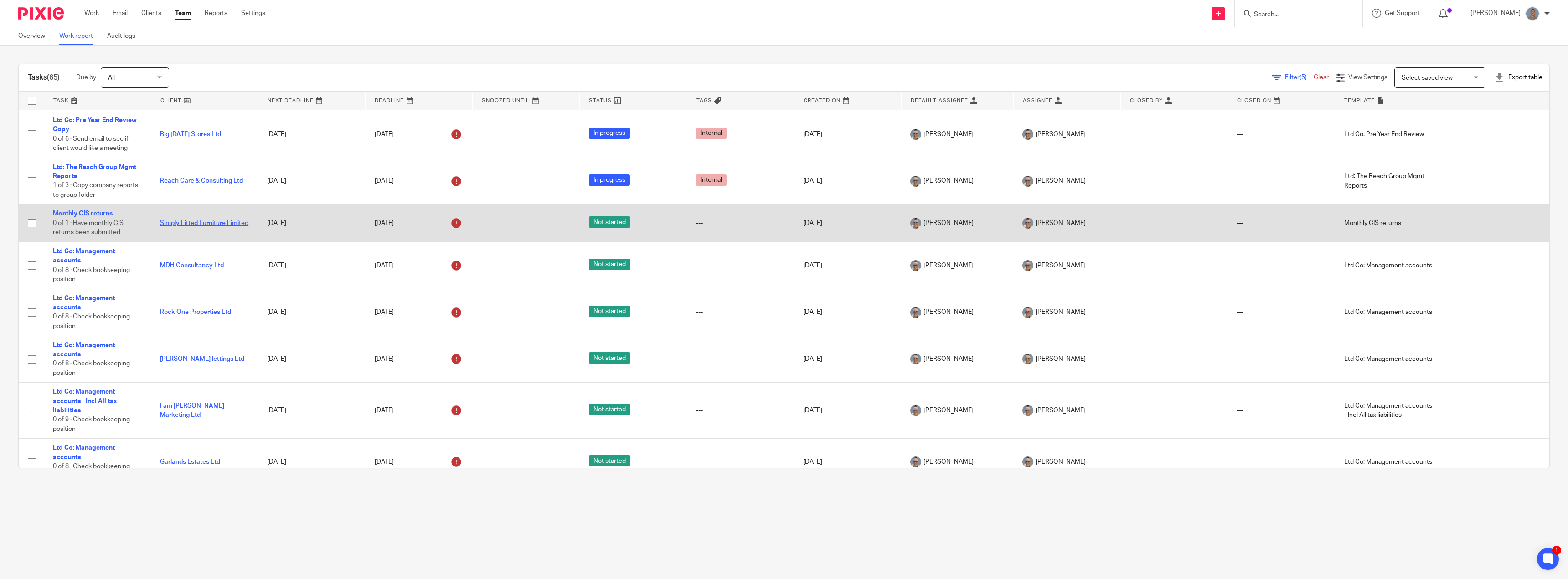
scroll to position [273, 0]
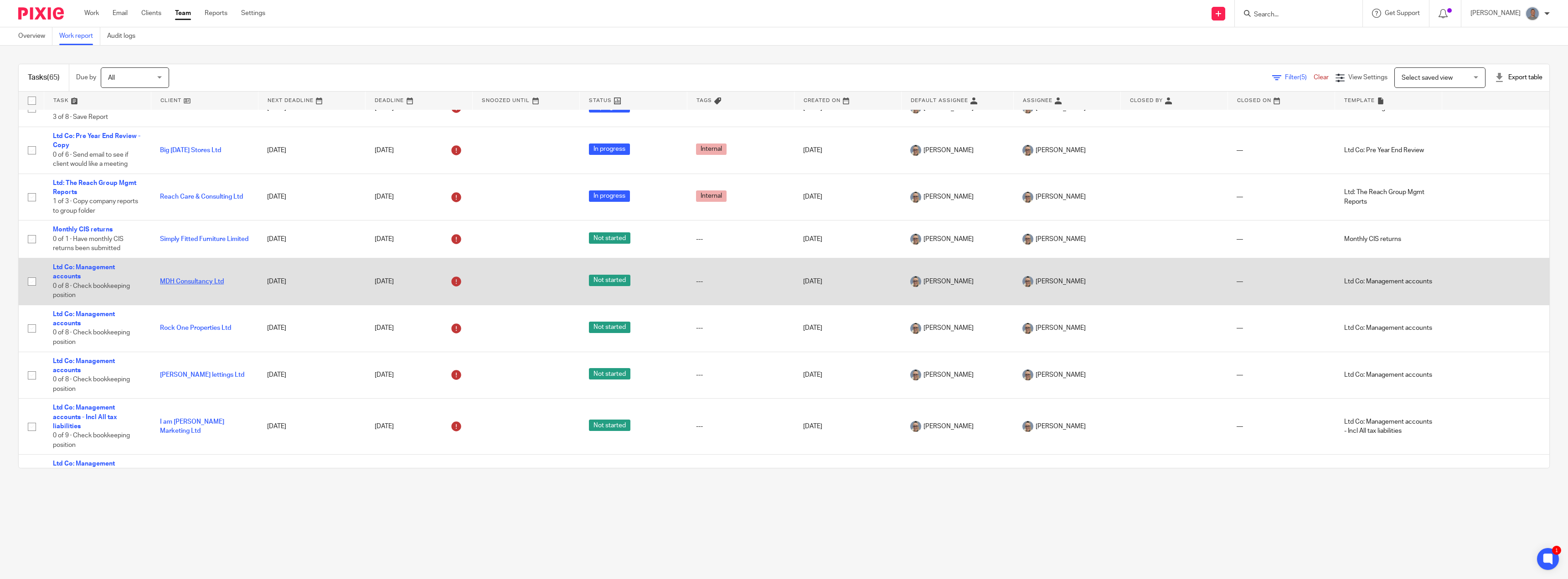
click at [200, 285] on link "MDH Consultancy Ltd" at bounding box center [191, 282] width 64 height 6
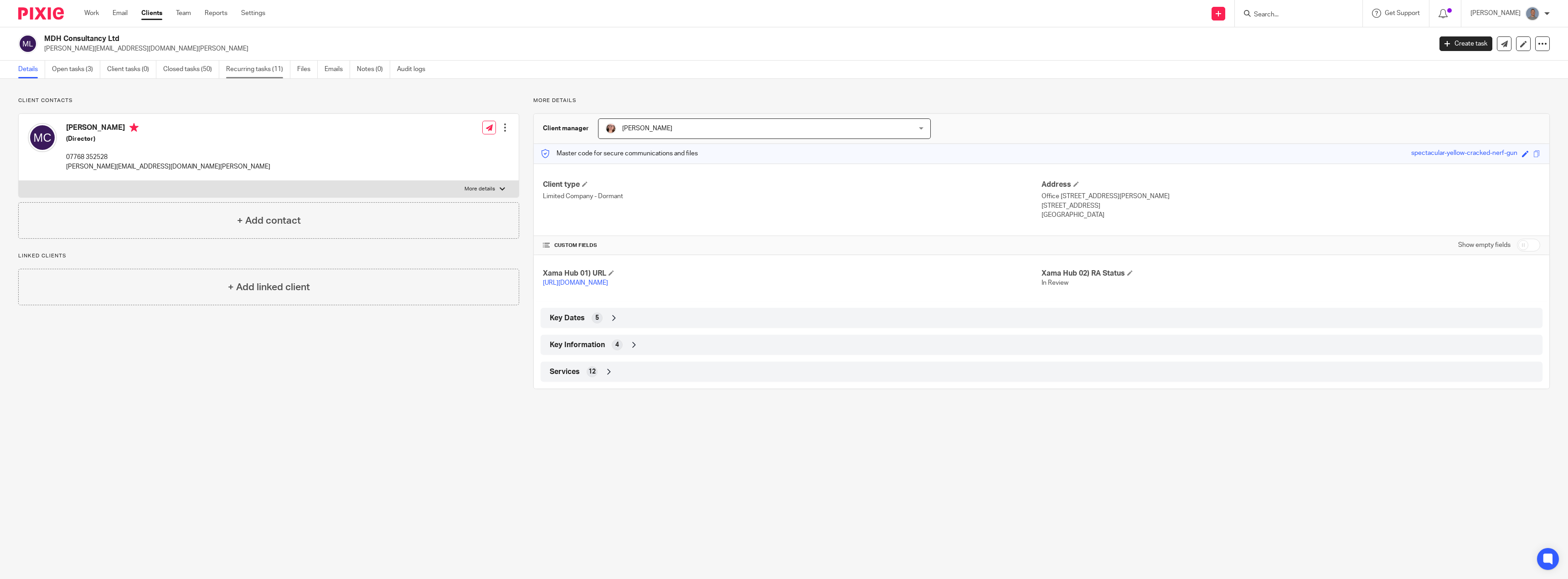
click at [252, 74] on link "Recurring tasks (11)" at bounding box center [258, 70] width 65 height 18
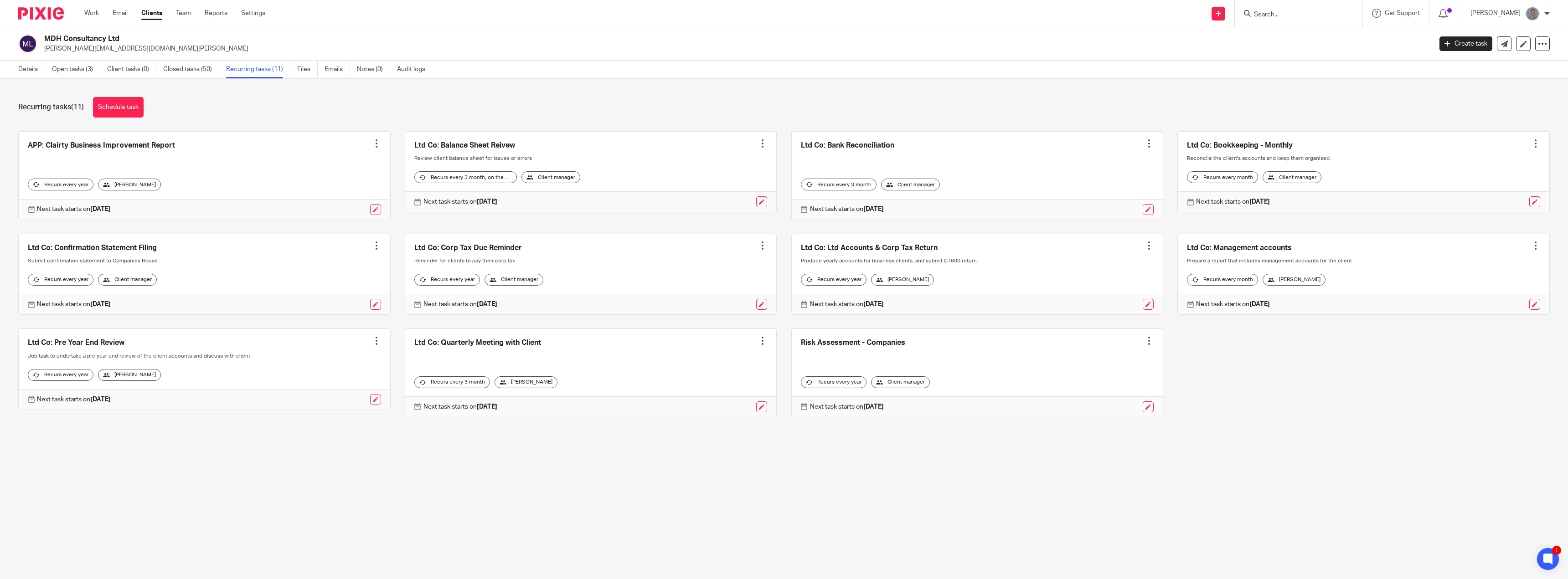
click at [1530, 246] on div at bounding box center [1535, 246] width 9 height 9
click at [1480, 304] on span "Cancel schedule" at bounding box center [1488, 303] width 48 height 6
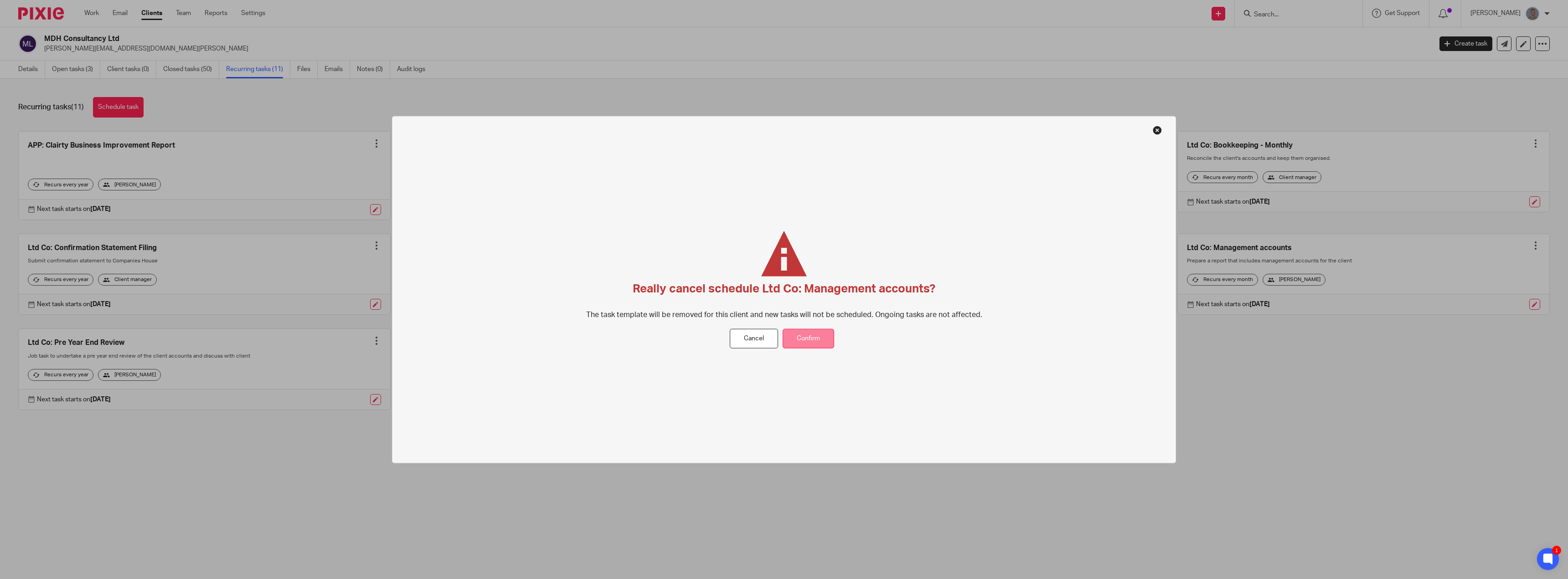
click at [819, 337] on button "Confirm" at bounding box center [808, 339] width 52 height 20
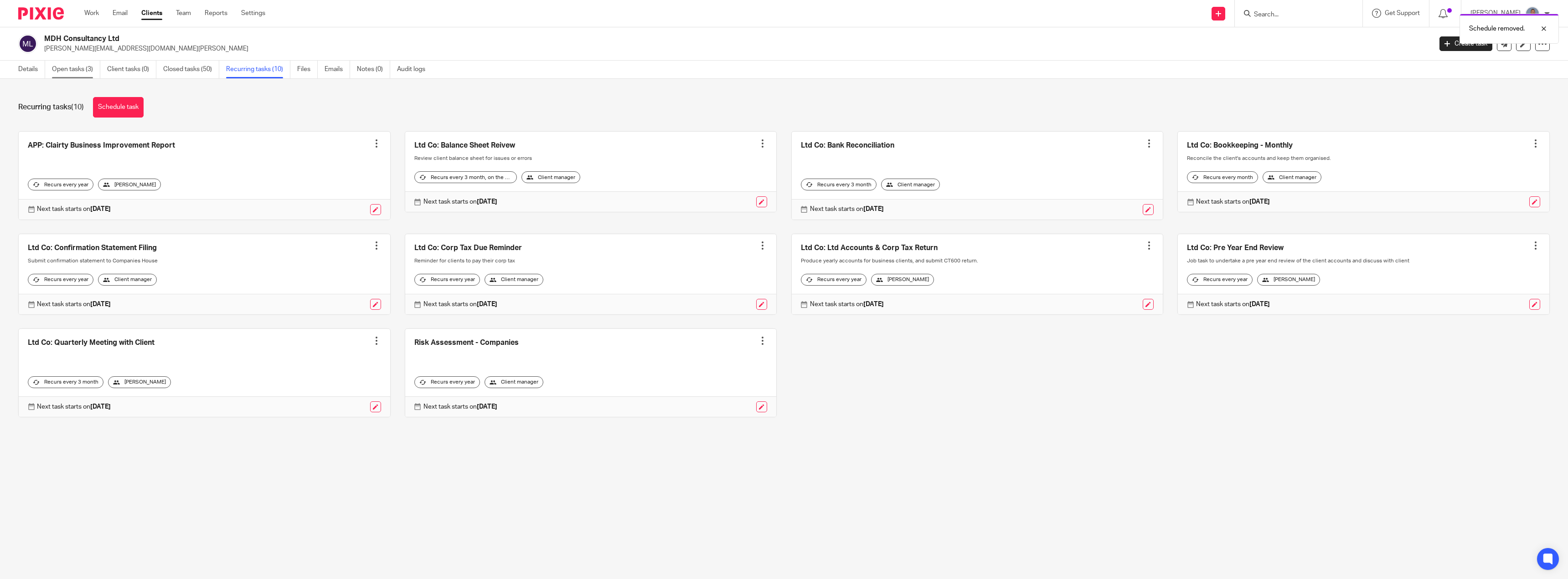
click at [70, 70] on link "Open tasks (3)" at bounding box center [76, 70] width 48 height 18
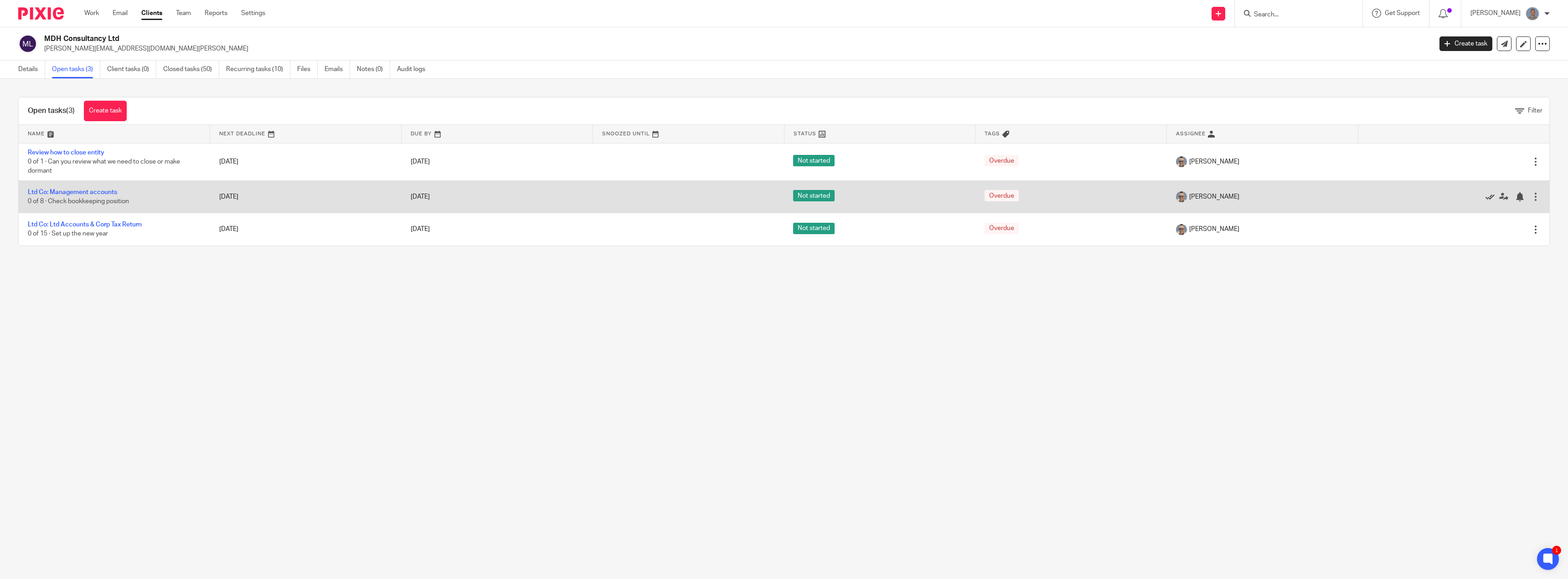
click at [1485, 197] on icon at bounding box center [1490, 197] width 9 height 9
